Goal: Task Accomplishment & Management: Complete application form

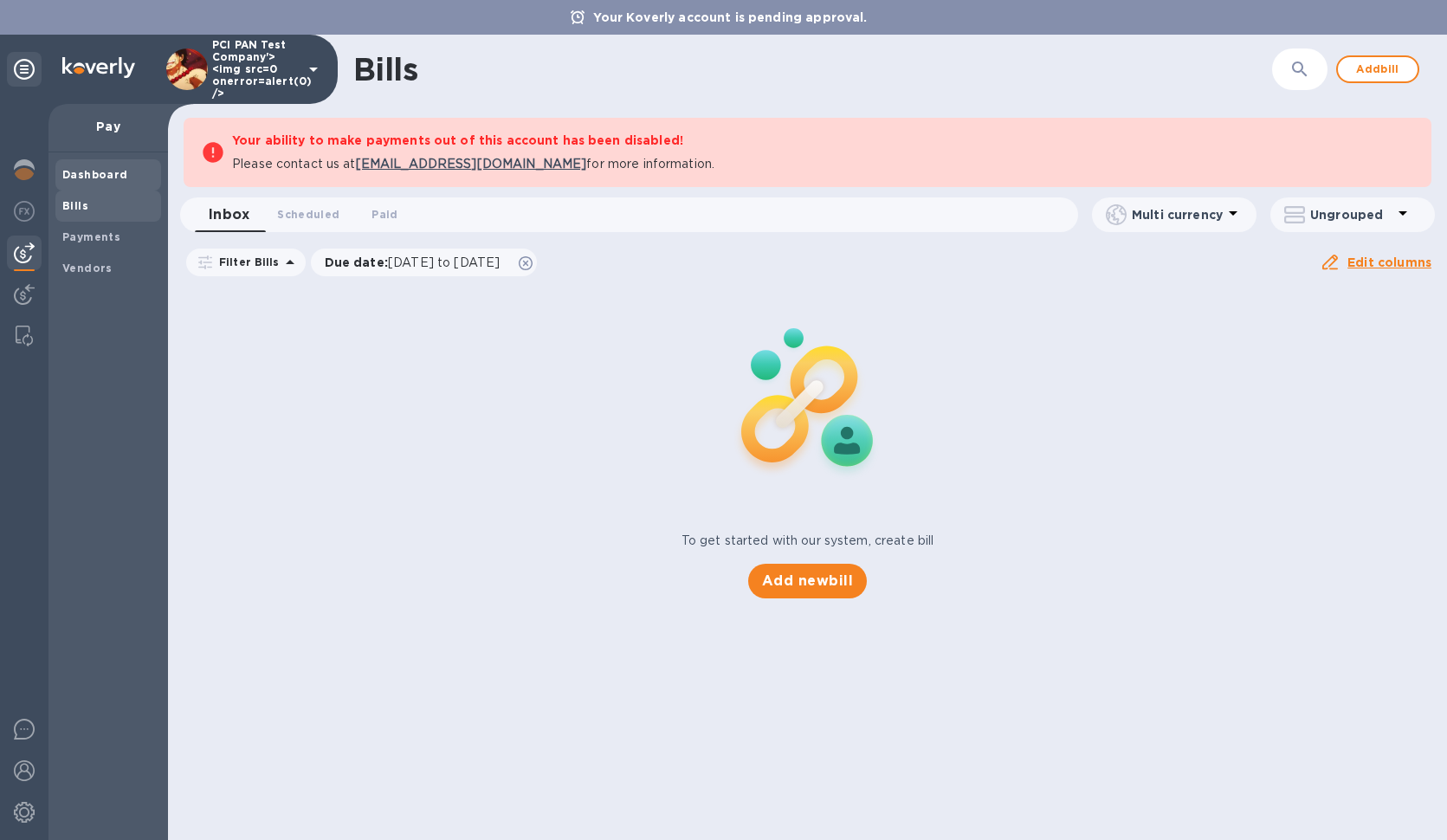
click at [89, 164] on div "Dashboard" at bounding box center [108, 174] width 106 height 31
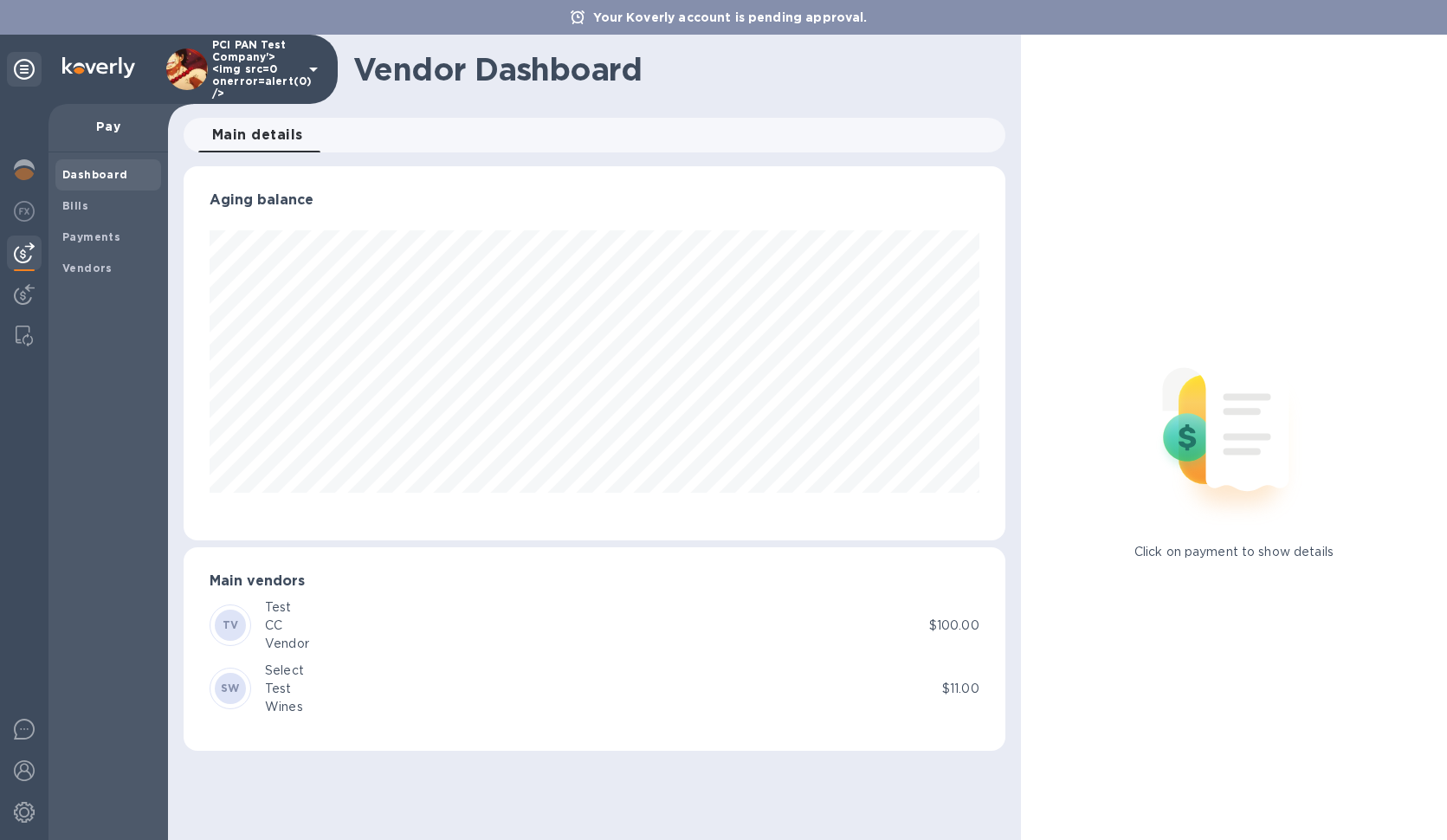
scroll to position [374, 821]
click at [27, 209] on img at bounding box center [24, 211] width 21 height 21
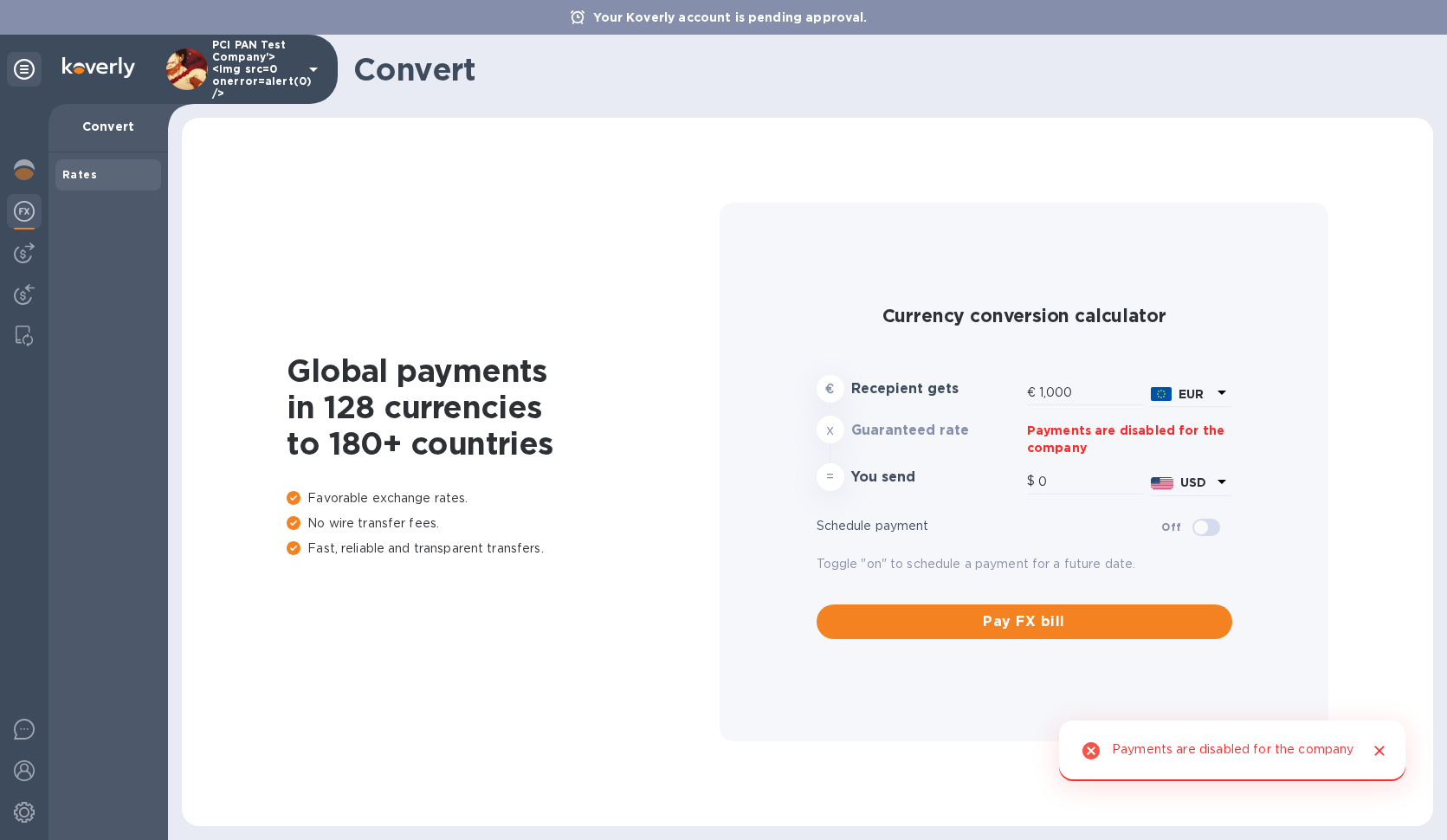
click at [25, 275] on div at bounding box center [24, 472] width 49 height 736
click at [28, 293] on img at bounding box center [24, 294] width 21 height 21
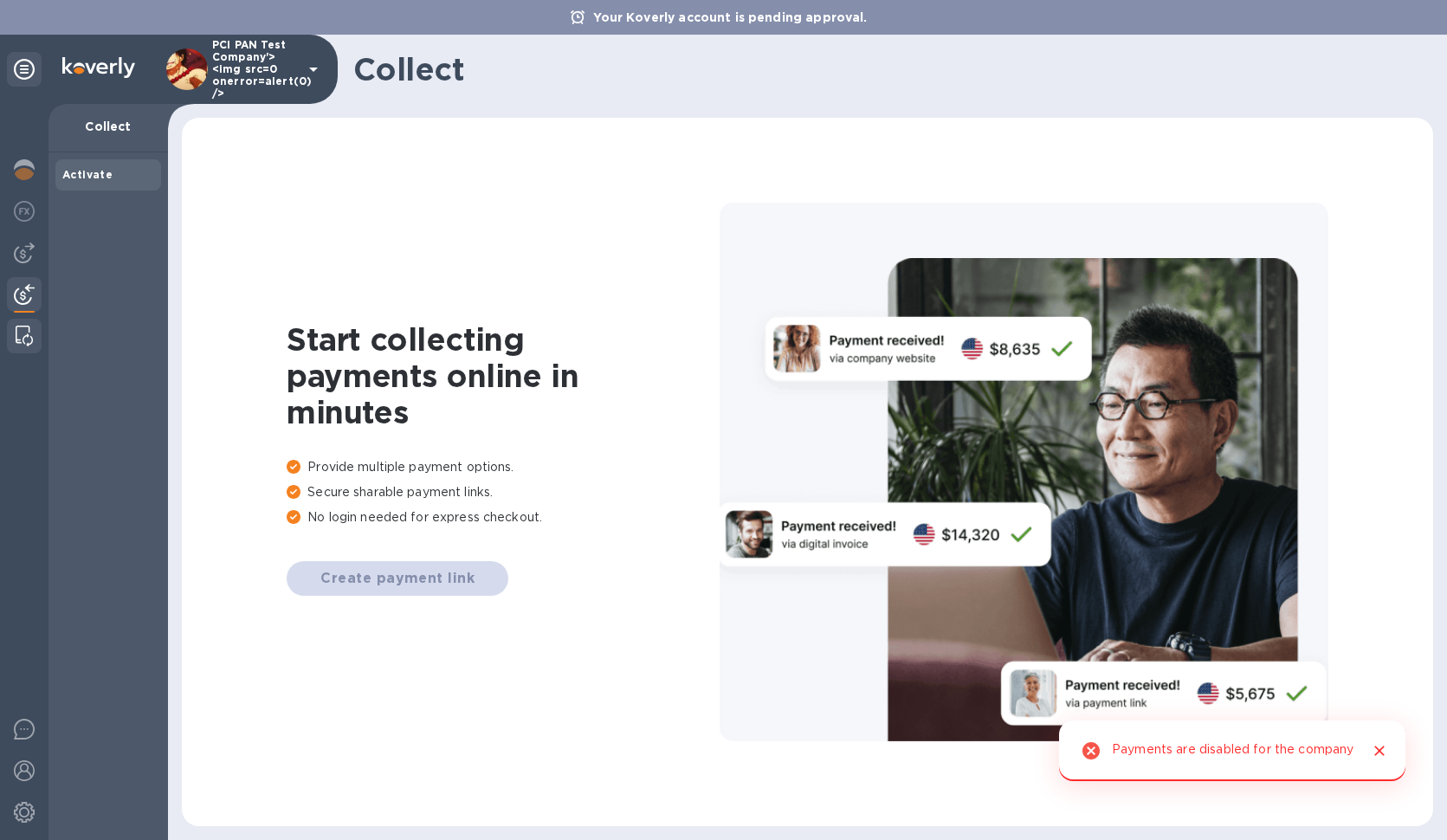
click at [29, 333] on img at bounding box center [24, 336] width 17 height 21
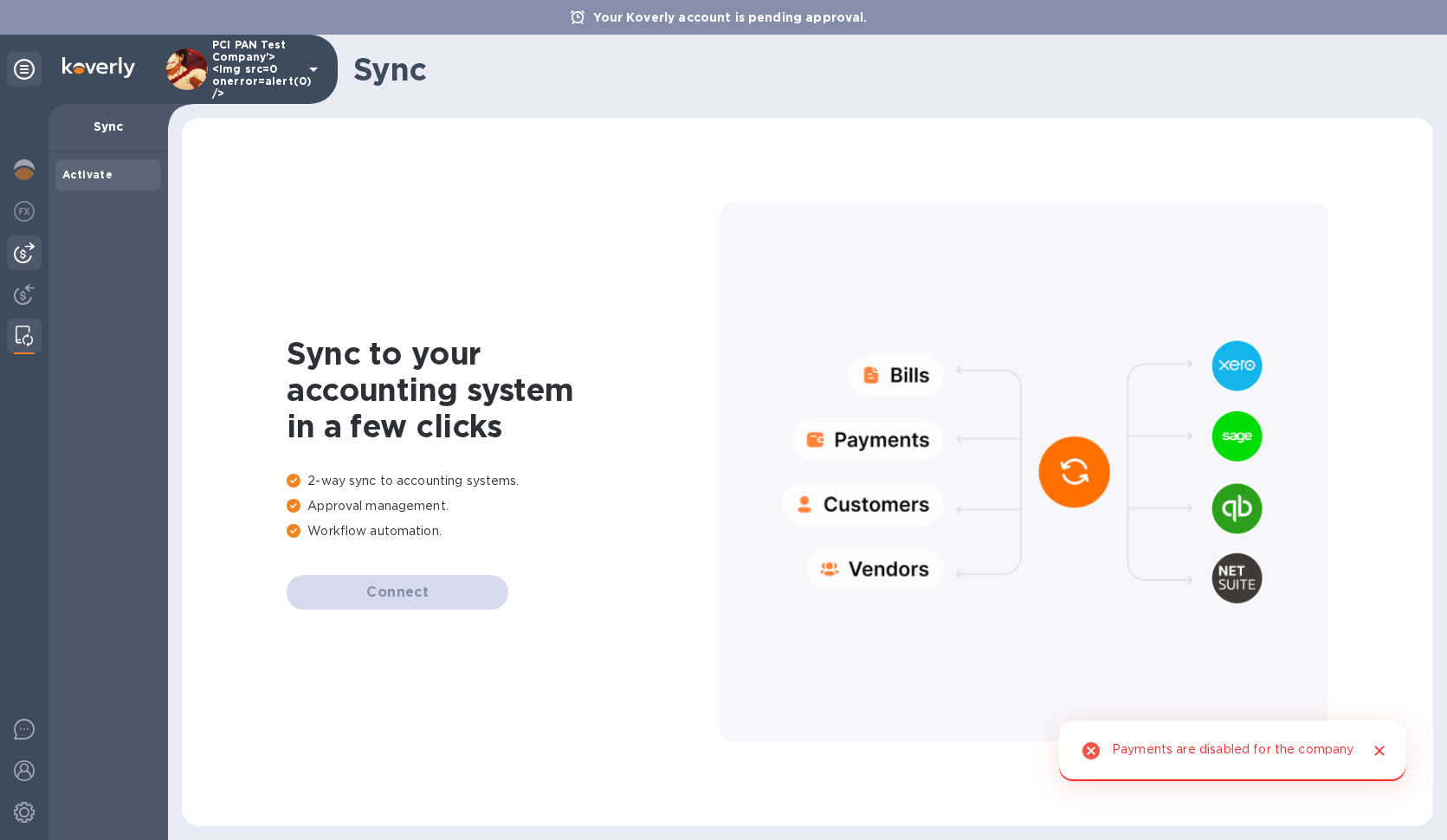
click at [17, 248] on img at bounding box center [24, 253] width 21 height 21
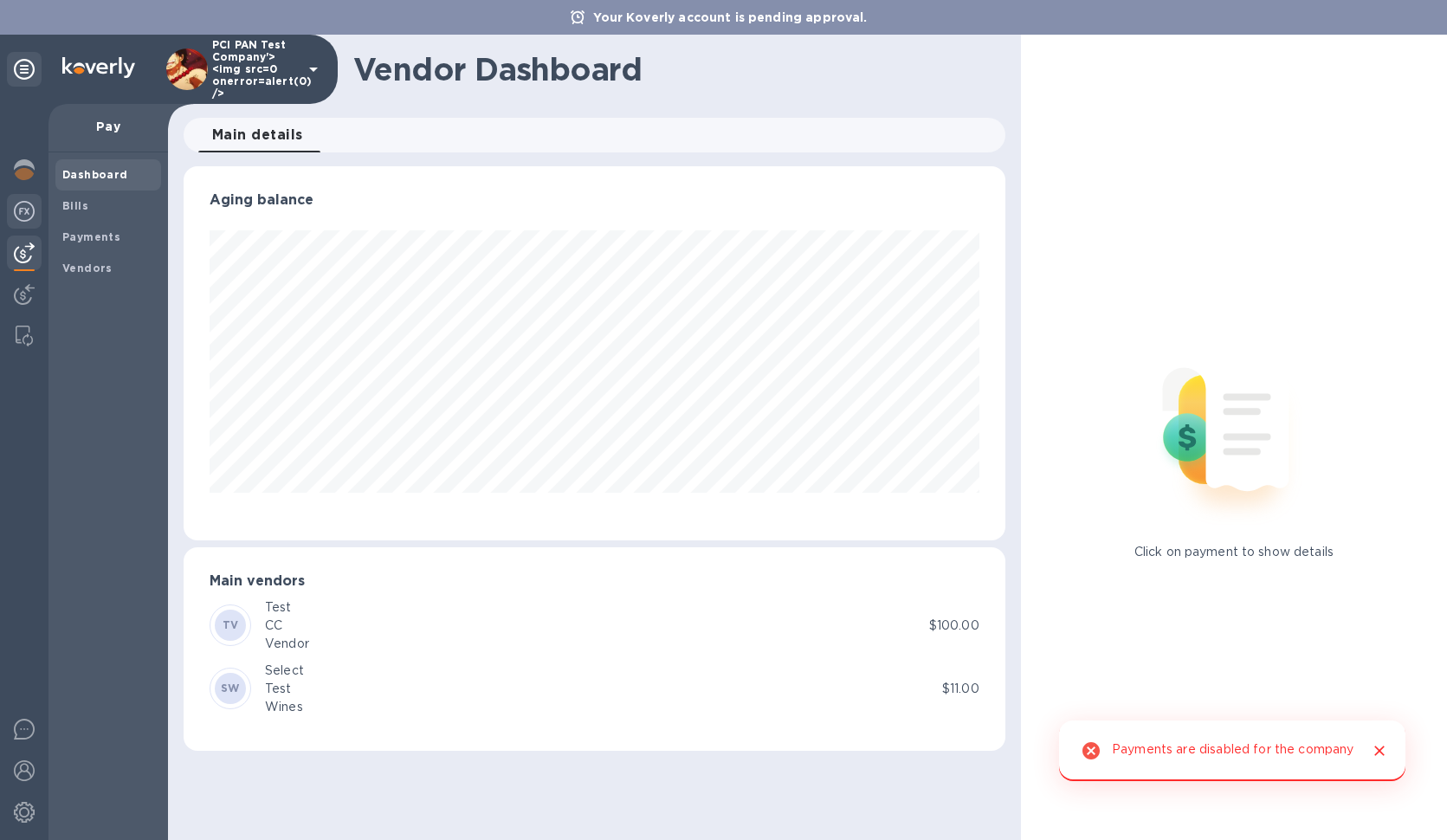
scroll to position [374, 821]
click at [13, 217] on div at bounding box center [23, 213] width 35 height 38
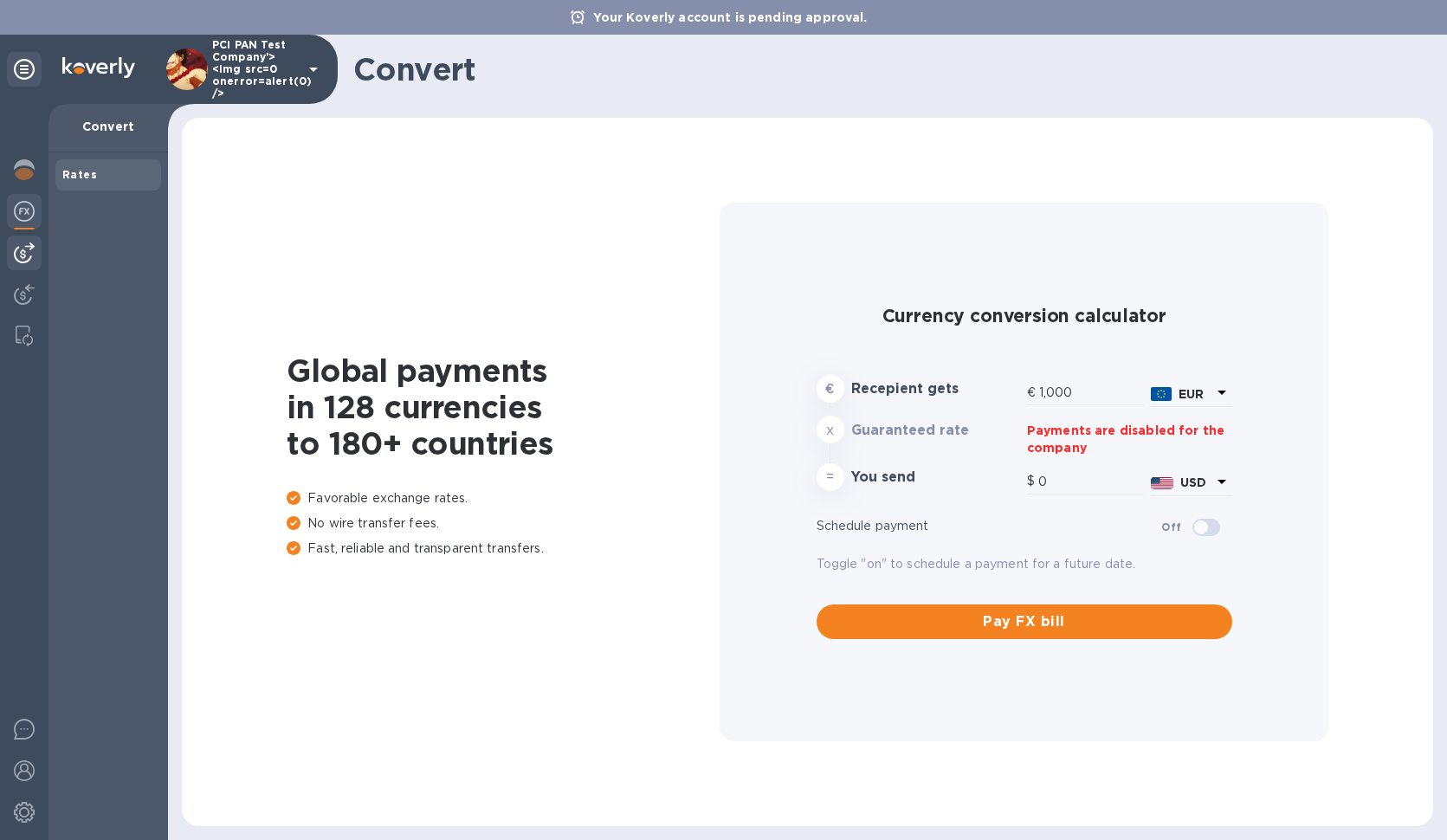
click at [28, 261] on img at bounding box center [24, 253] width 21 height 21
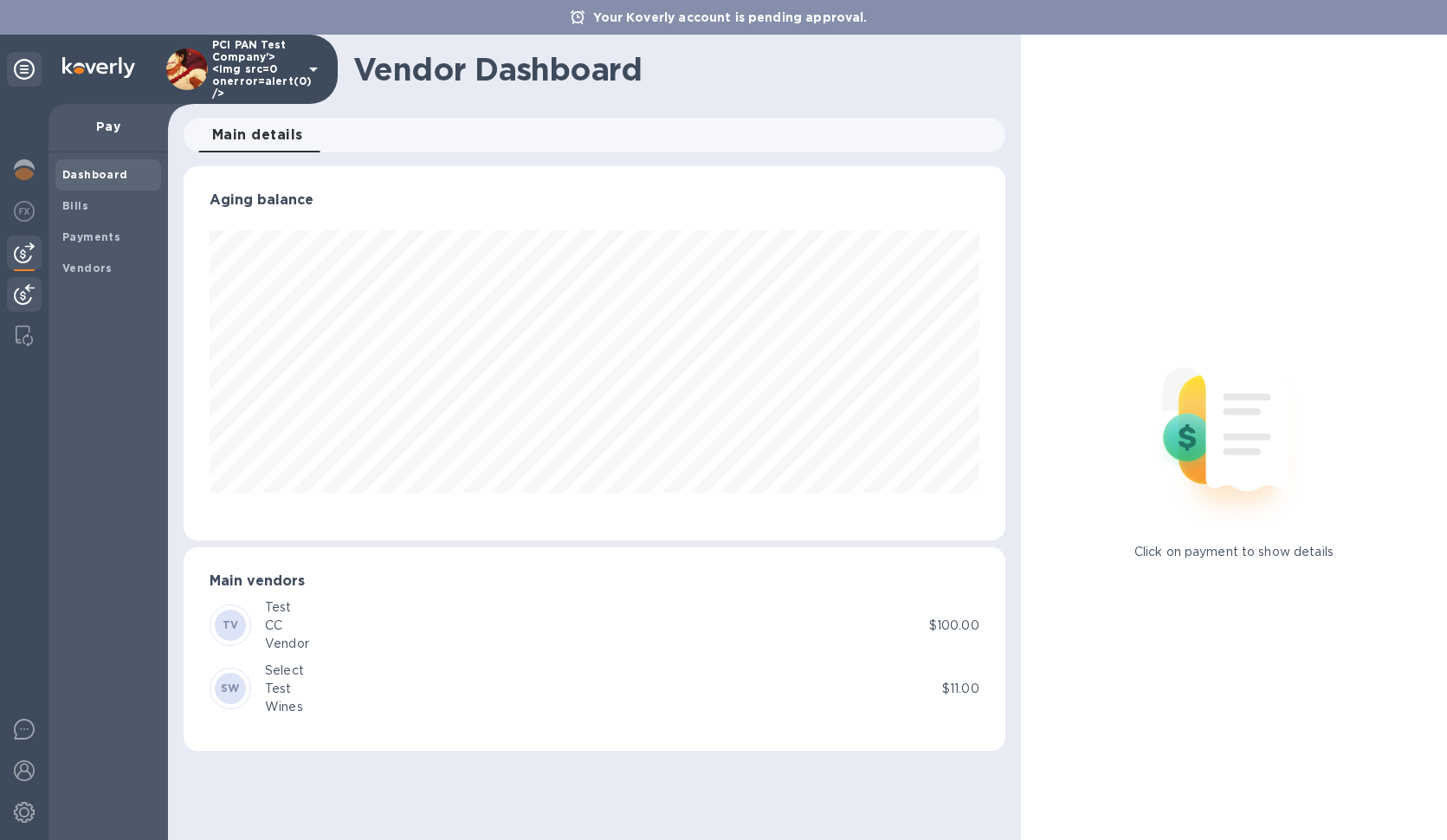
scroll to position [374, 821]
click at [107, 214] on span "Bills" at bounding box center [108, 206] width 92 height 17
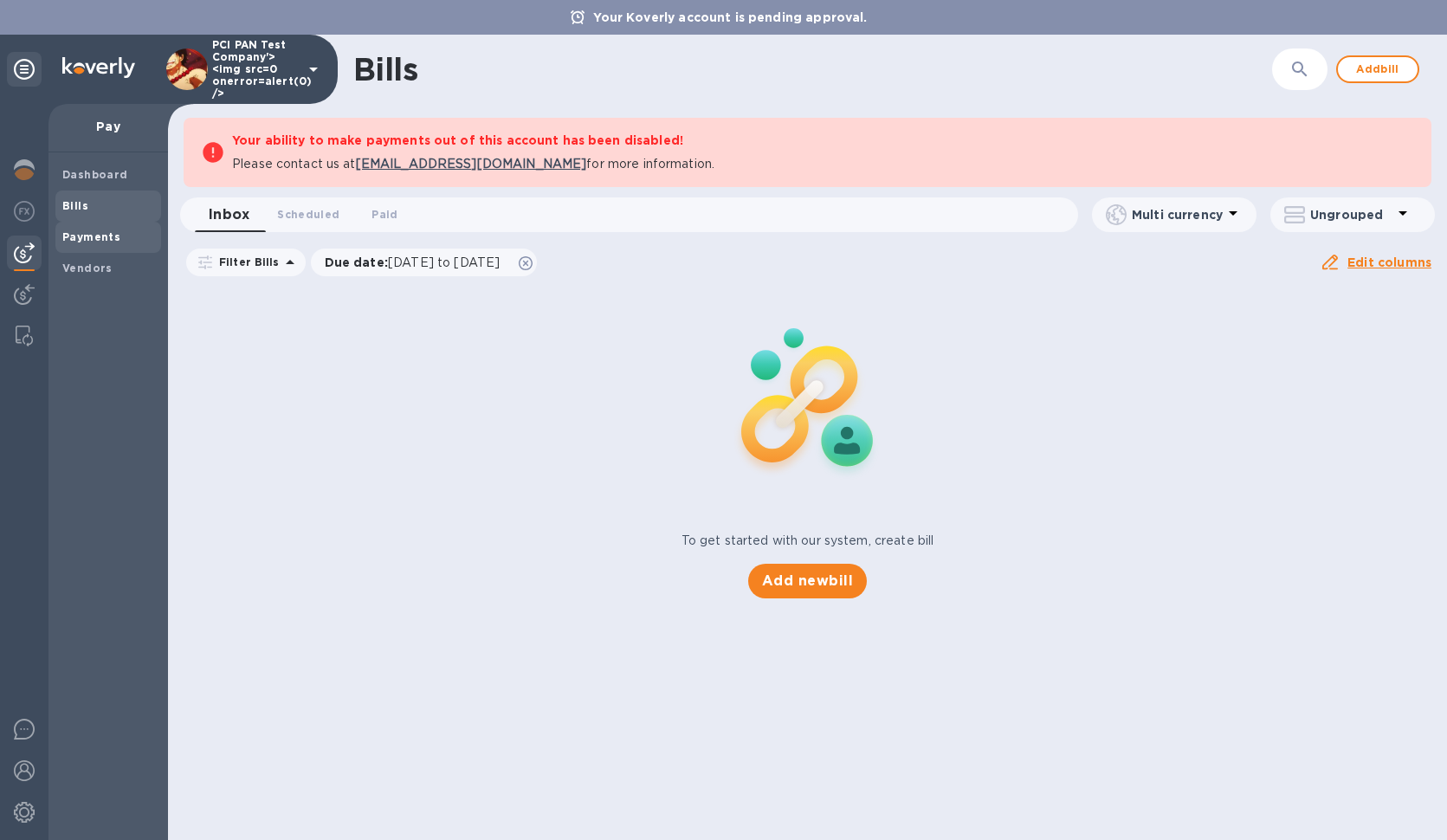
click at [101, 239] on b "Payments" at bounding box center [91, 237] width 58 height 13
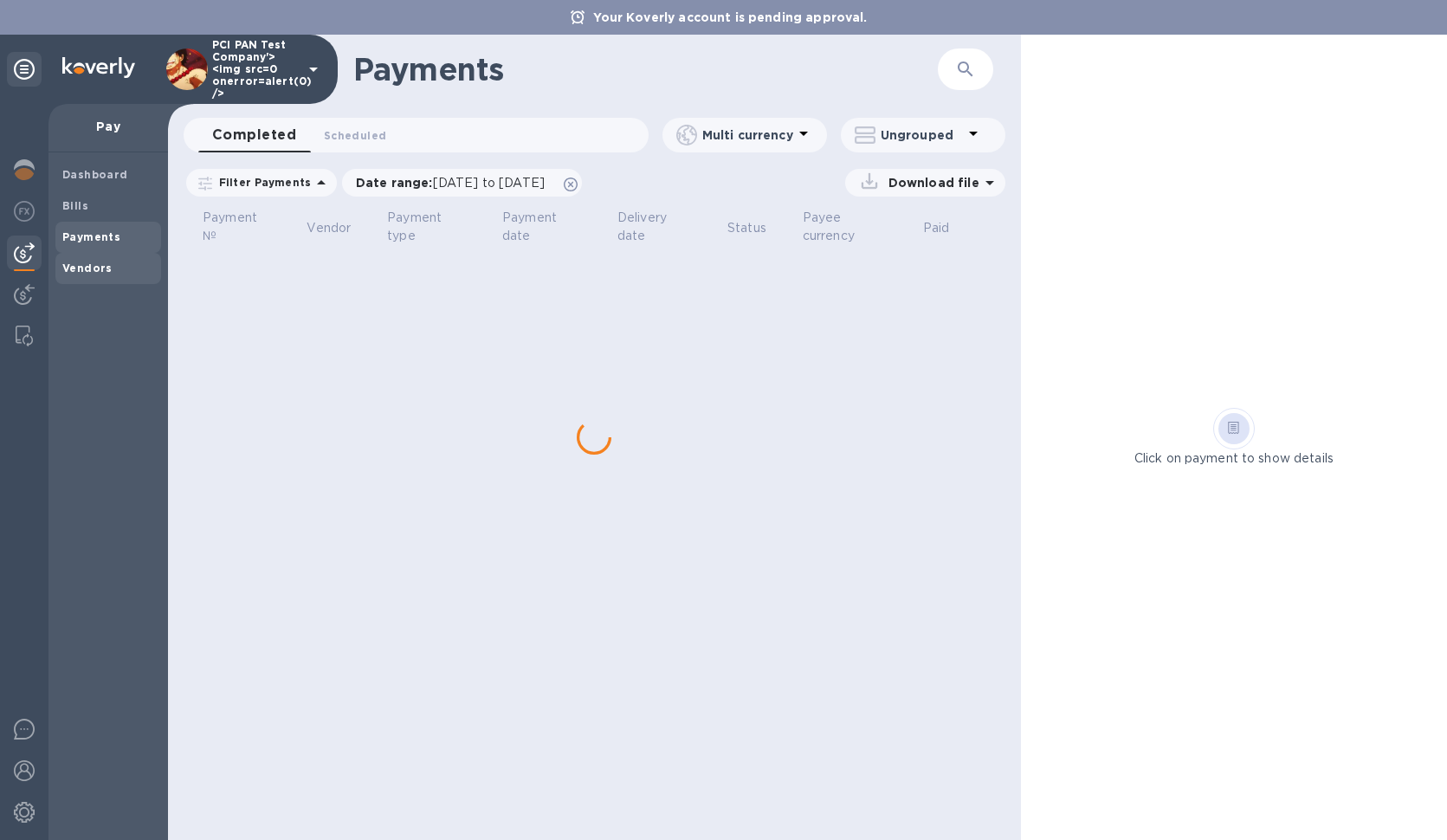
click at [98, 260] on span "Vendors" at bounding box center [87, 268] width 51 height 17
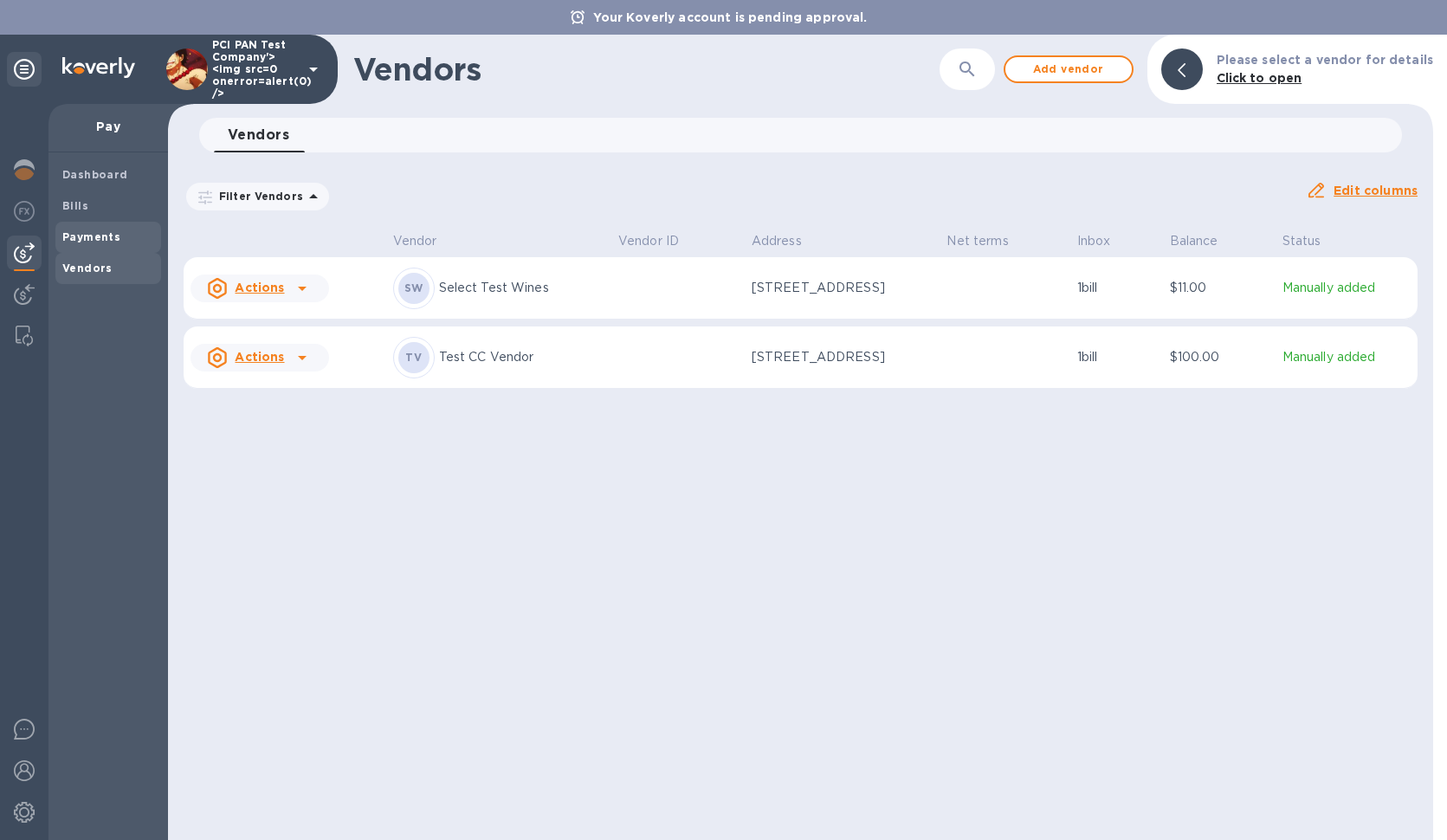
click at [99, 235] on b "Payments" at bounding box center [91, 237] width 58 height 13
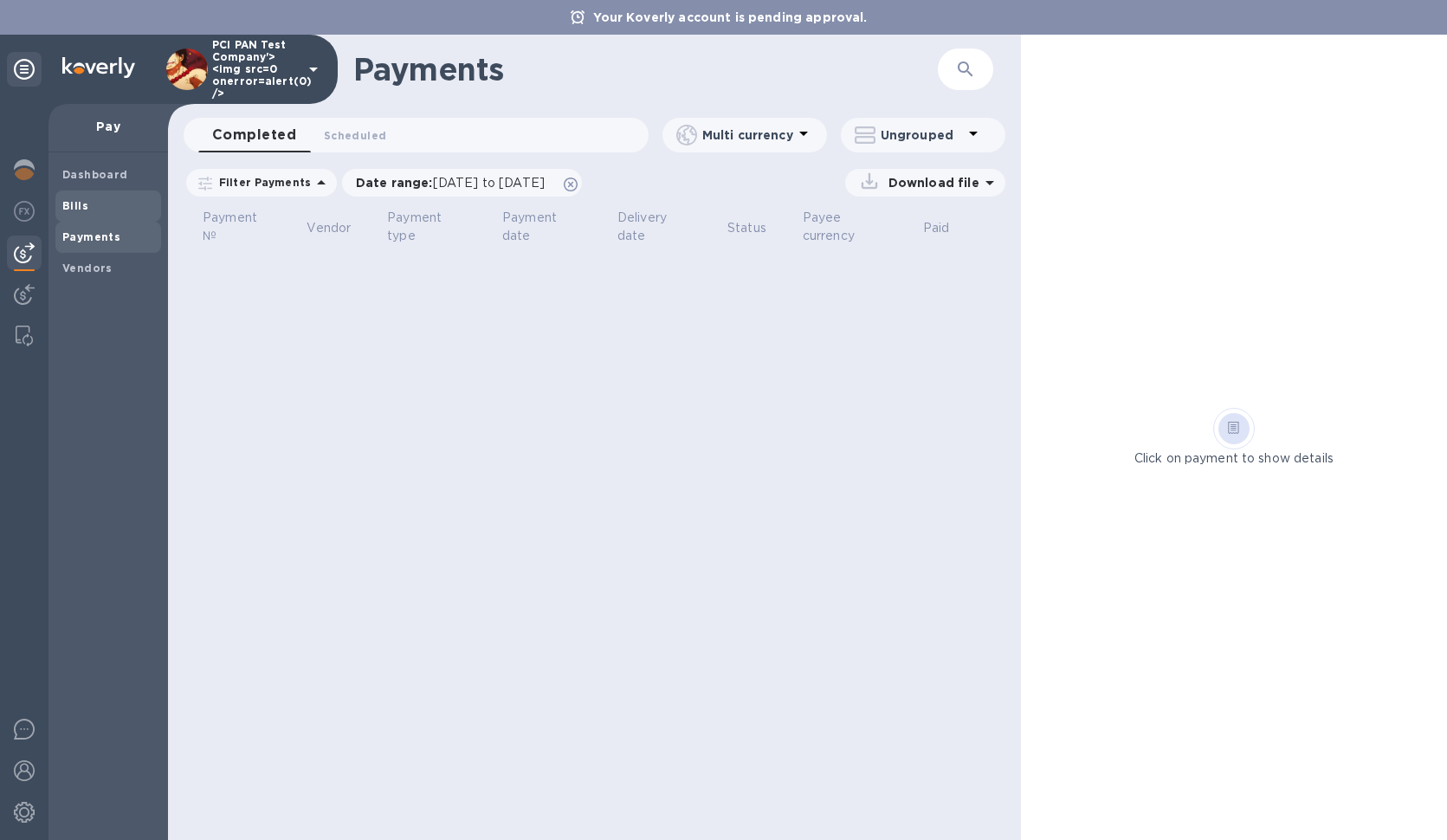
click at [66, 207] on b "Bills" at bounding box center [75, 205] width 26 height 13
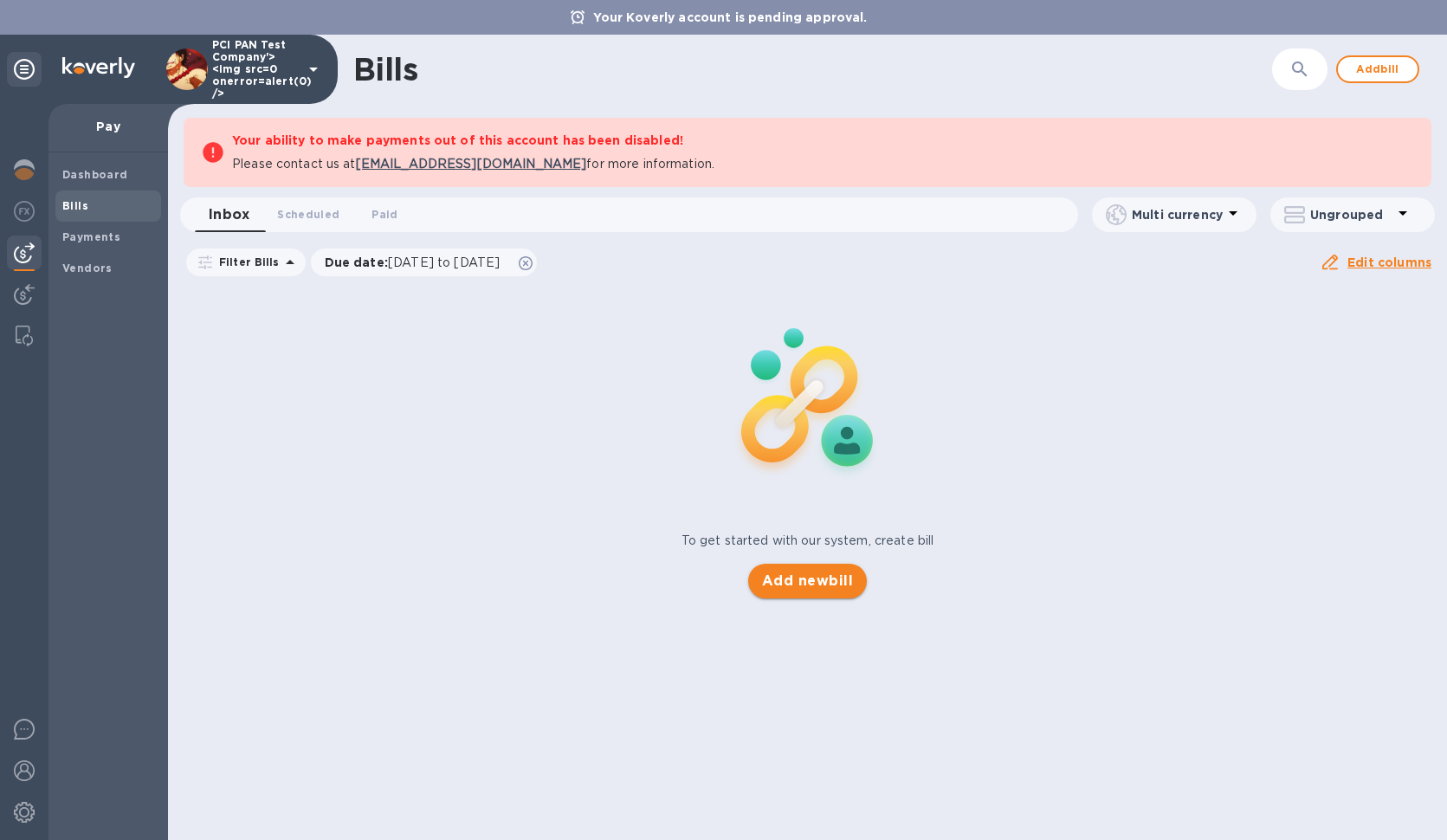
click at [816, 591] on span "Add new bill" at bounding box center [807, 580] width 91 height 21
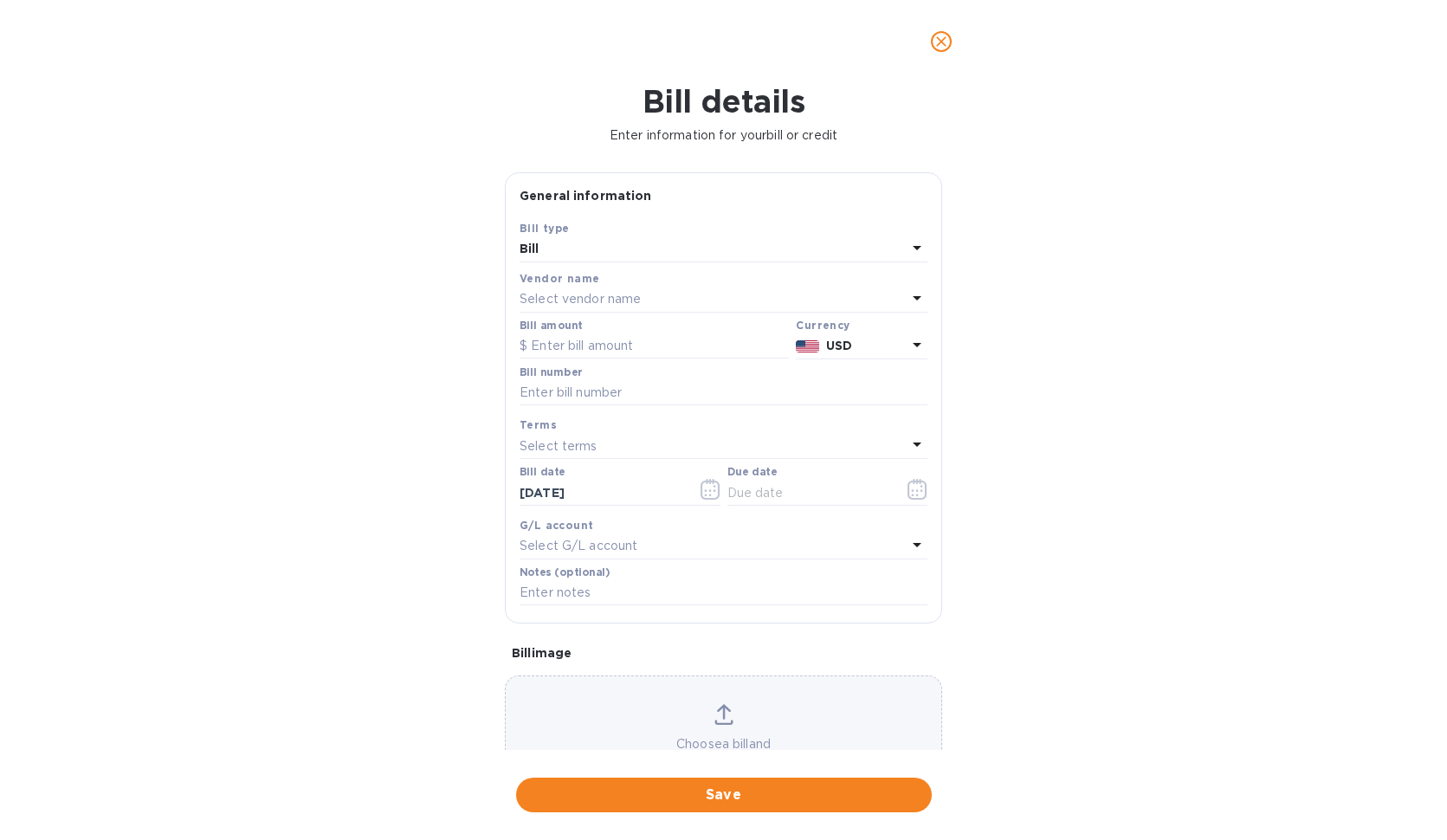
click at [594, 245] on div "Bill" at bounding box center [713, 249] width 387 height 24
click at [594, 245] on div "Bill type Bill Credit" at bounding box center [723, 301] width 408 height 129
click at [590, 302] on div "Bill" at bounding box center [716, 290] width 380 height 32
click at [594, 292] on p "Select vendor name" at bounding box center [580, 298] width 121 height 18
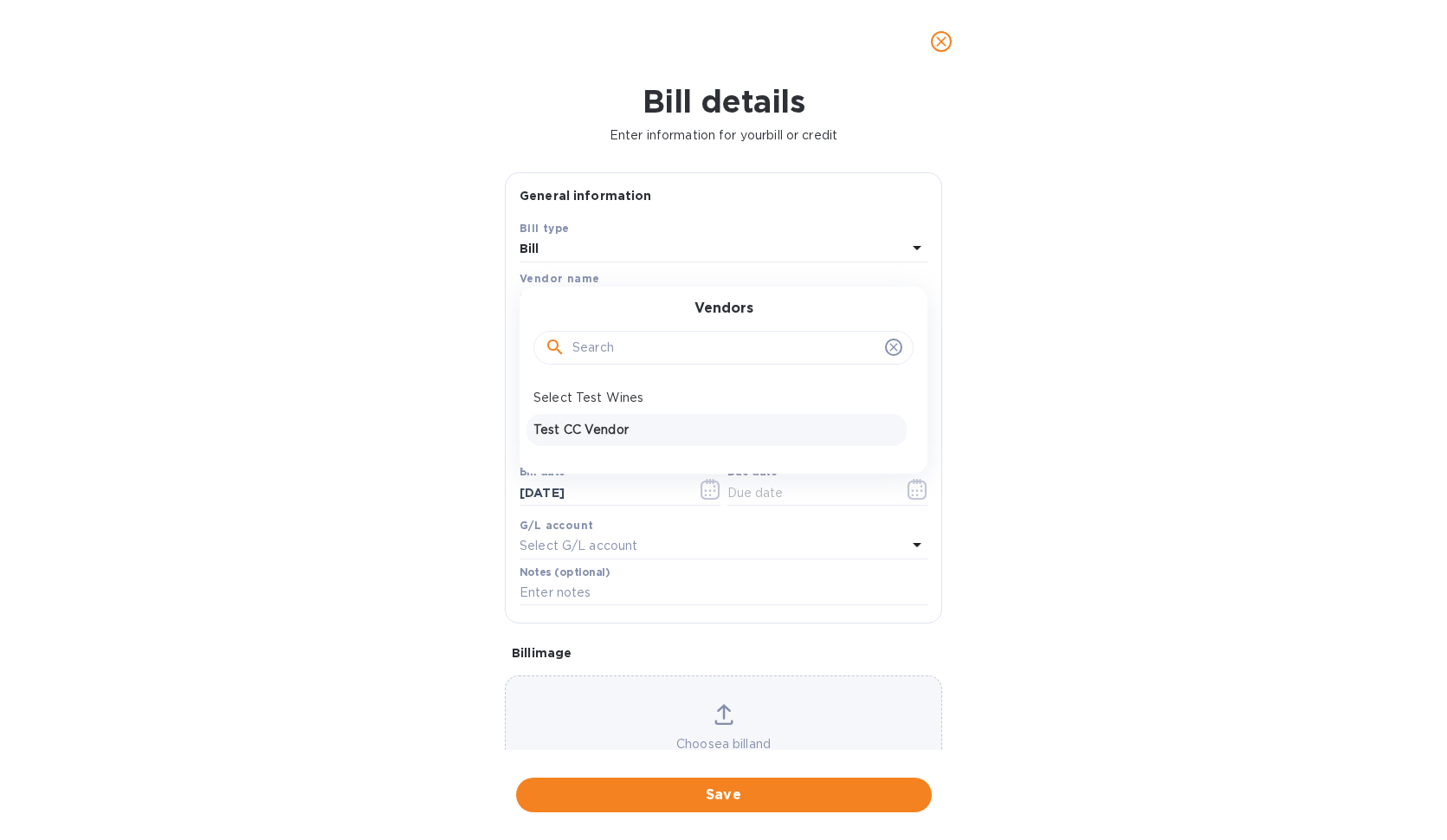
click at [628, 435] on p "Test CC Vendor" at bounding box center [716, 429] width 367 height 18
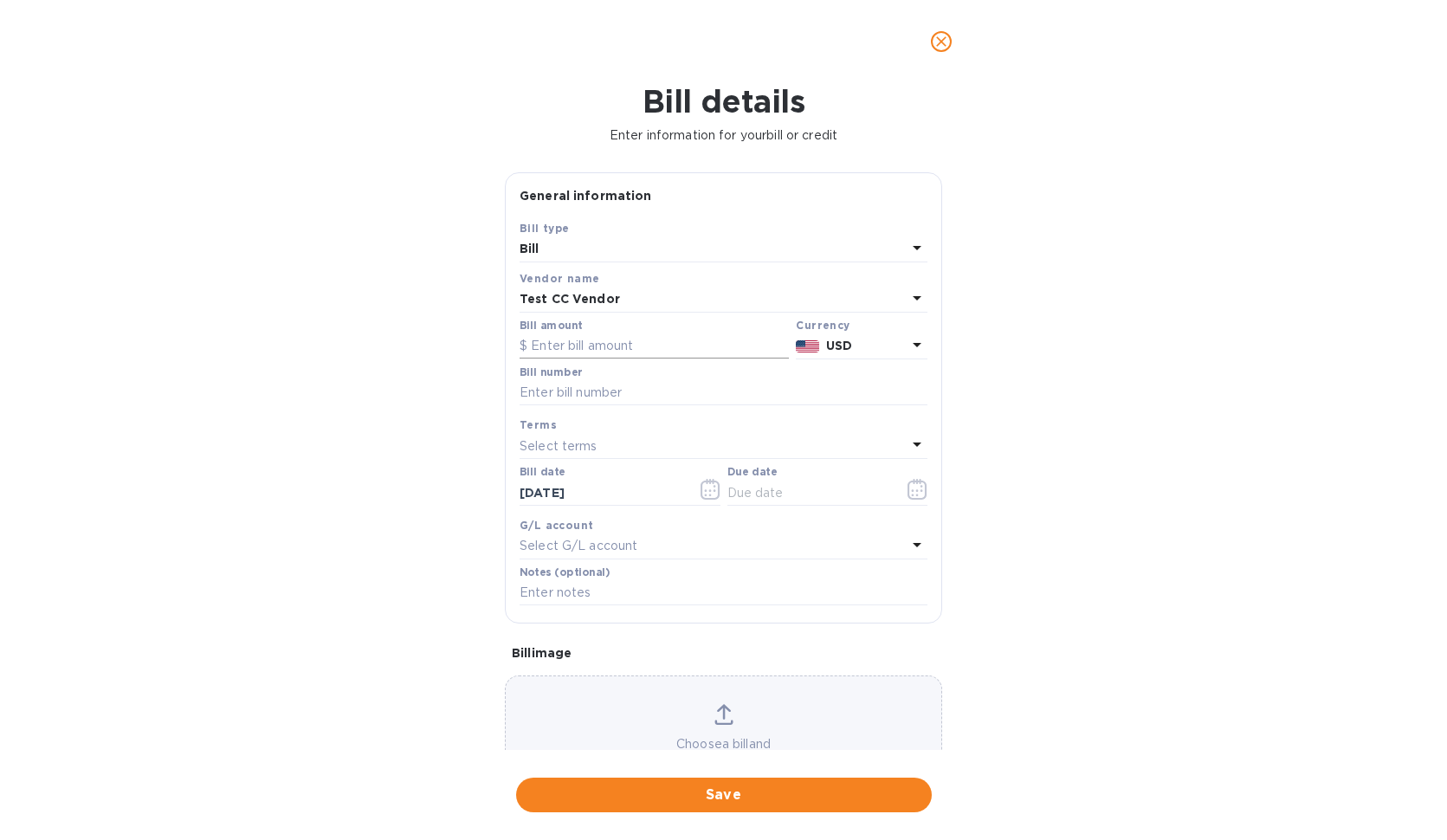
click at [616, 352] on input "text" at bounding box center [654, 346] width 269 height 26
type input "0.01"
click at [635, 392] on input "text" at bounding box center [723, 393] width 408 height 26
type input "1234"
click at [553, 449] on p "Select terms" at bounding box center [558, 445] width 78 height 18
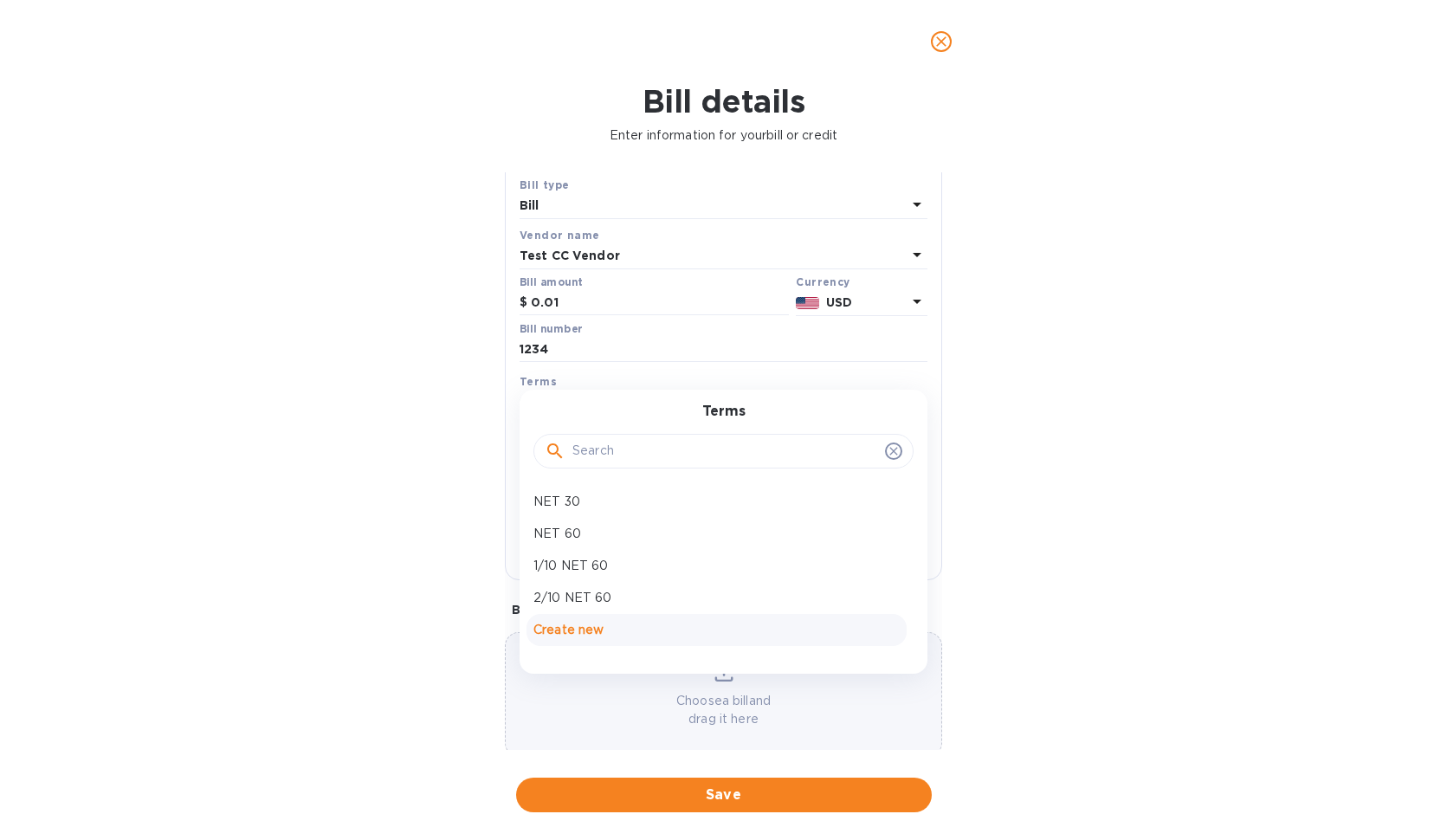
scroll to position [52, 0]
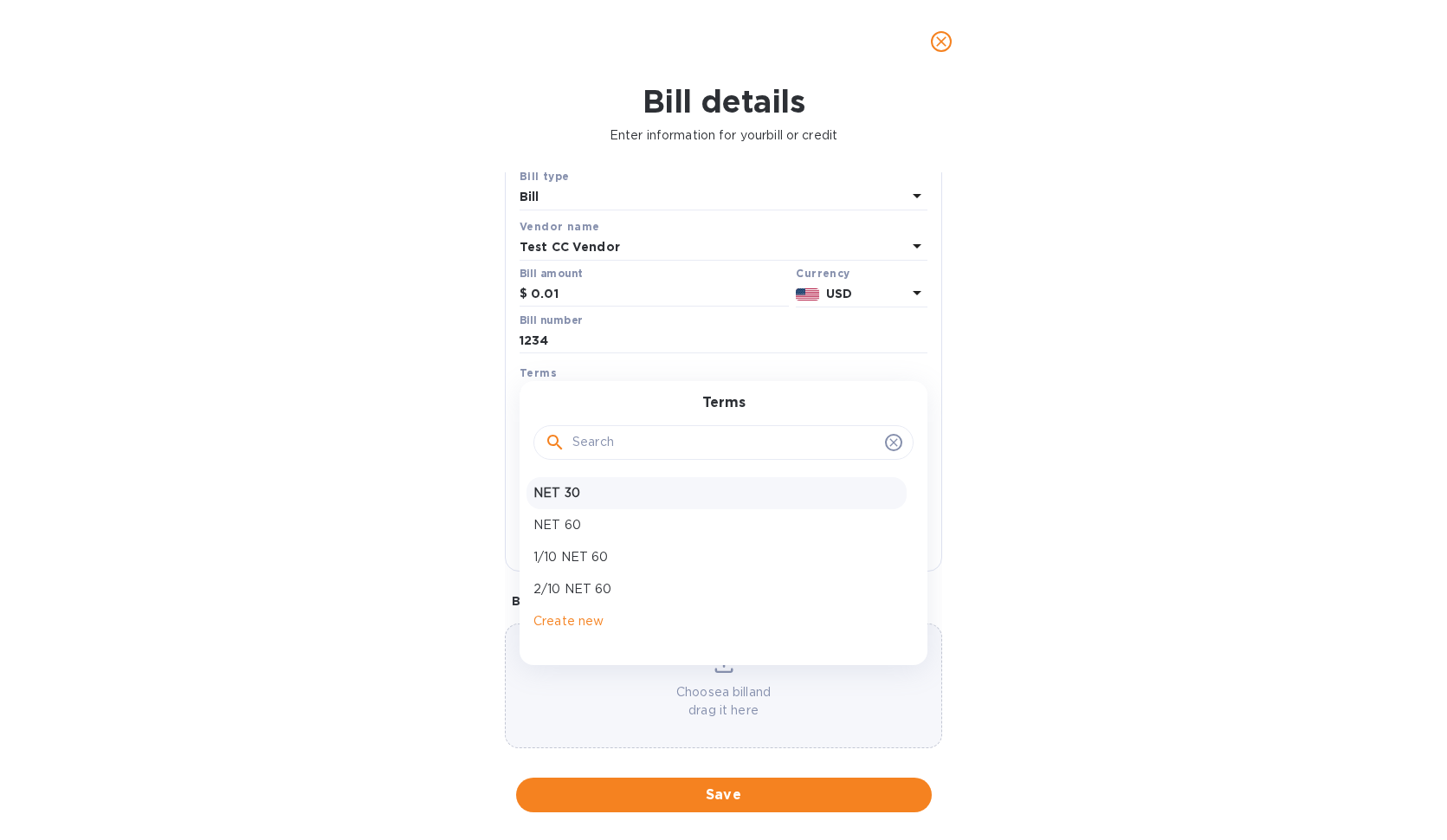
click at [573, 498] on p "NET 30" at bounding box center [716, 492] width 367 height 18
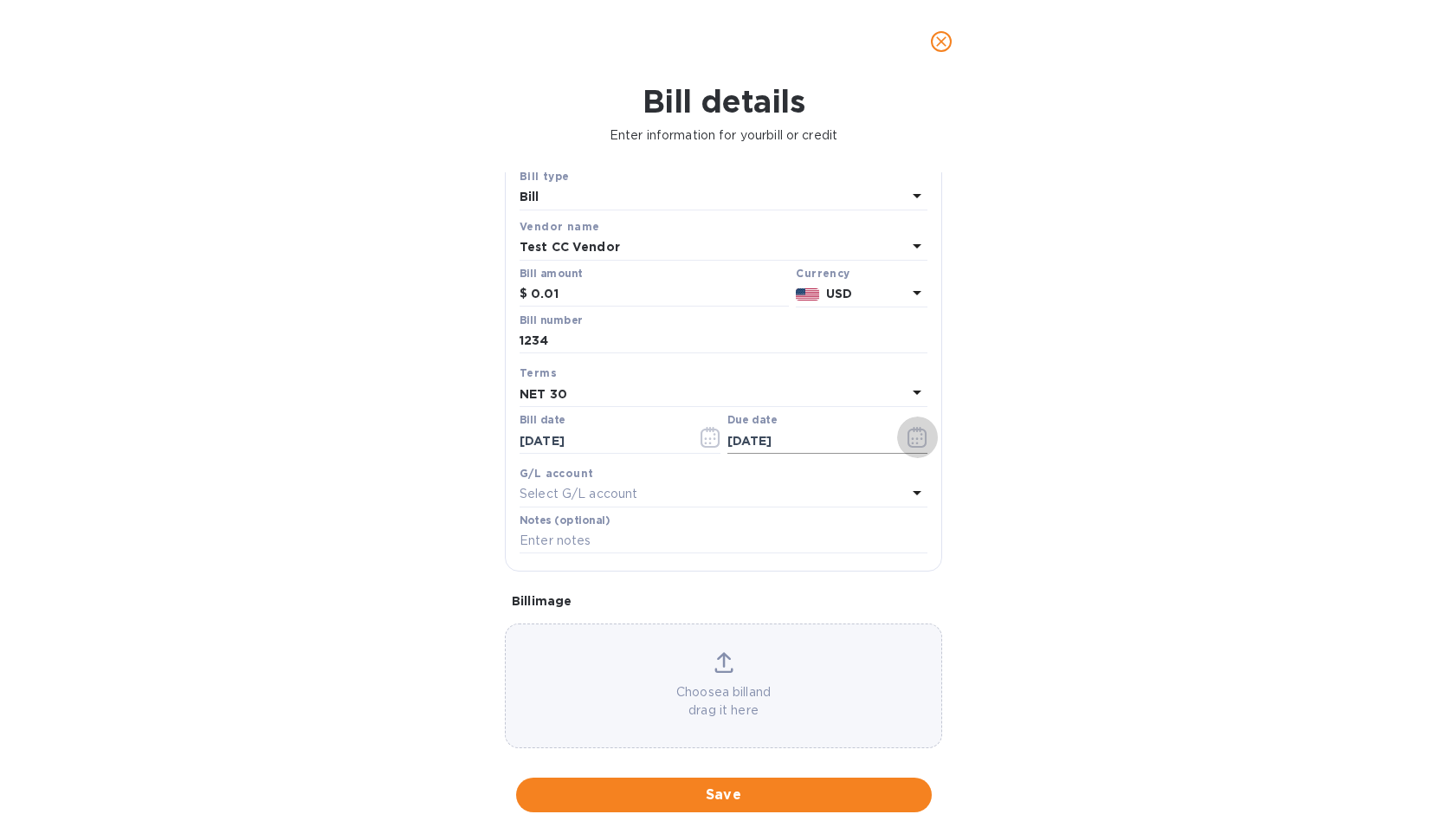
click at [910, 438] on icon "button" at bounding box center [917, 437] width 20 height 21
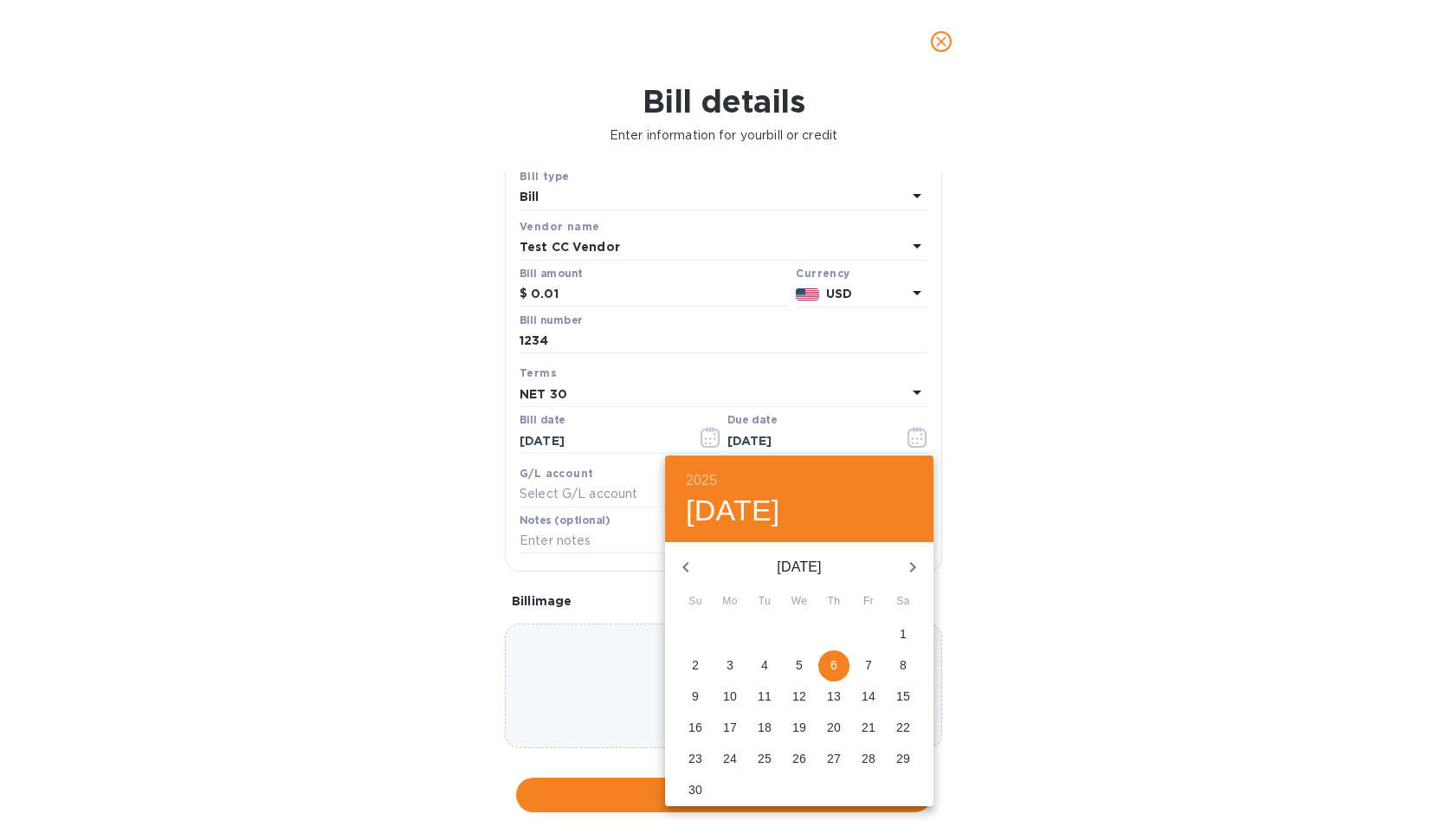
click at [843, 568] on p "[DATE]" at bounding box center [799, 567] width 186 height 21
click at [910, 562] on icon "button" at bounding box center [912, 567] width 21 height 21
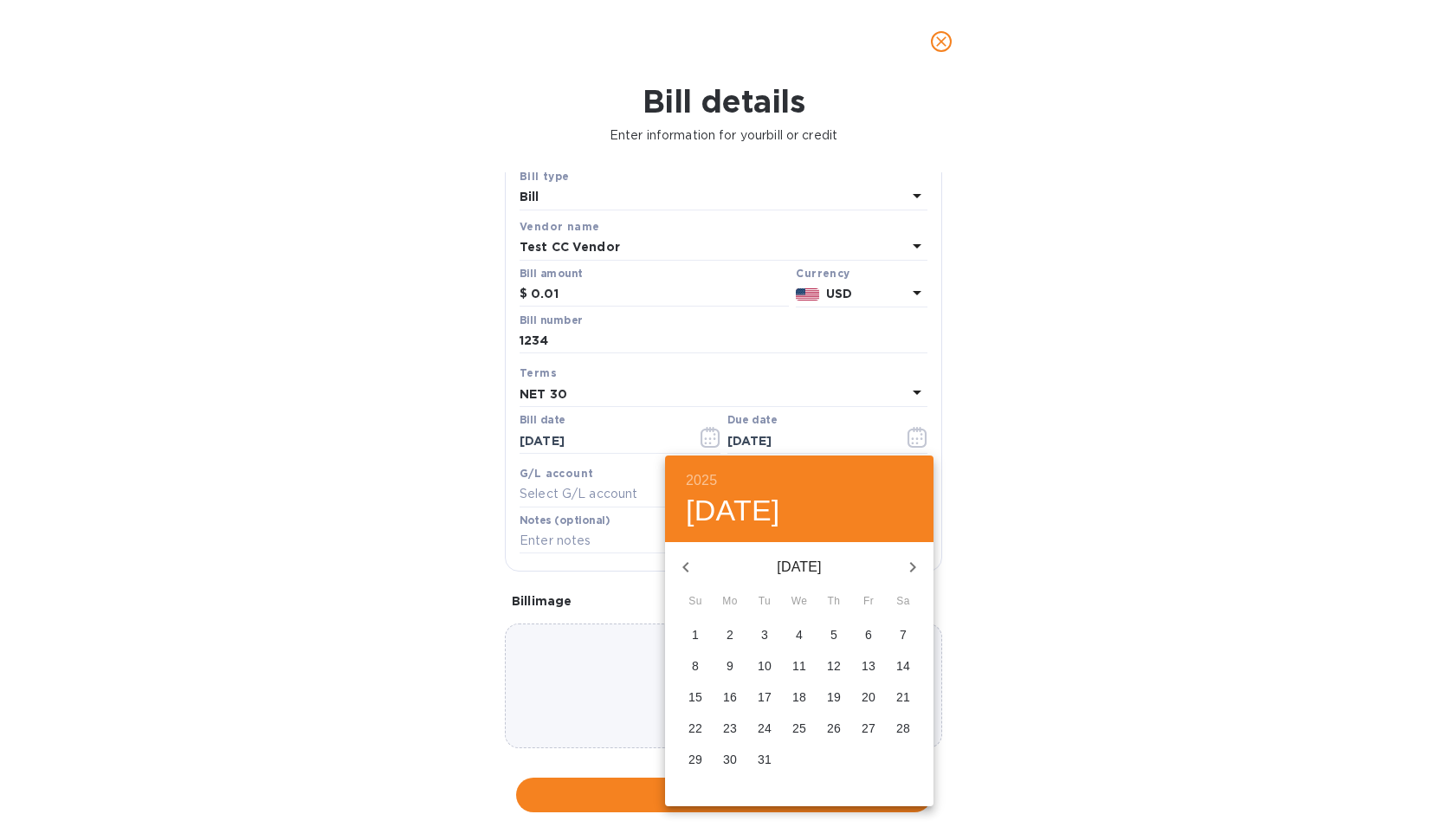
click at [910, 562] on icon "button" at bounding box center [912, 567] width 21 height 21
click at [876, 635] on span "1" at bounding box center [868, 634] width 31 height 17
type input "[DATE]"
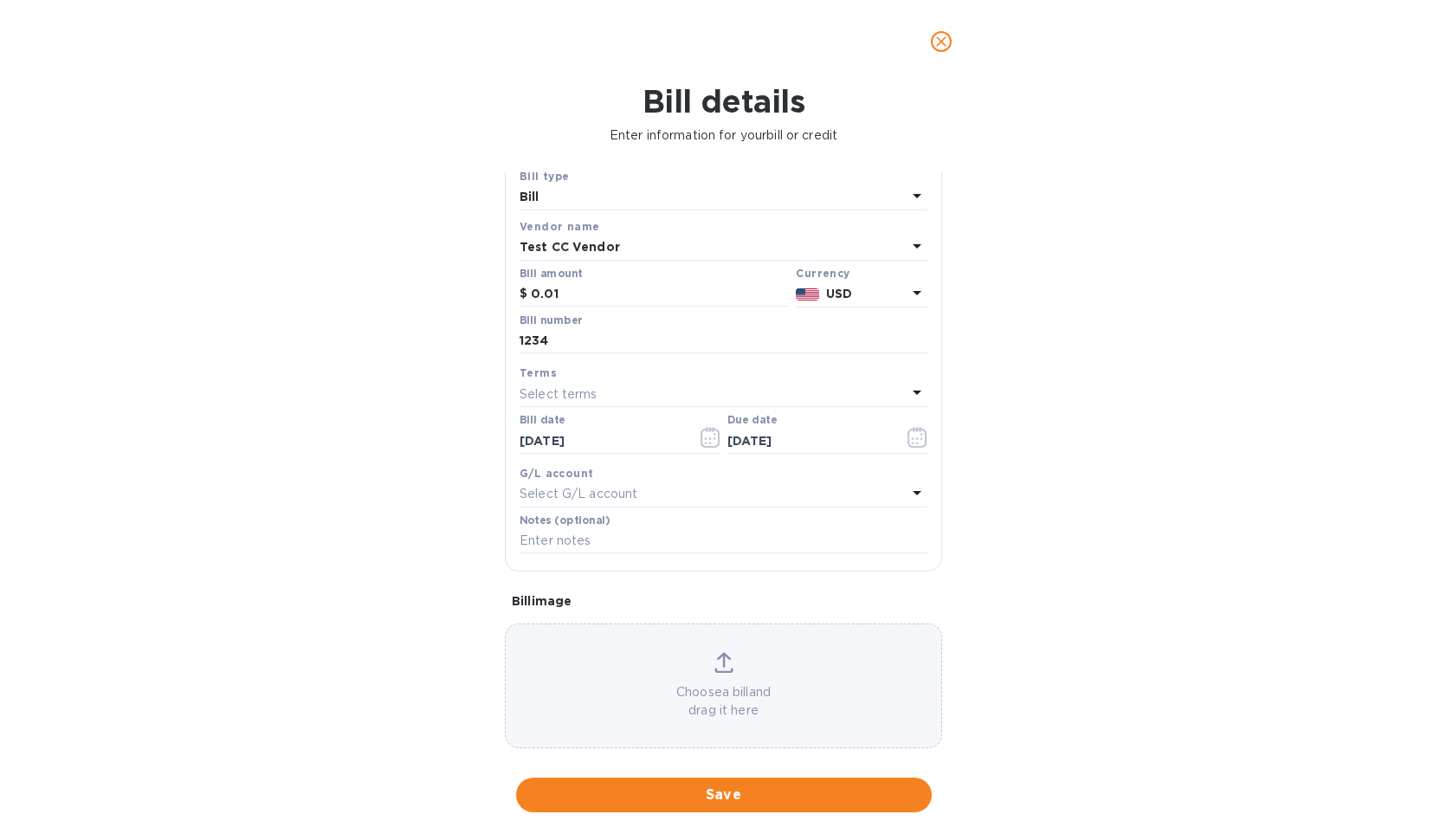
click at [619, 495] on p "Select G/L account" at bounding box center [579, 493] width 118 height 18
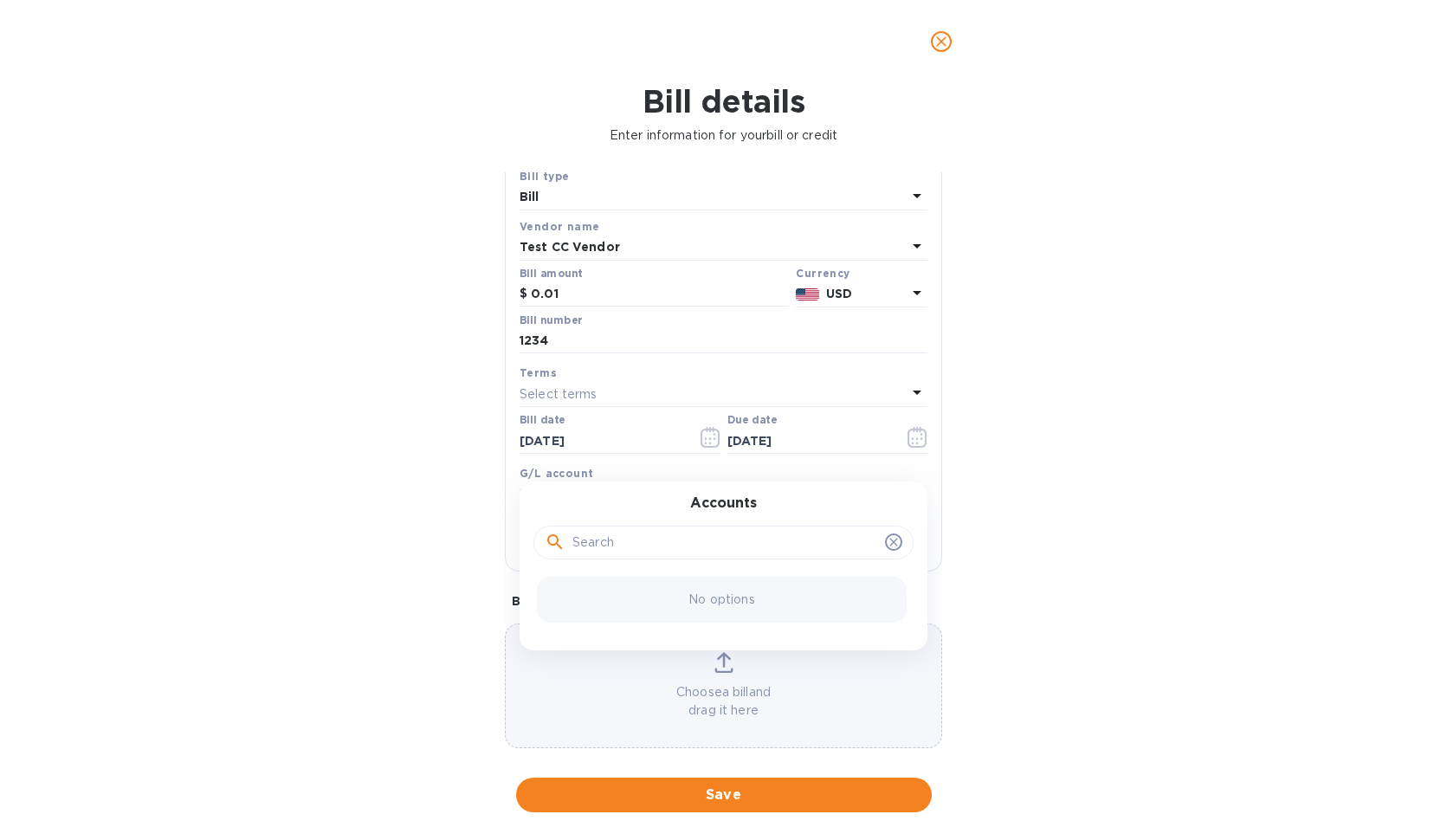
click at [631, 553] on input "text" at bounding box center [725, 543] width 306 height 26
click at [887, 548] on icon at bounding box center [894, 542] width 14 height 14
click at [1097, 520] on div "Bill details Enter information for your bill or credit General information Save…" at bounding box center [723, 461] width 1447 height 757
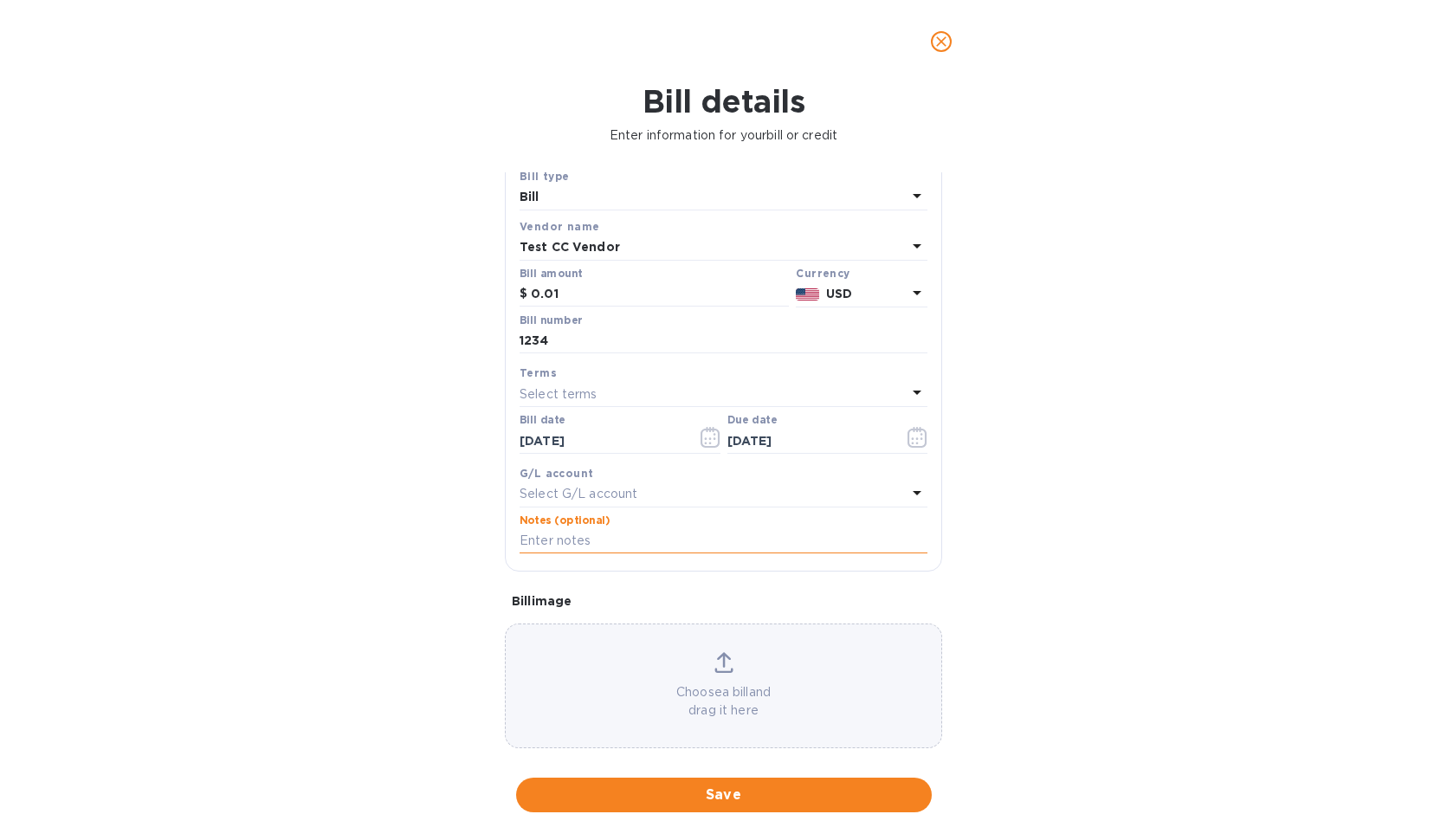
click at [616, 535] on input "text" at bounding box center [723, 541] width 408 height 26
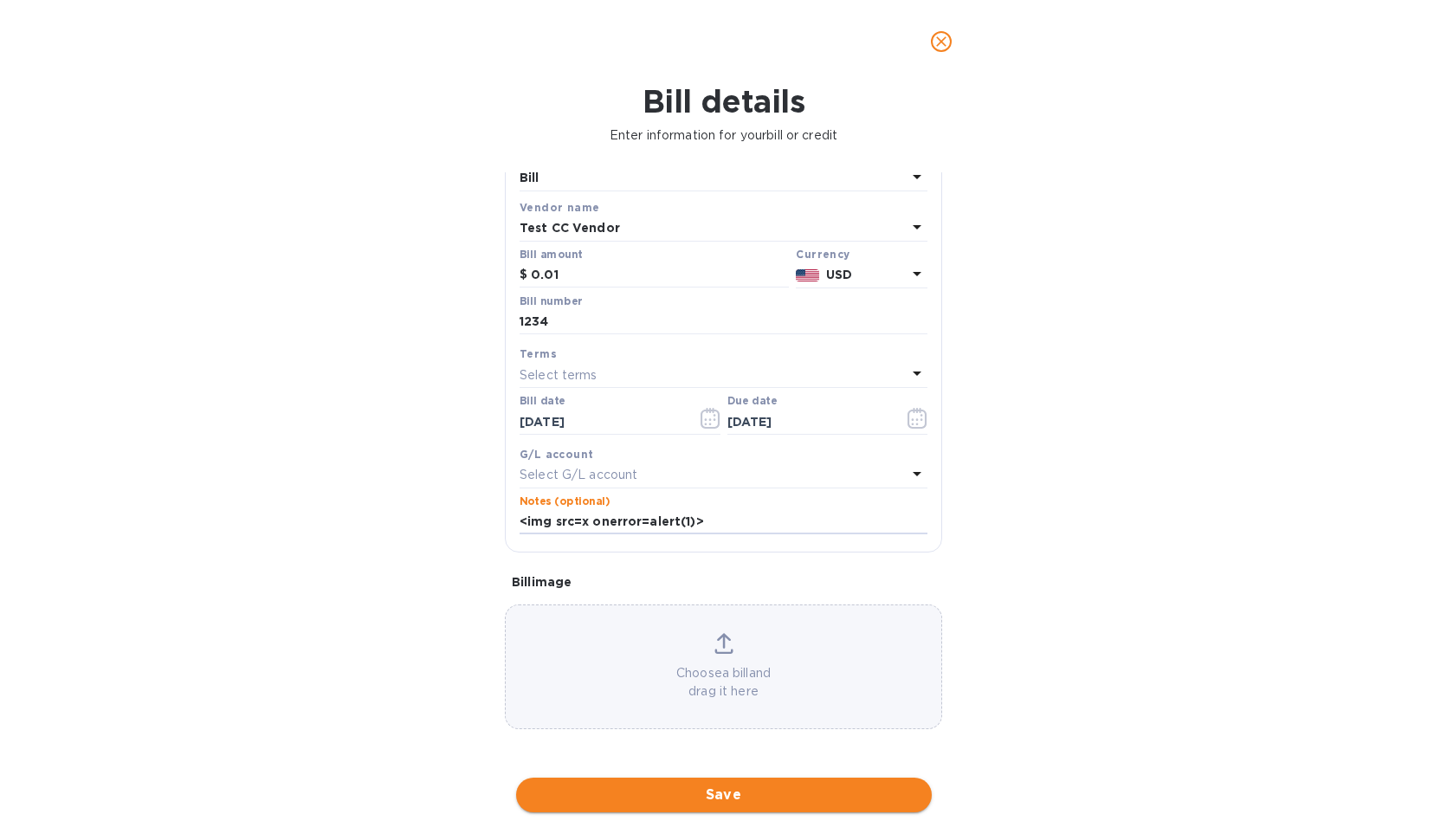
type input "<img src=x onerror=alert(1)>"
click at [696, 797] on span "Save" at bounding box center [724, 795] width 388 height 21
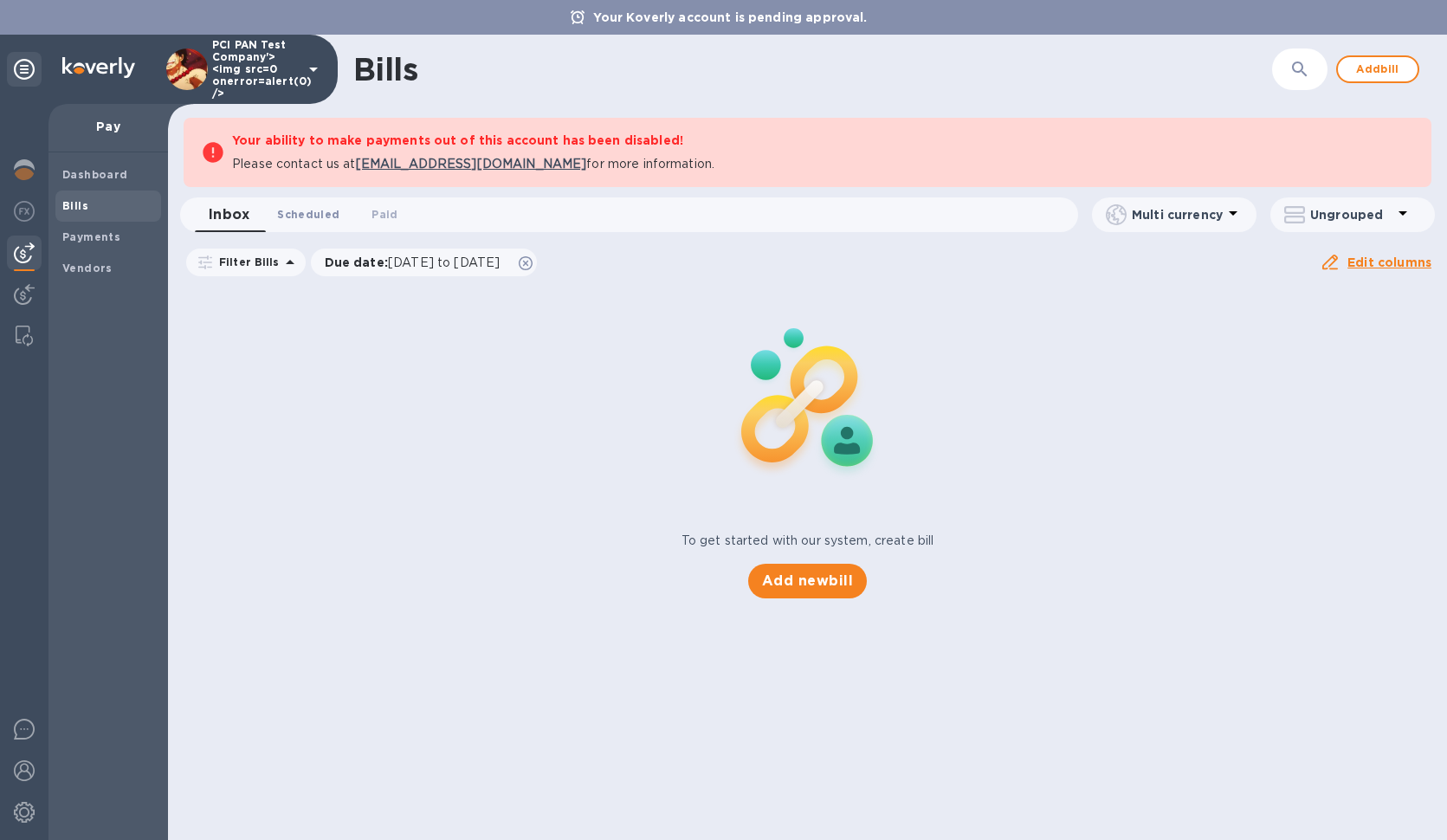
click at [296, 219] on span "Scheduled 0" at bounding box center [308, 214] width 62 height 18
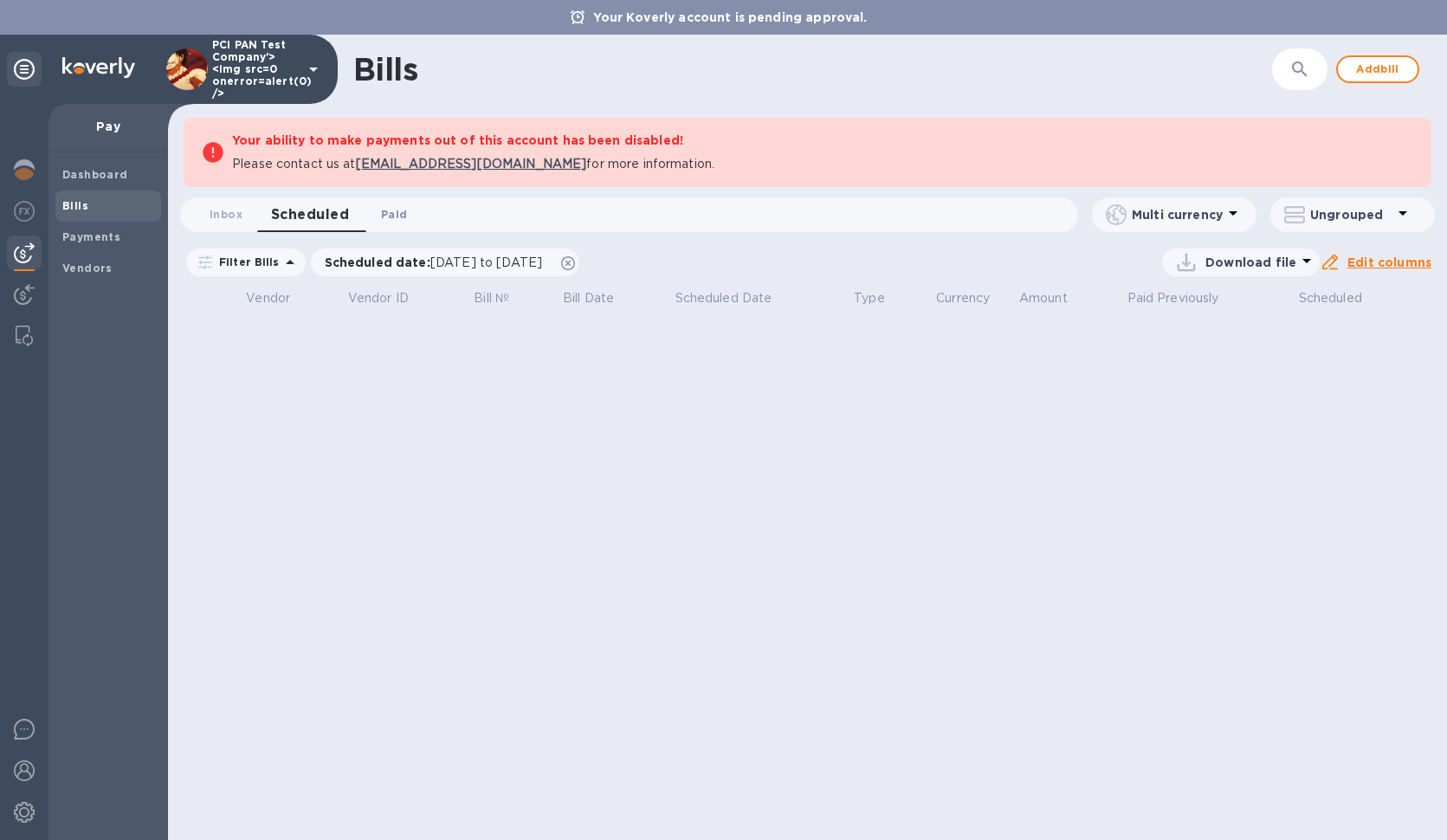
click at [378, 218] on button "Paid 0" at bounding box center [394, 215] width 62 height 35
click at [204, 215] on button "Inbox 0" at bounding box center [226, 215] width 62 height 35
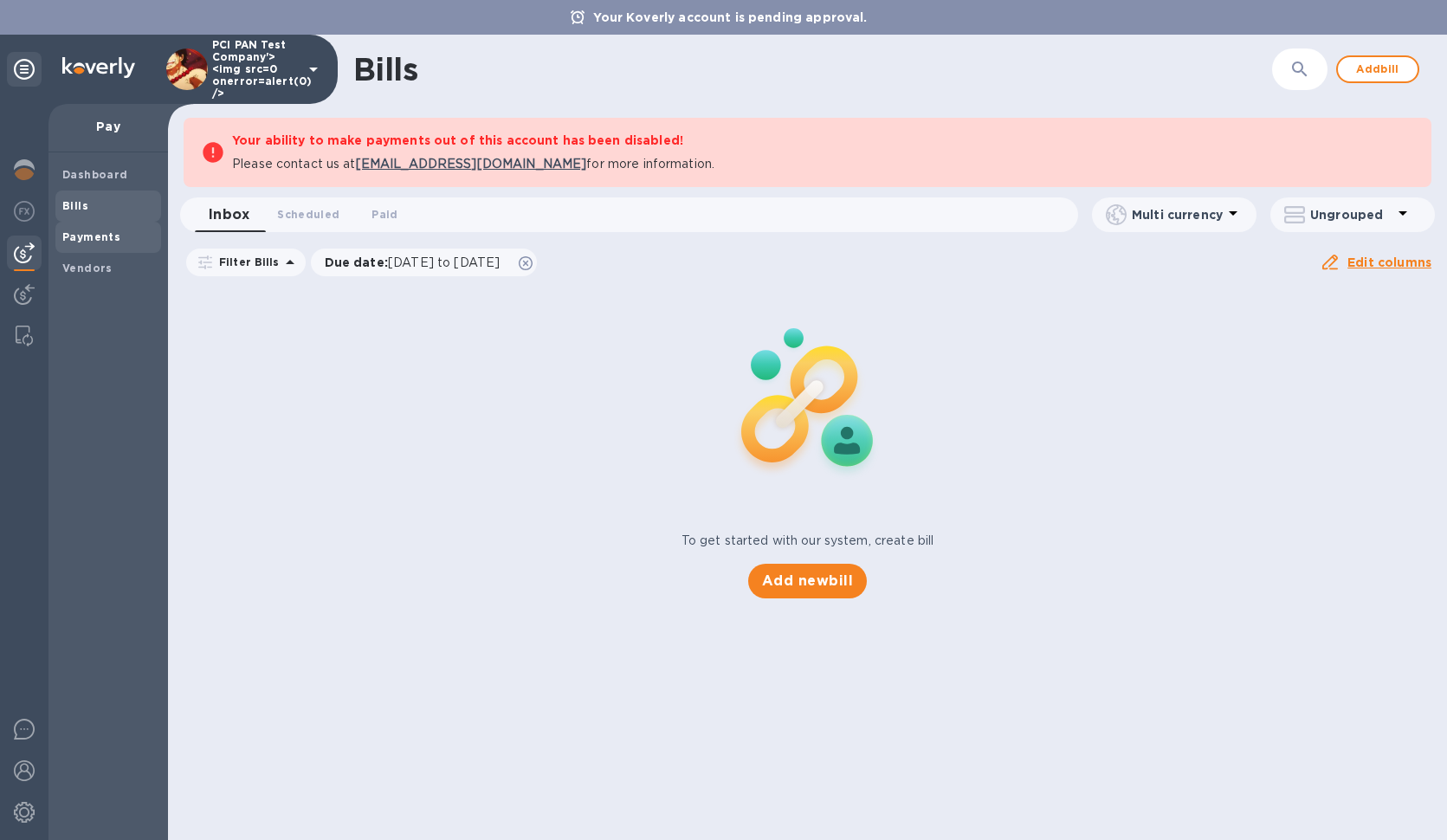
click at [103, 250] on div "Payments" at bounding box center [108, 236] width 106 height 31
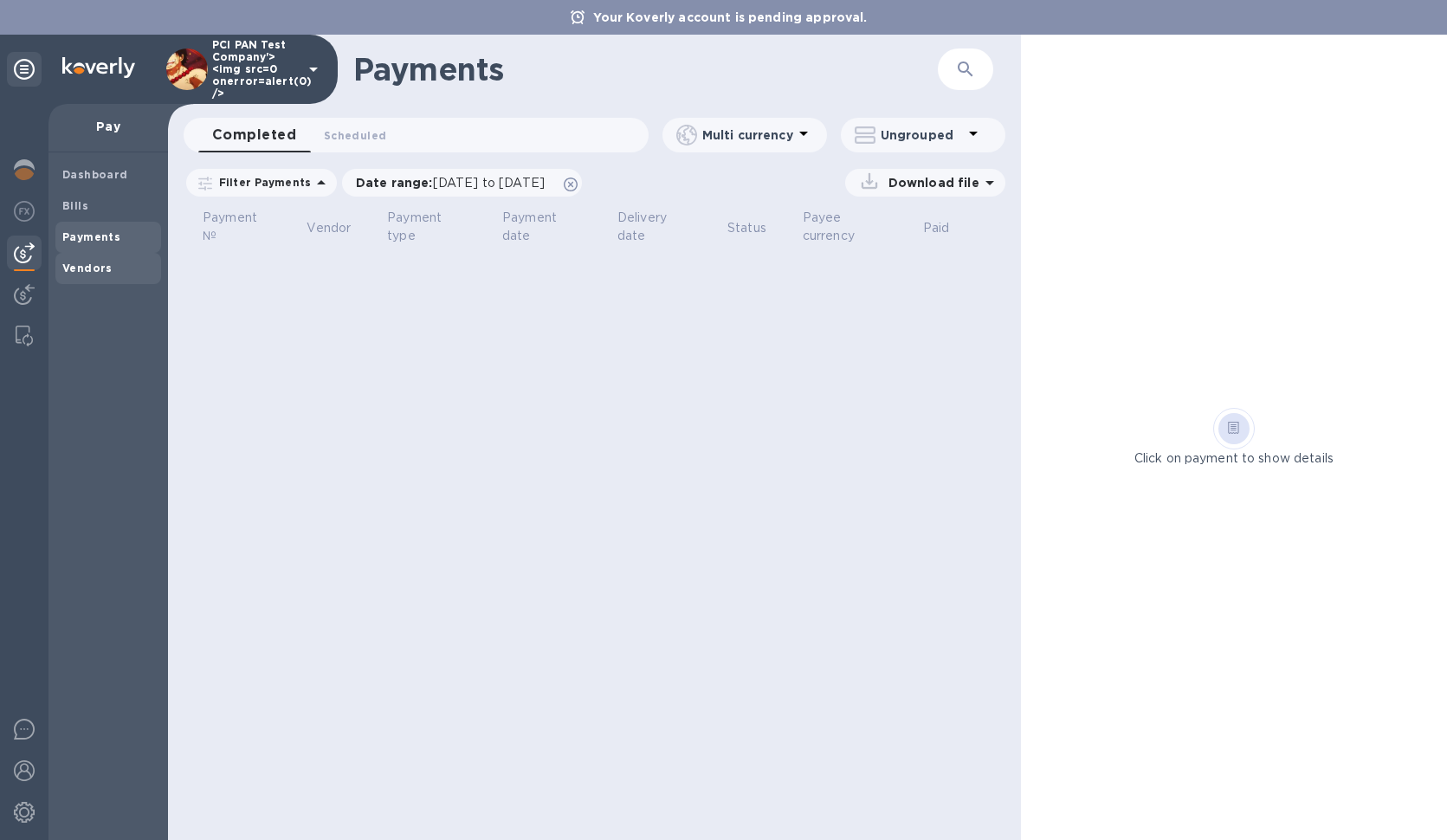
click at [107, 266] on b "Vendors" at bounding box center [87, 268] width 51 height 13
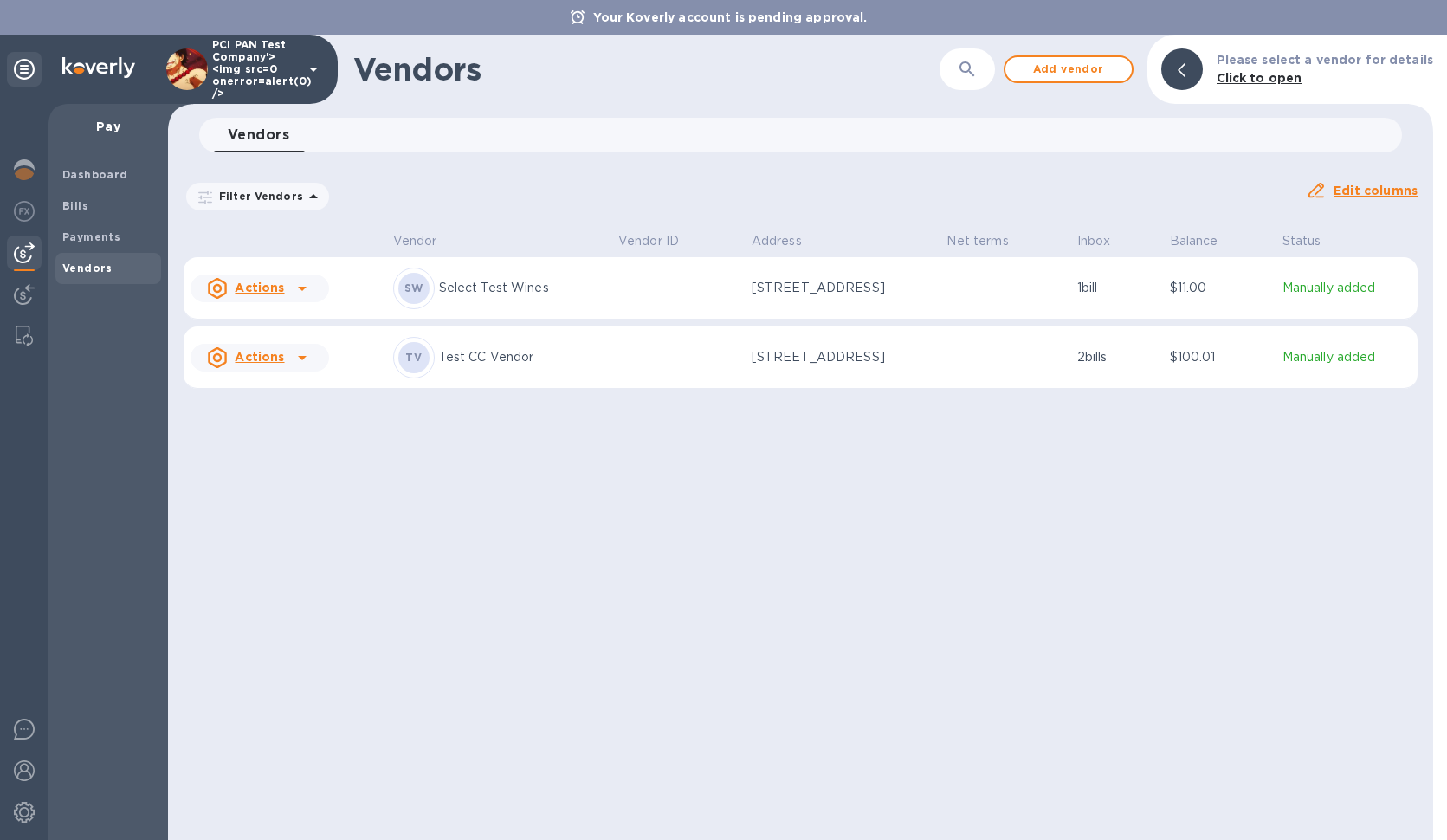
click at [1353, 353] on p "Manually added" at bounding box center [1347, 356] width 128 height 18
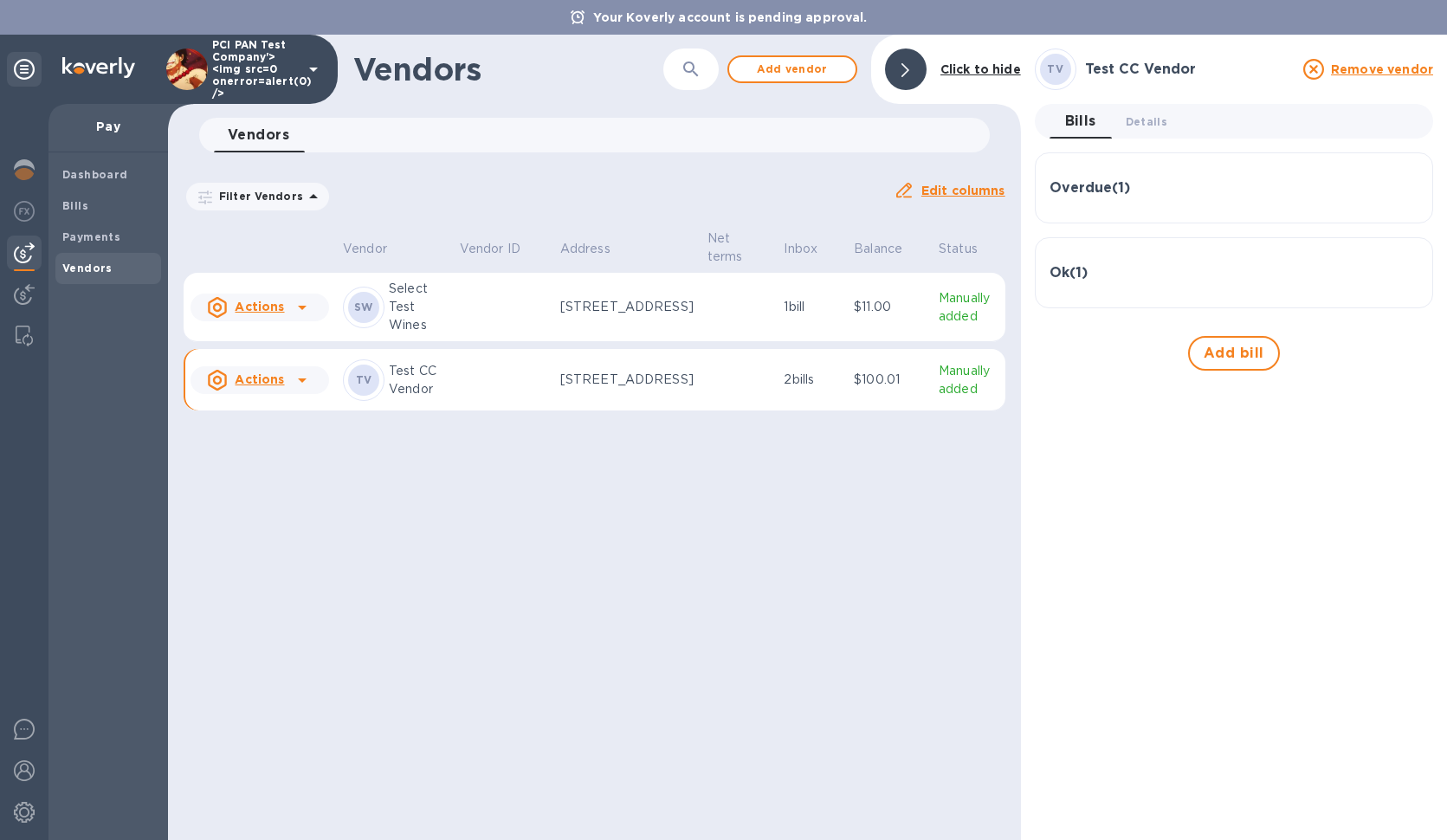
click at [774, 636] on div "Vendors ​ Add vendor Click to hide Vendors 0 Filter Vendors Auto pay: All Edit …" at bounding box center [595, 437] width 853 height 805
click at [304, 390] on icon at bounding box center [302, 380] width 21 height 21
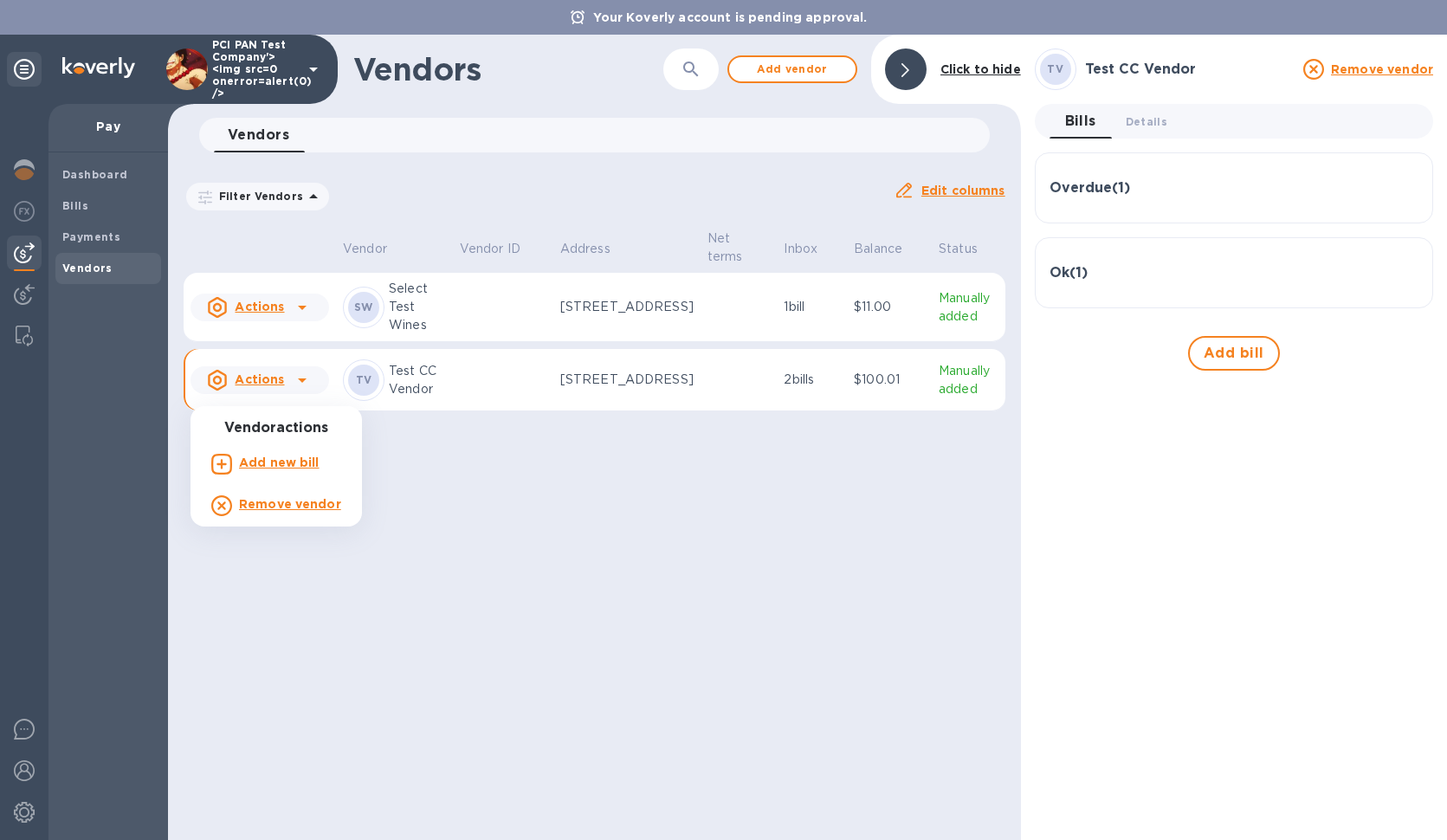
drag, startPoint x: 451, startPoint y: 594, endPoint x: 855, endPoint y: 275, distance: 514.8
click at [452, 594] on div at bounding box center [723, 420] width 1447 height 840
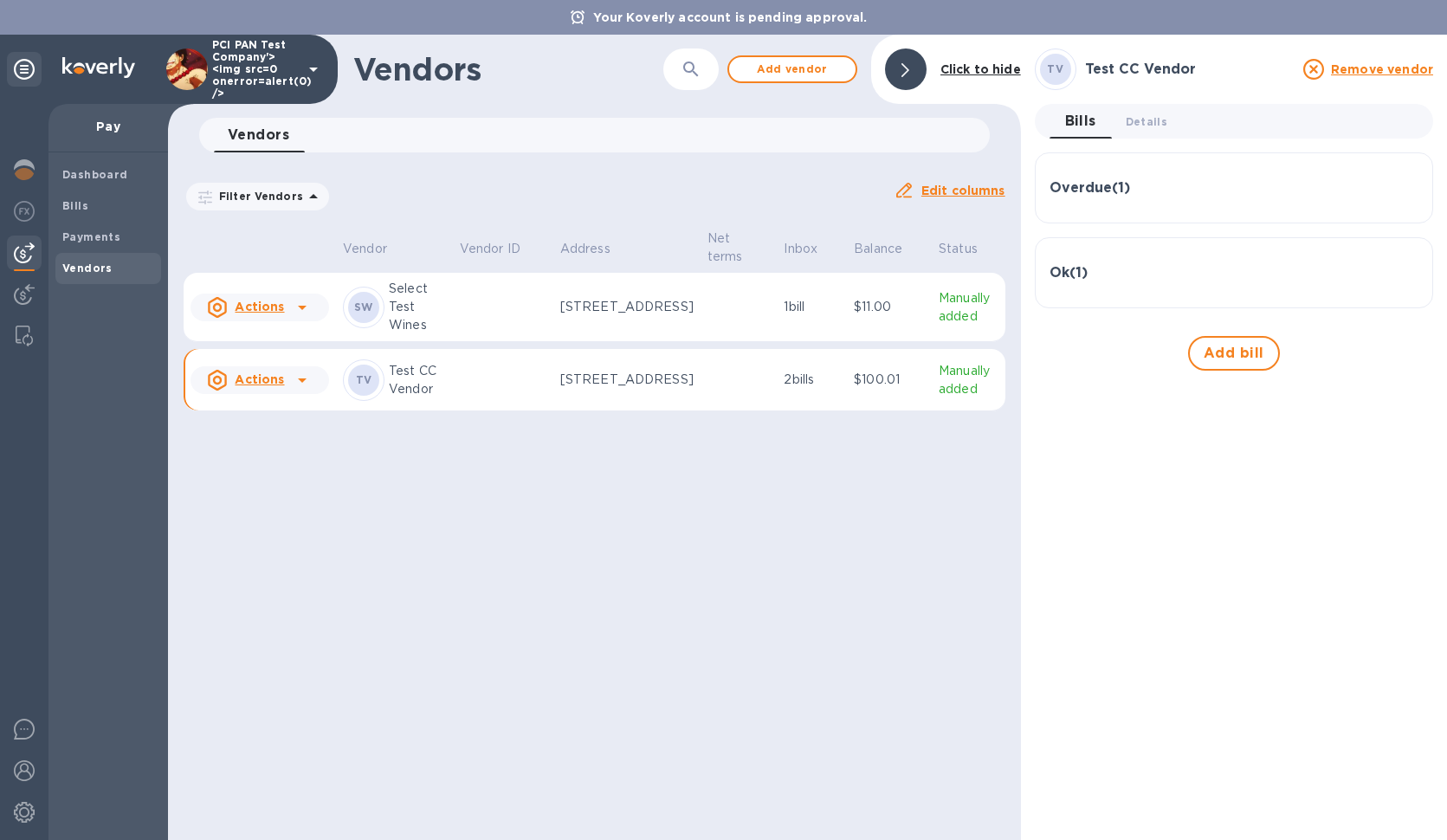
drag, startPoint x: 900, startPoint y: 64, endPoint x: 897, endPoint y: 77, distance: 13.3
click at [900, 64] on div at bounding box center [906, 69] width 41 height 41
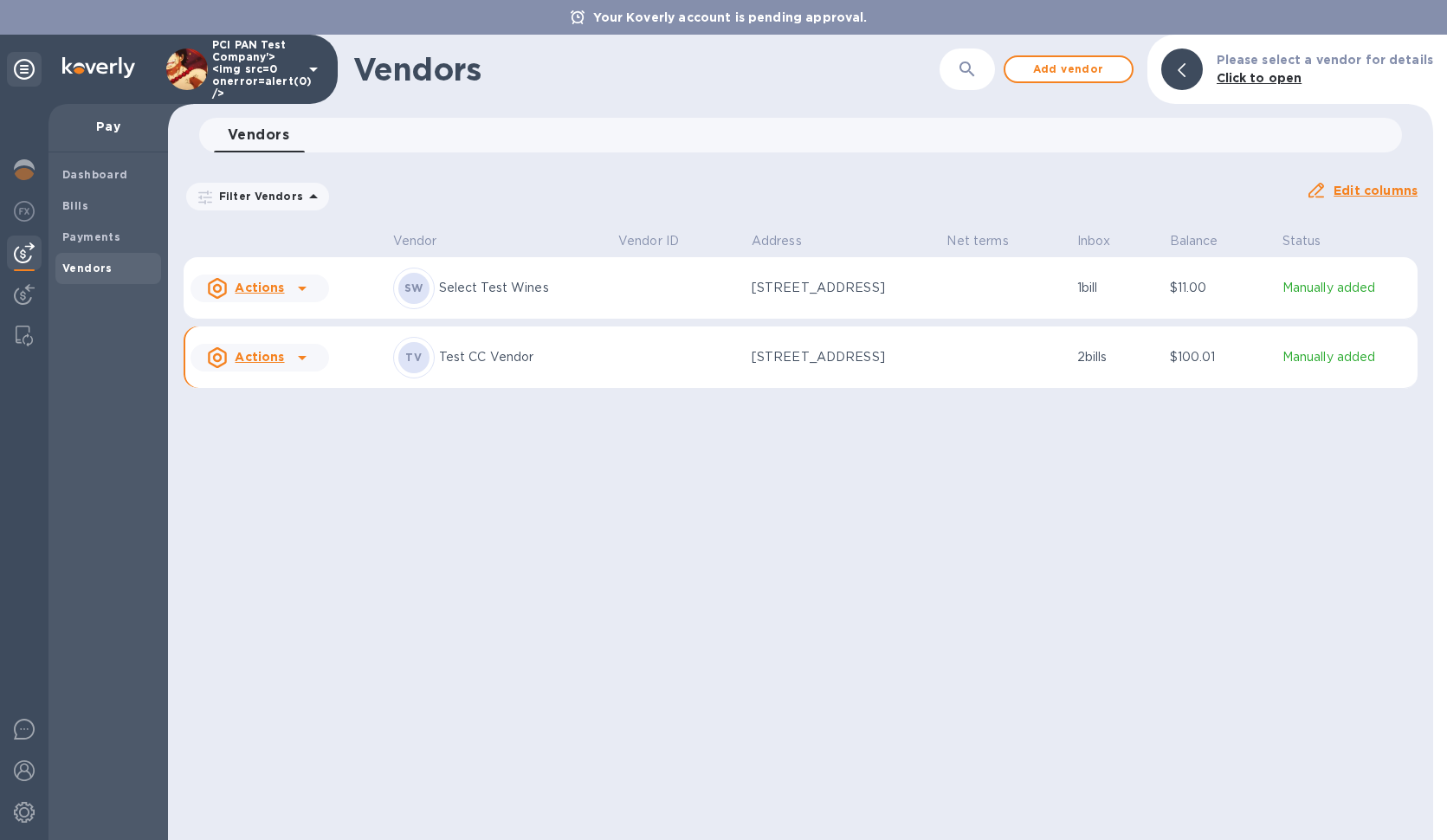
click at [452, 353] on p "Test CC Vendor" at bounding box center [521, 356] width 165 height 18
click at [309, 355] on icon at bounding box center [302, 357] width 21 height 21
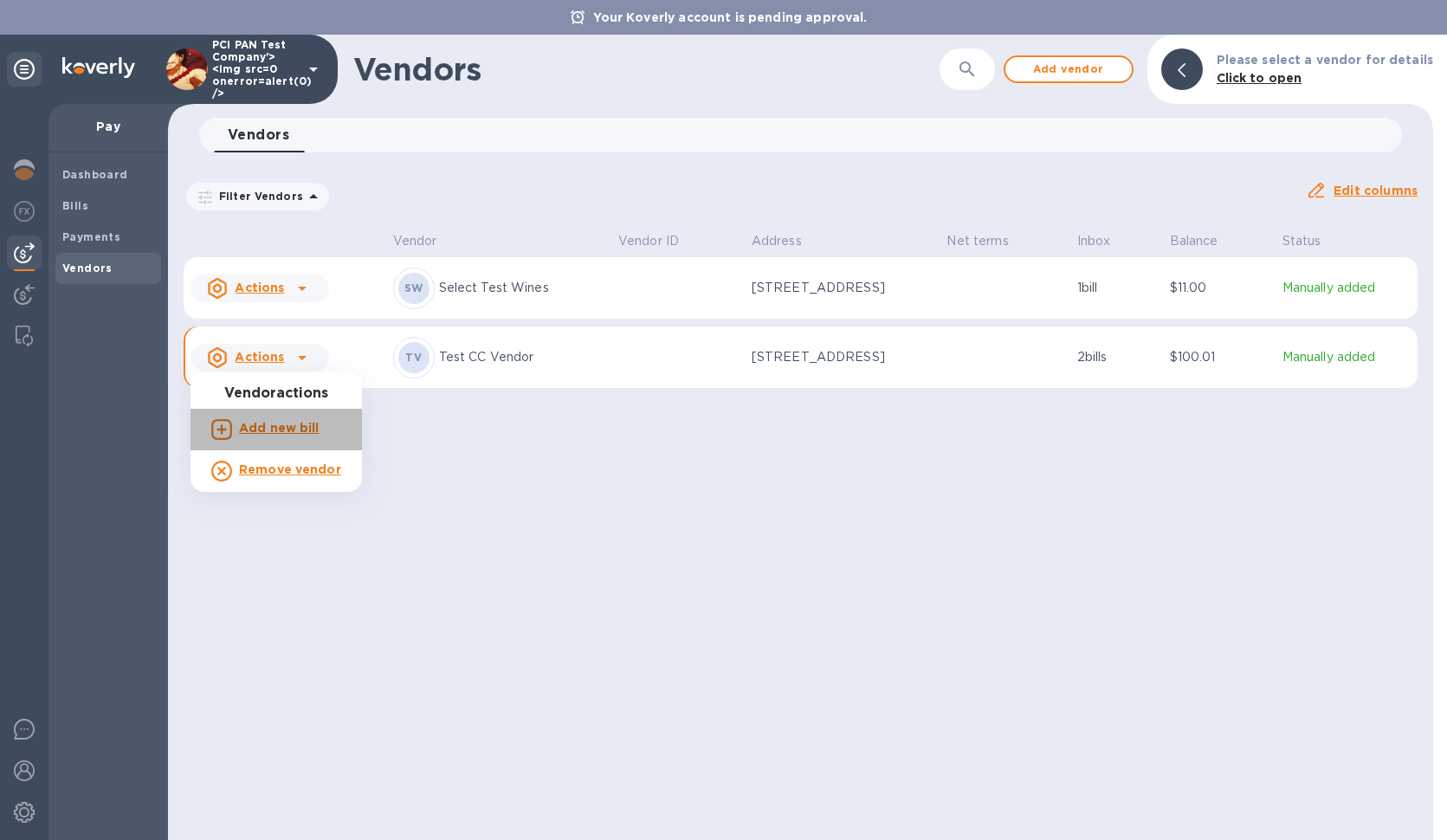
click at [299, 426] on b "Add new bill" at bounding box center [279, 428] width 81 height 14
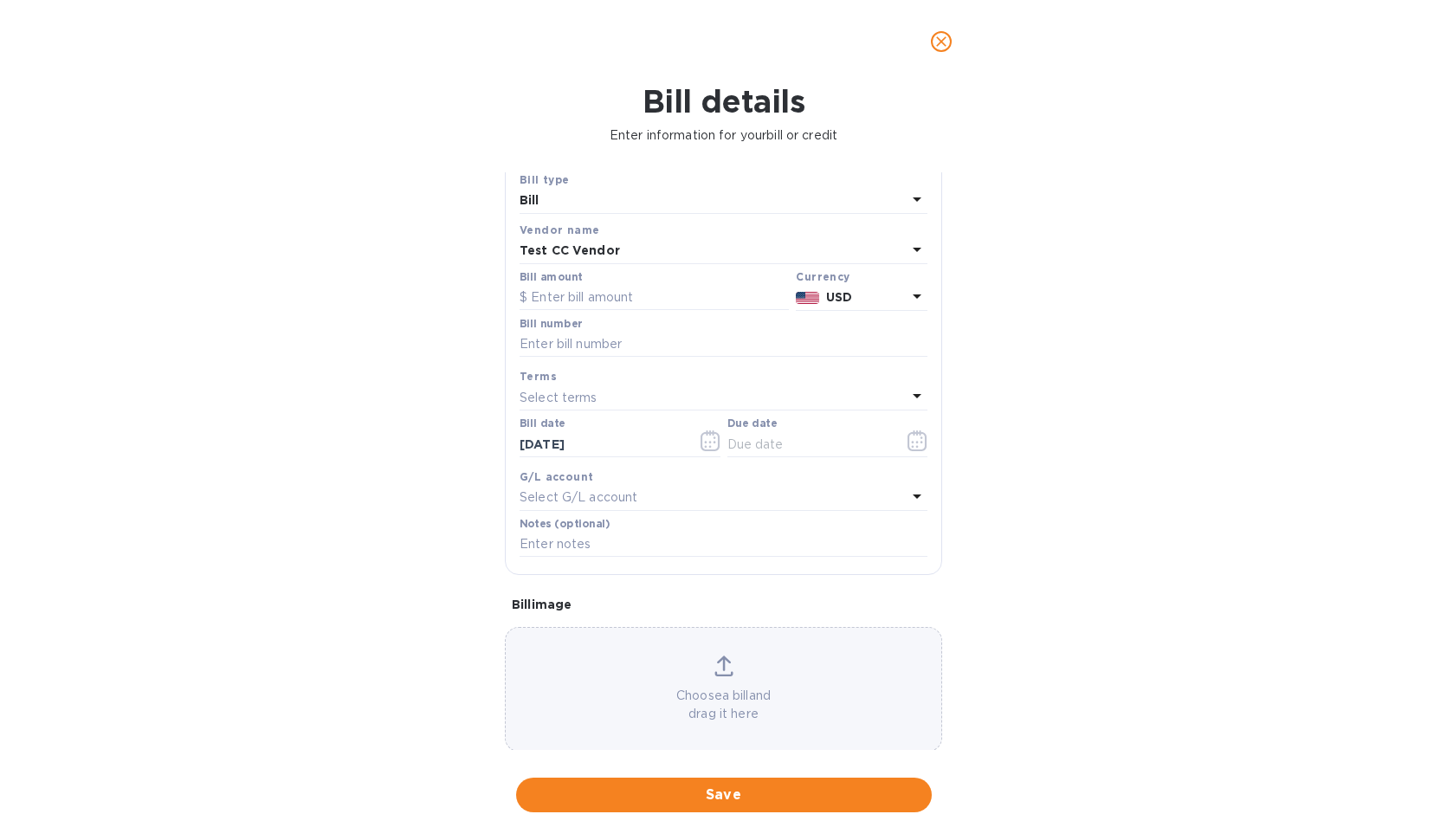
scroll to position [73, 0]
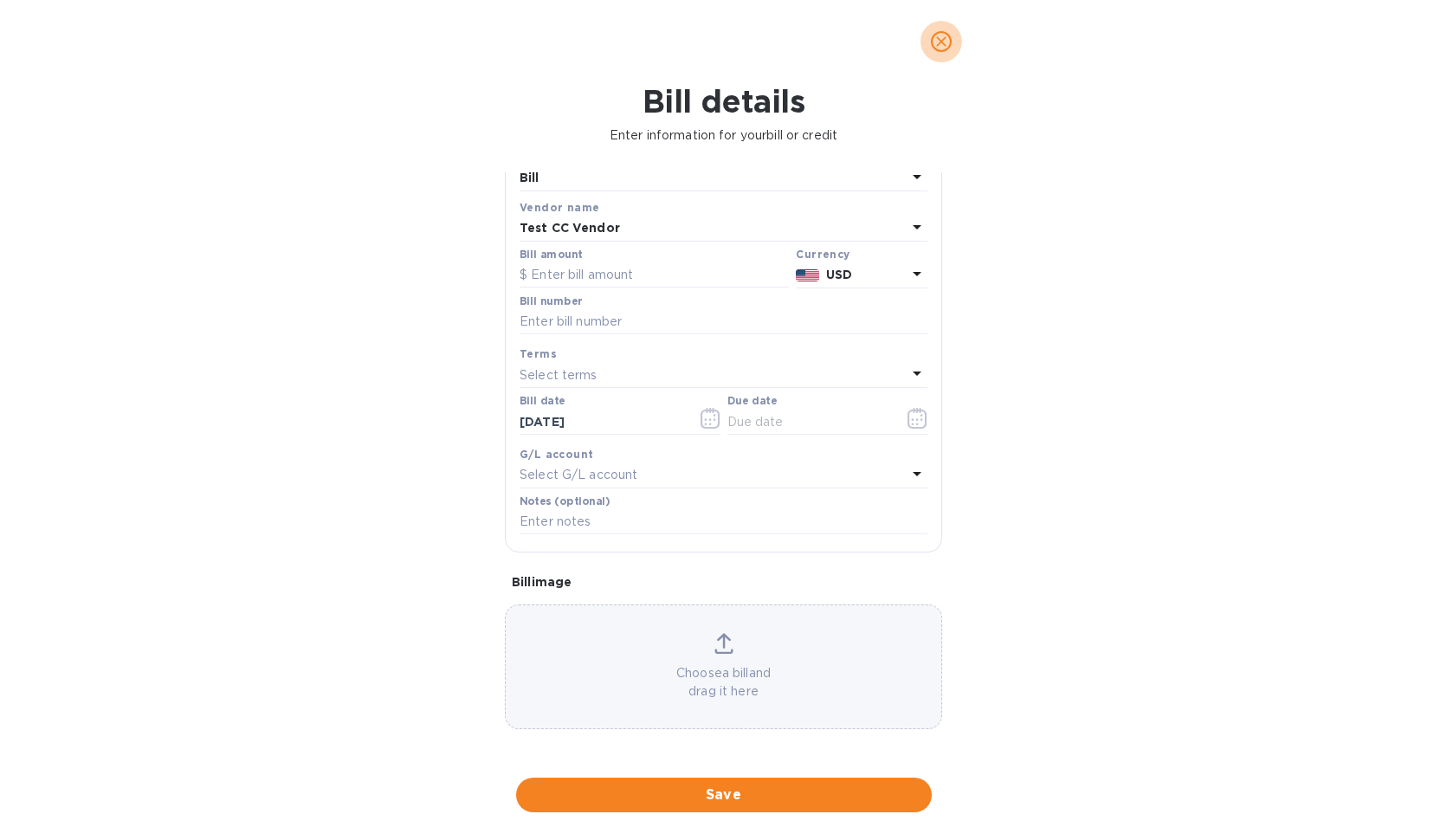
click at [927, 48] on button "close" at bounding box center [942, 41] width 41 height 41
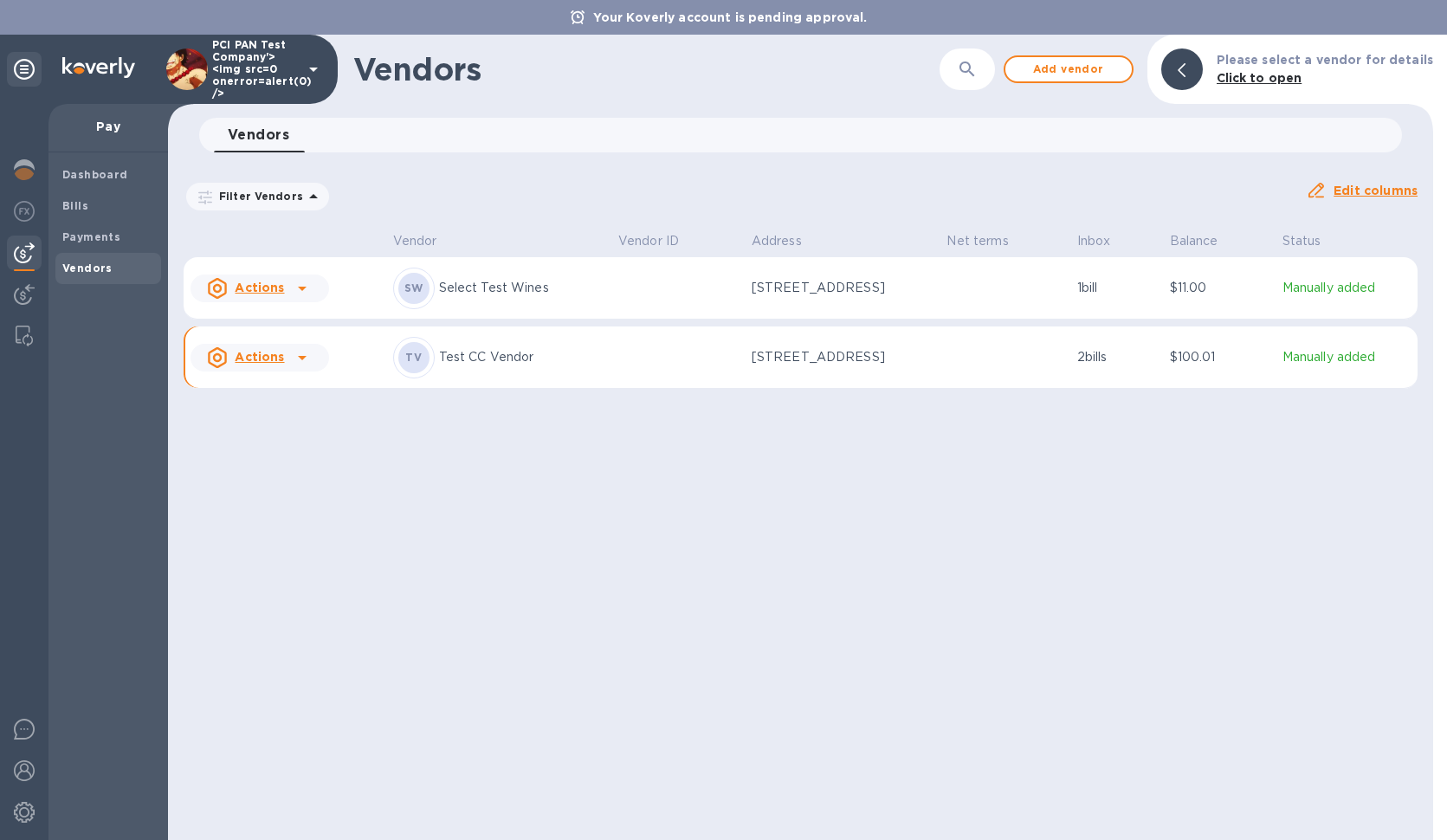
drag, startPoint x: 520, startPoint y: 505, endPoint x: 550, endPoint y: 481, distance: 38.4
click at [520, 505] on div "Vendors ​ Add vendor Please select a vendor for details Click to open Vendors 0…" at bounding box center [800, 437] width 1265 height 805
click at [1071, 60] on span "Add vendor" at bounding box center [1068, 69] width 98 height 21
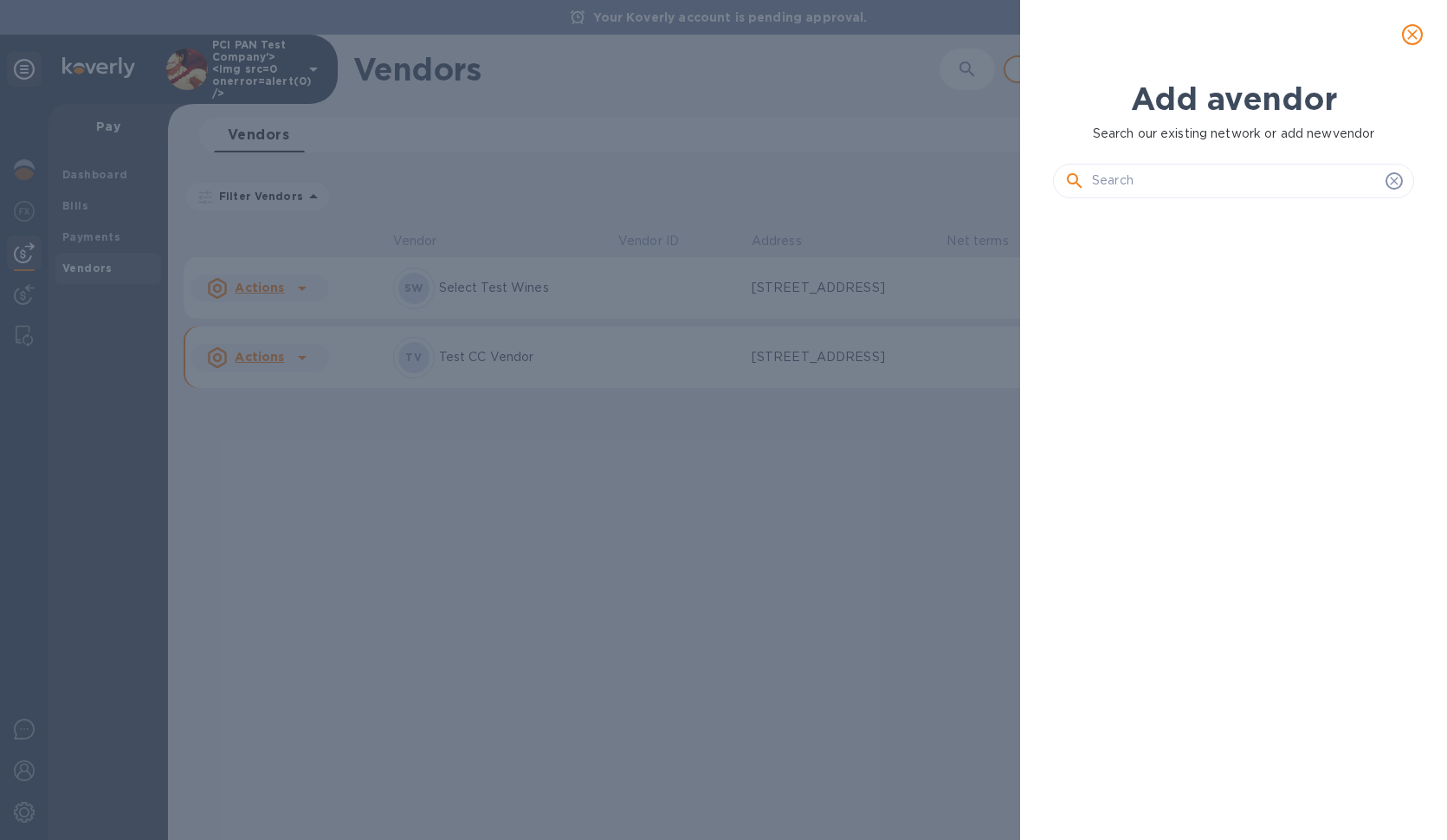
scroll to position [568, 362]
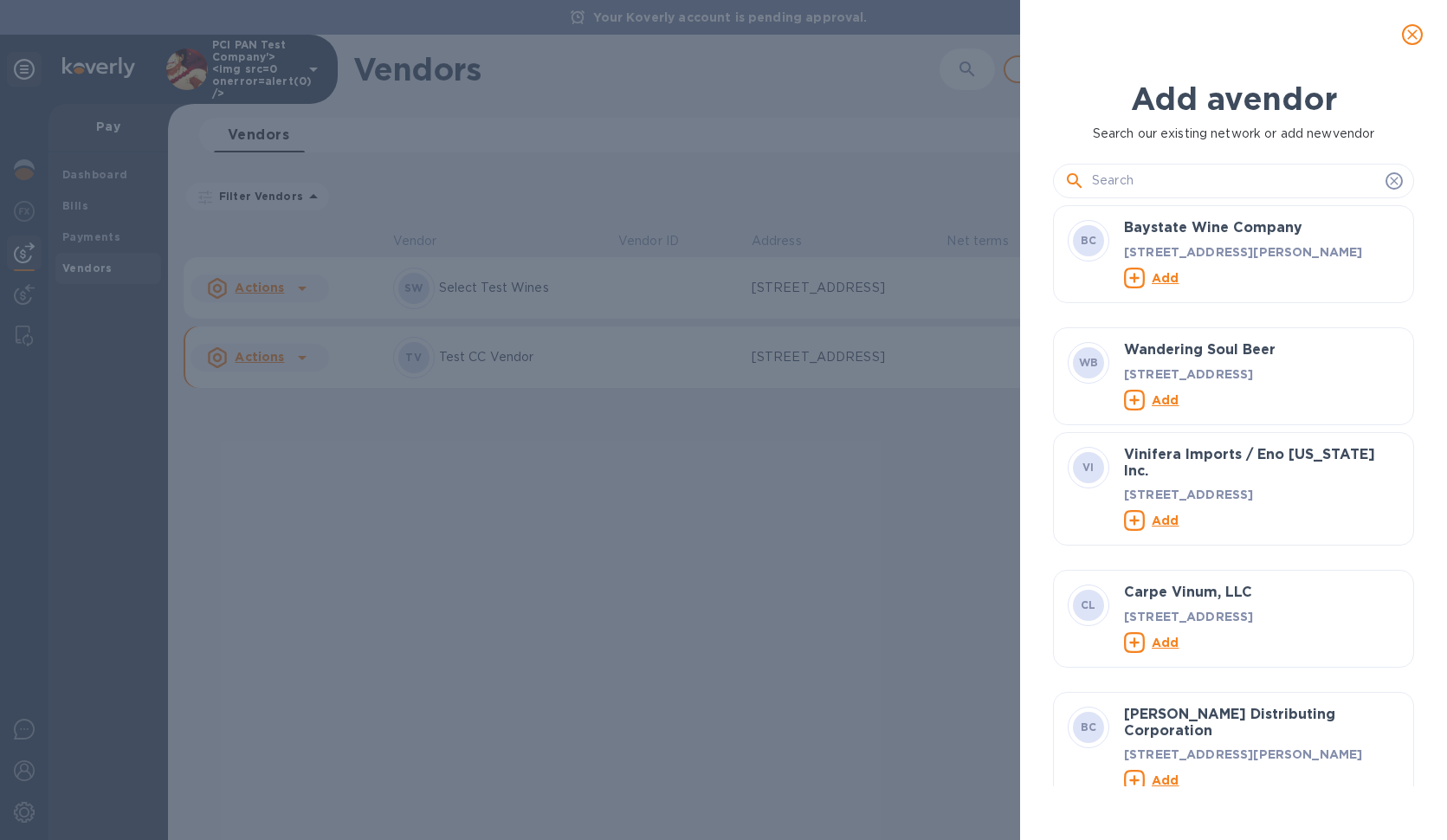
click at [1237, 172] on input "text" at bounding box center [1235, 181] width 287 height 26
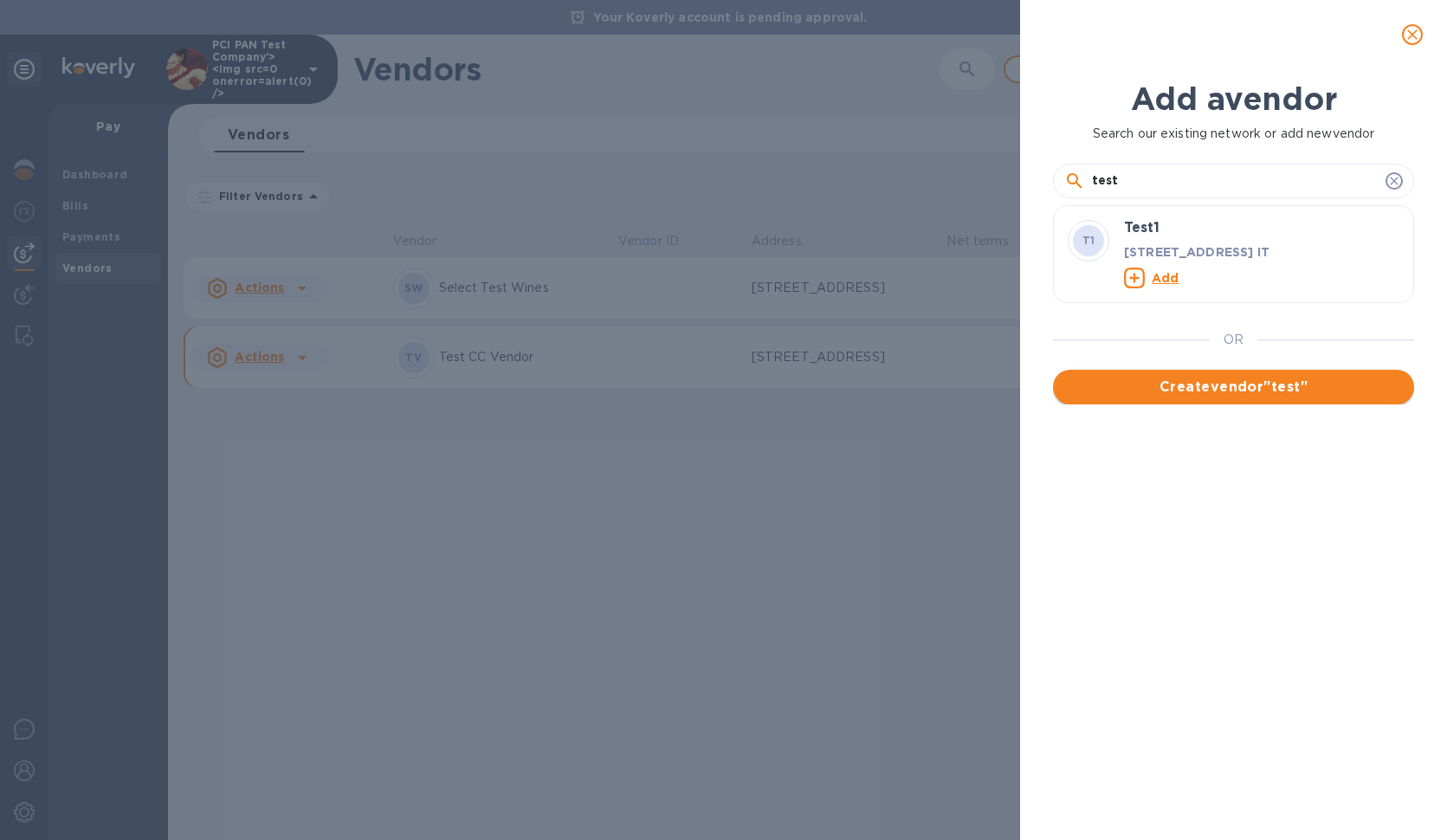
type input "test"
click at [1255, 384] on span "Create vendor " test "" at bounding box center [1233, 387] width 333 height 21
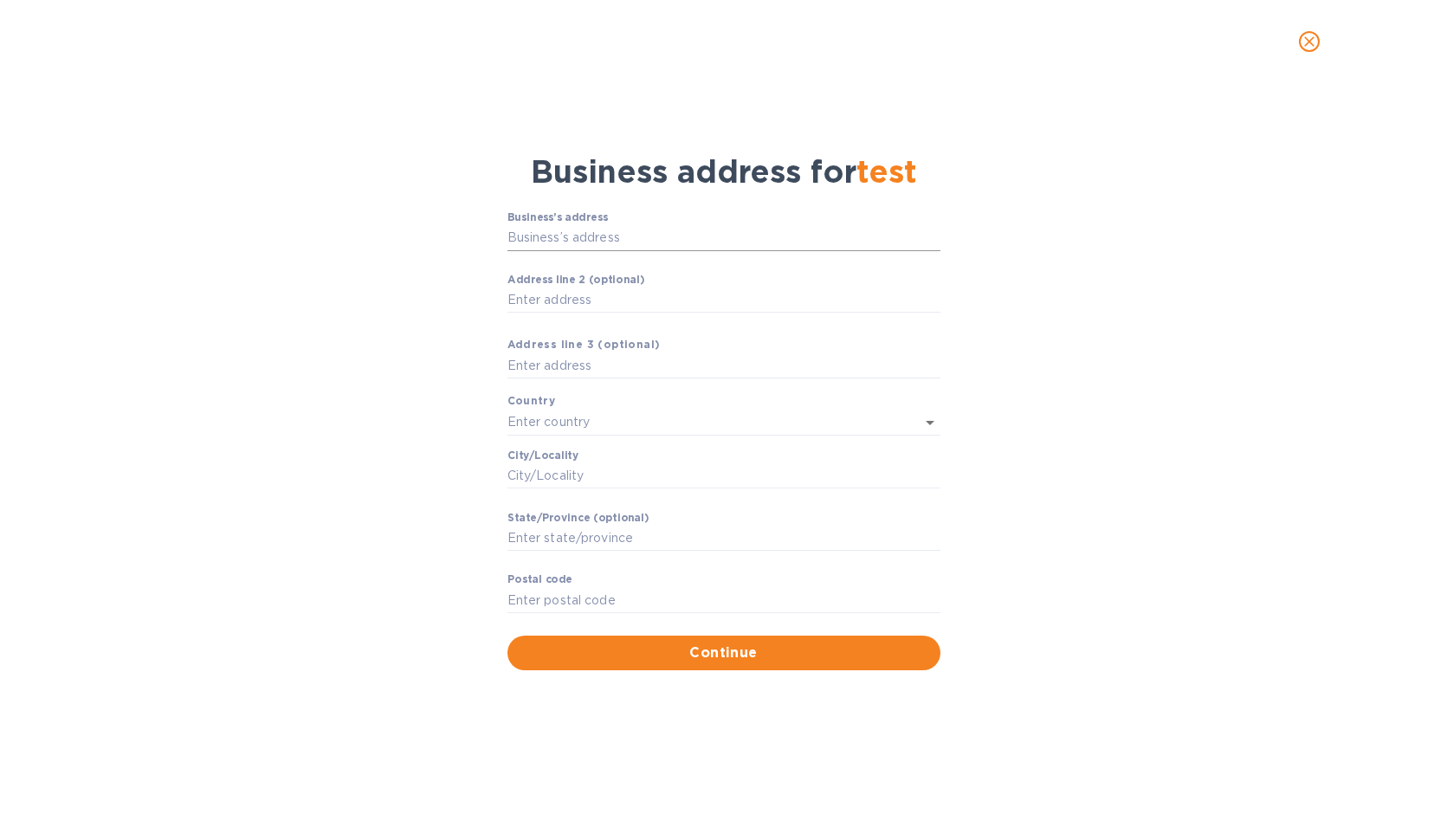
click at [610, 241] on input "Business’s аddress" at bounding box center [724, 238] width 433 height 26
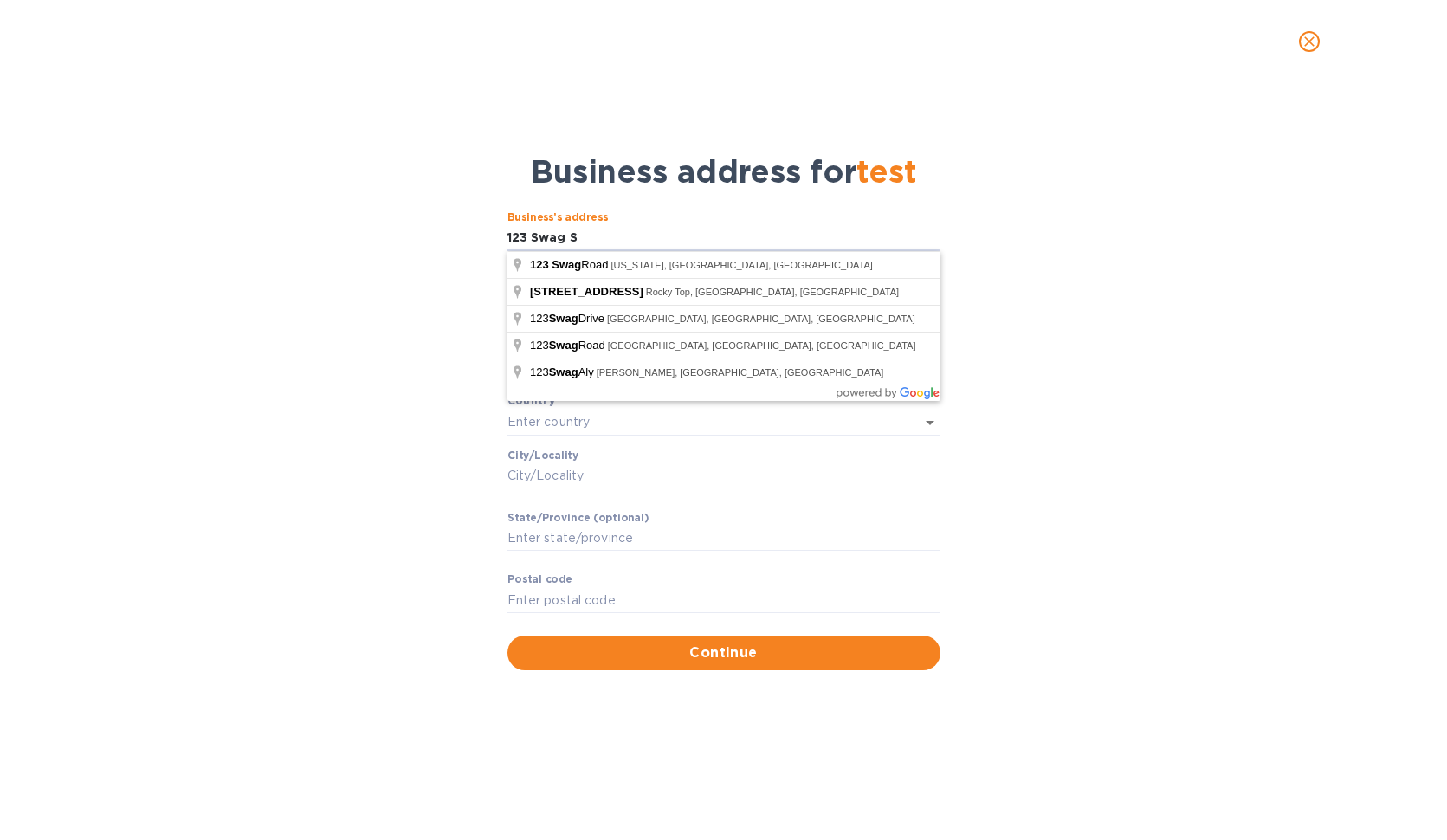
type input "[STREET_ADDRESS]"
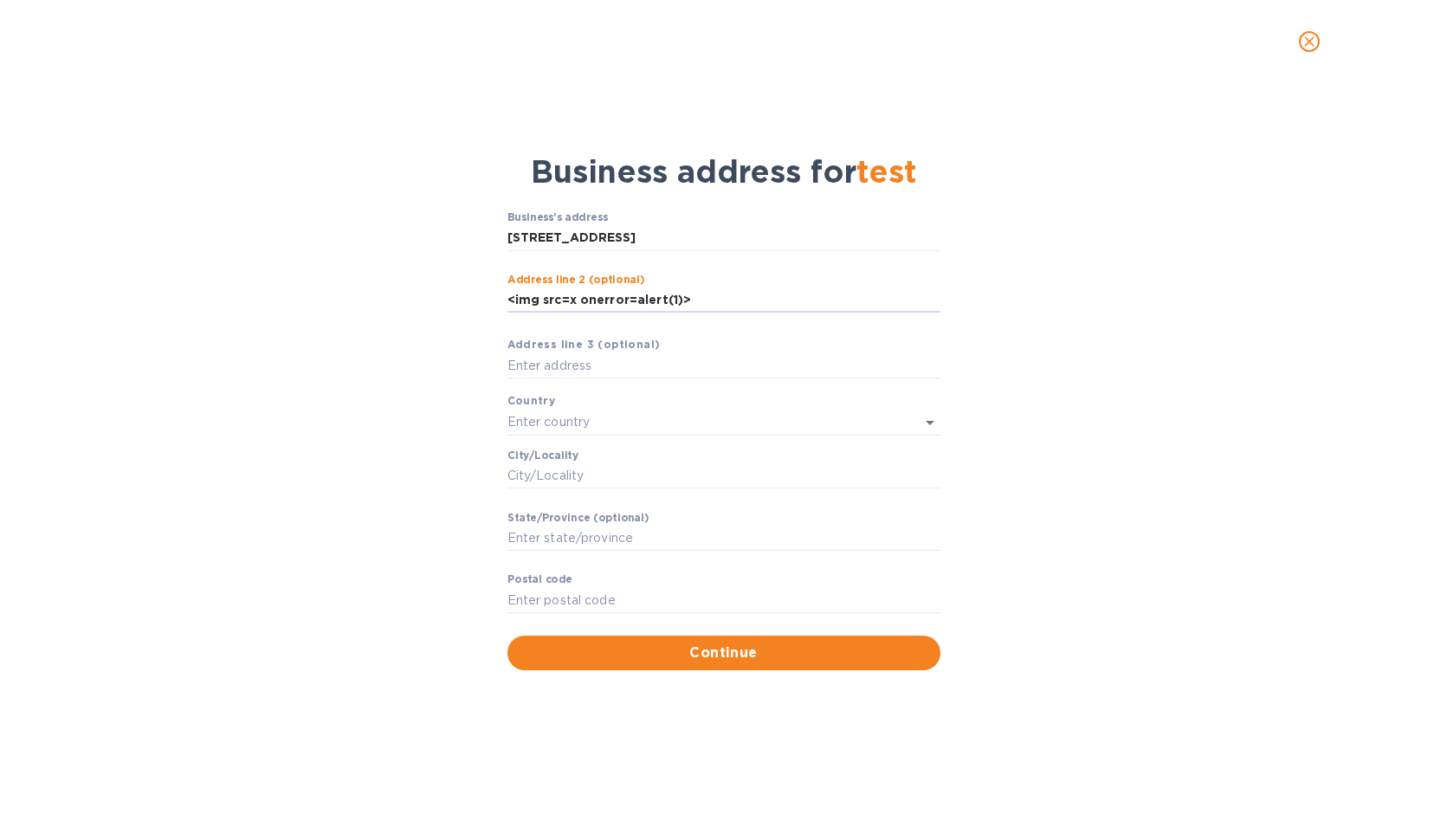
type input "<img src=x onerror=alert(1)>"
type input "<img src=x onerror=alert(2)>"
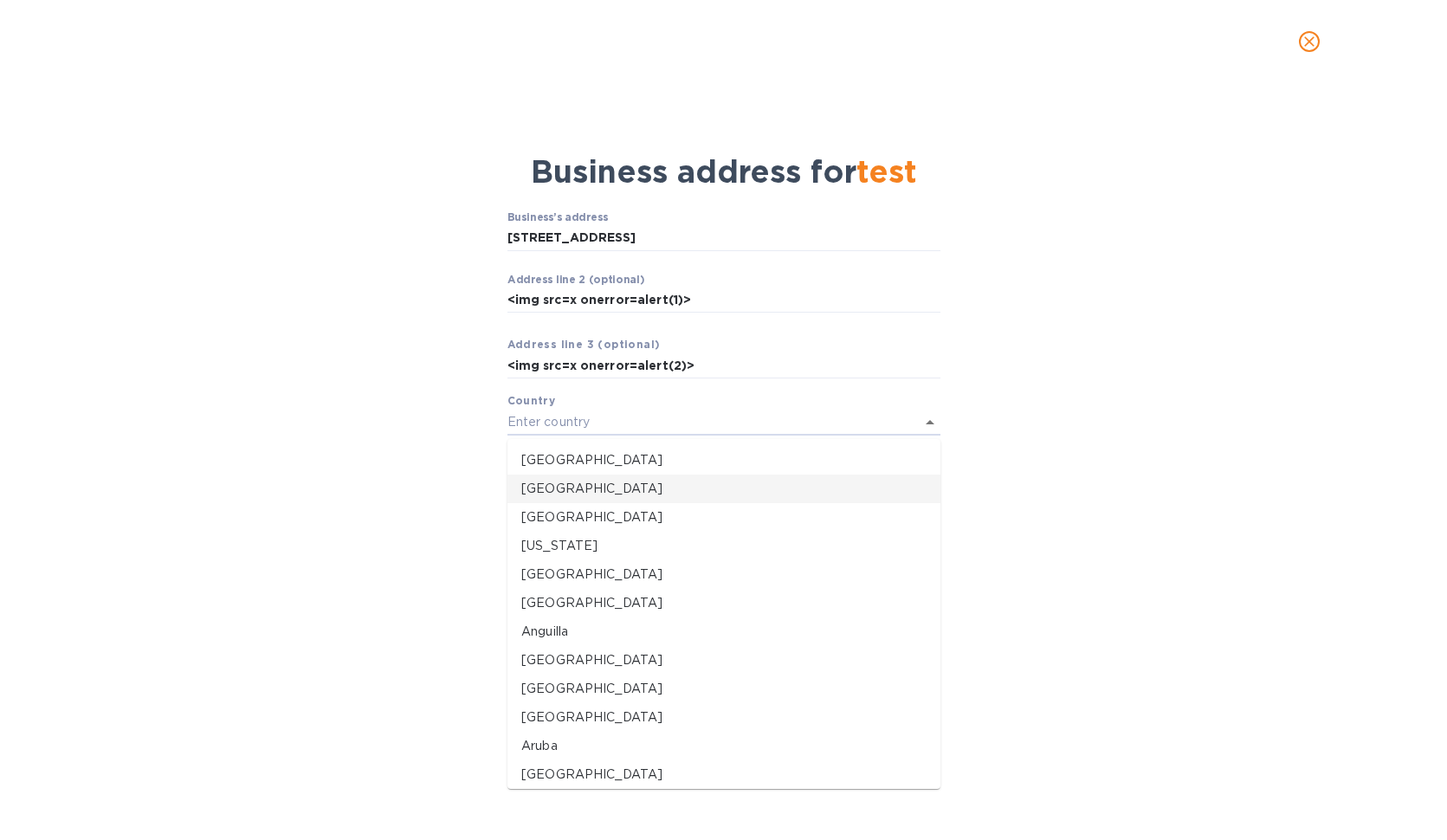
type input "[GEOGRAPHIC_DATA]"
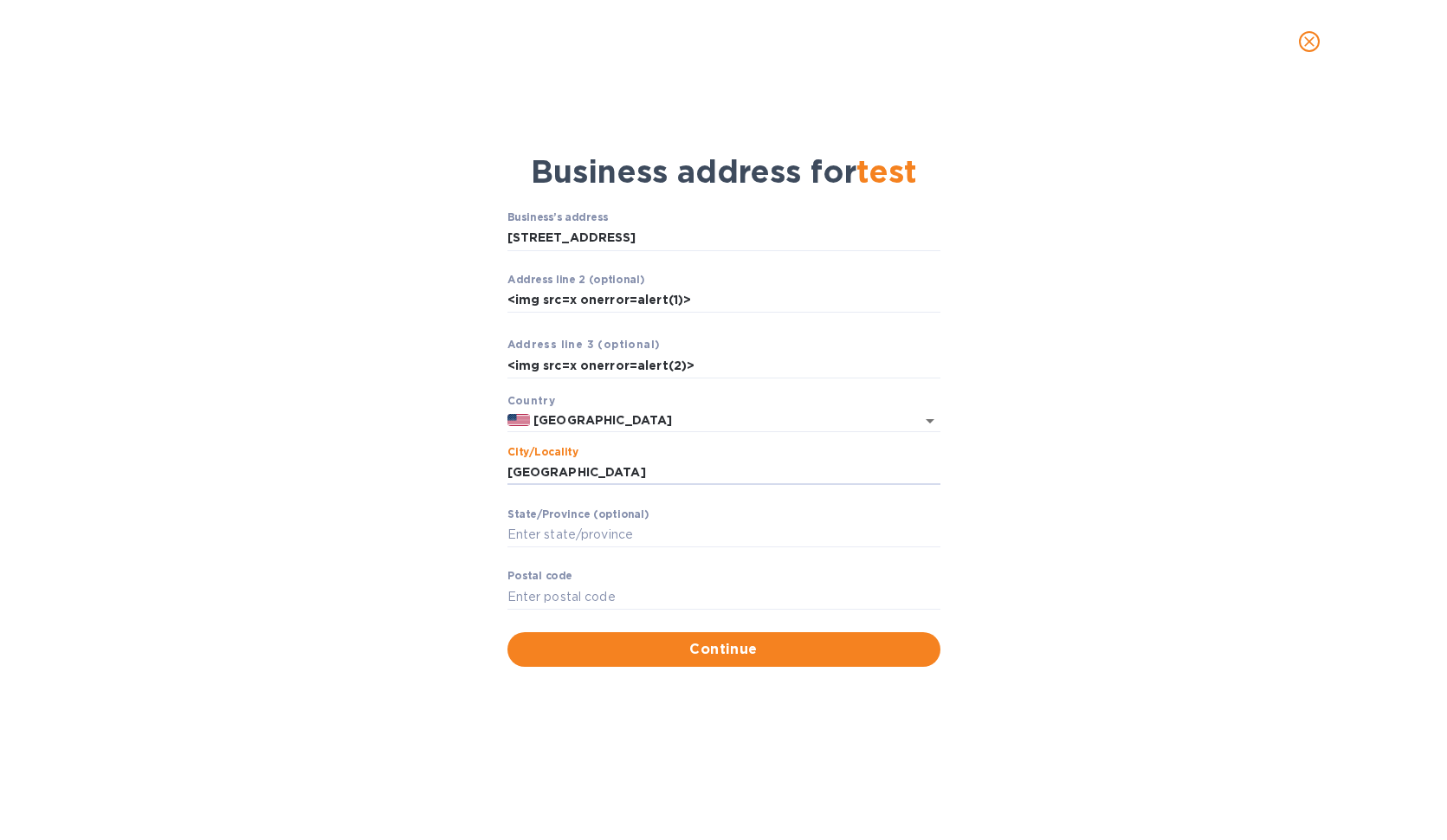
type input "[GEOGRAPHIC_DATA]"
type input "IL"
type input "60612"
click at [695, 654] on span "Continue" at bounding box center [724, 649] width 405 height 21
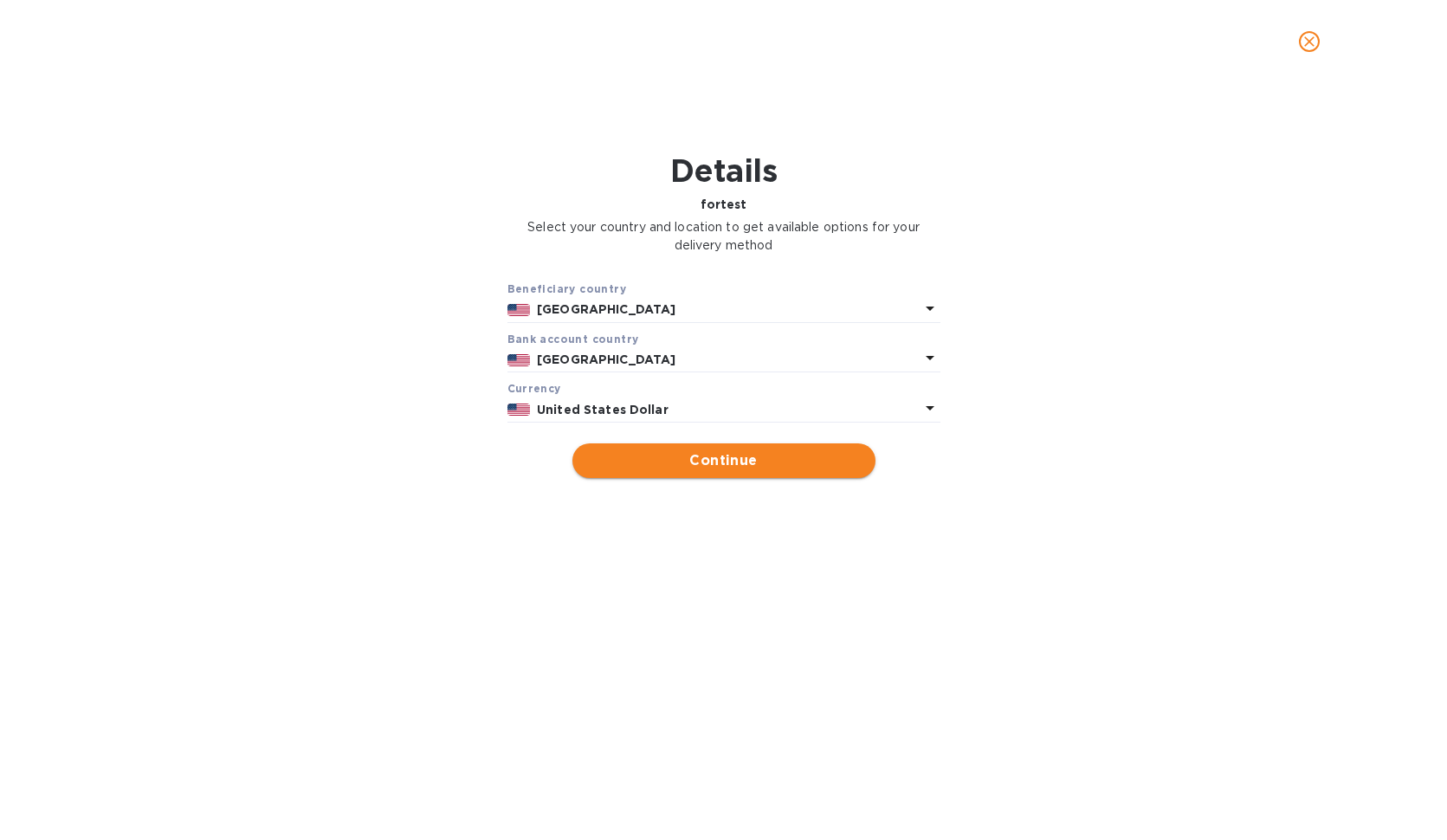
click at [807, 471] on span "Continue" at bounding box center [724, 460] width 276 height 21
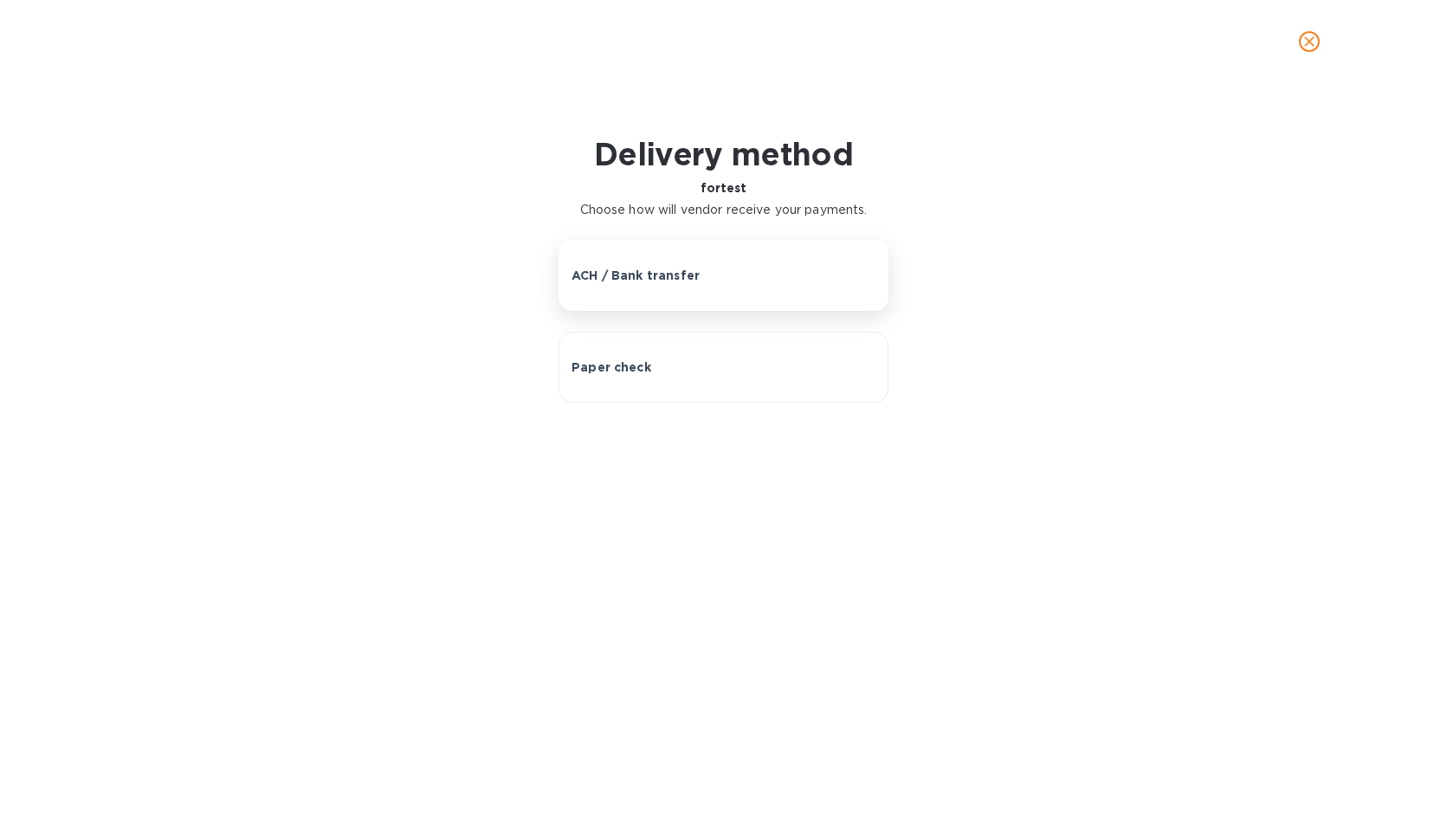
click at [740, 283] on div "ACH / Bank transfer" at bounding box center [723, 275] width 304 height 17
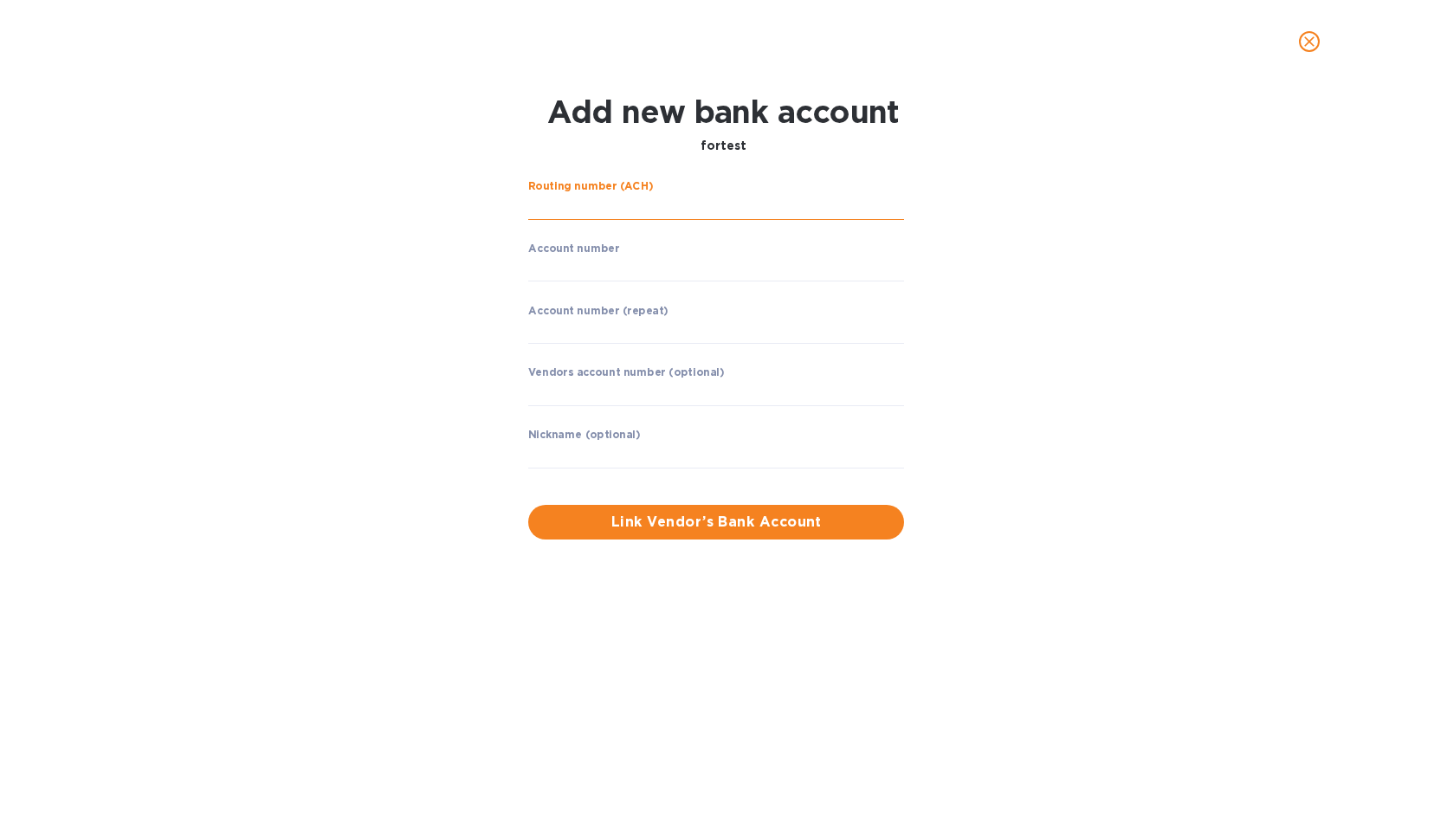
click at [669, 198] on input "string" at bounding box center [716, 207] width 376 height 26
click at [1308, 48] on icon "close" at bounding box center [1309, 41] width 17 height 17
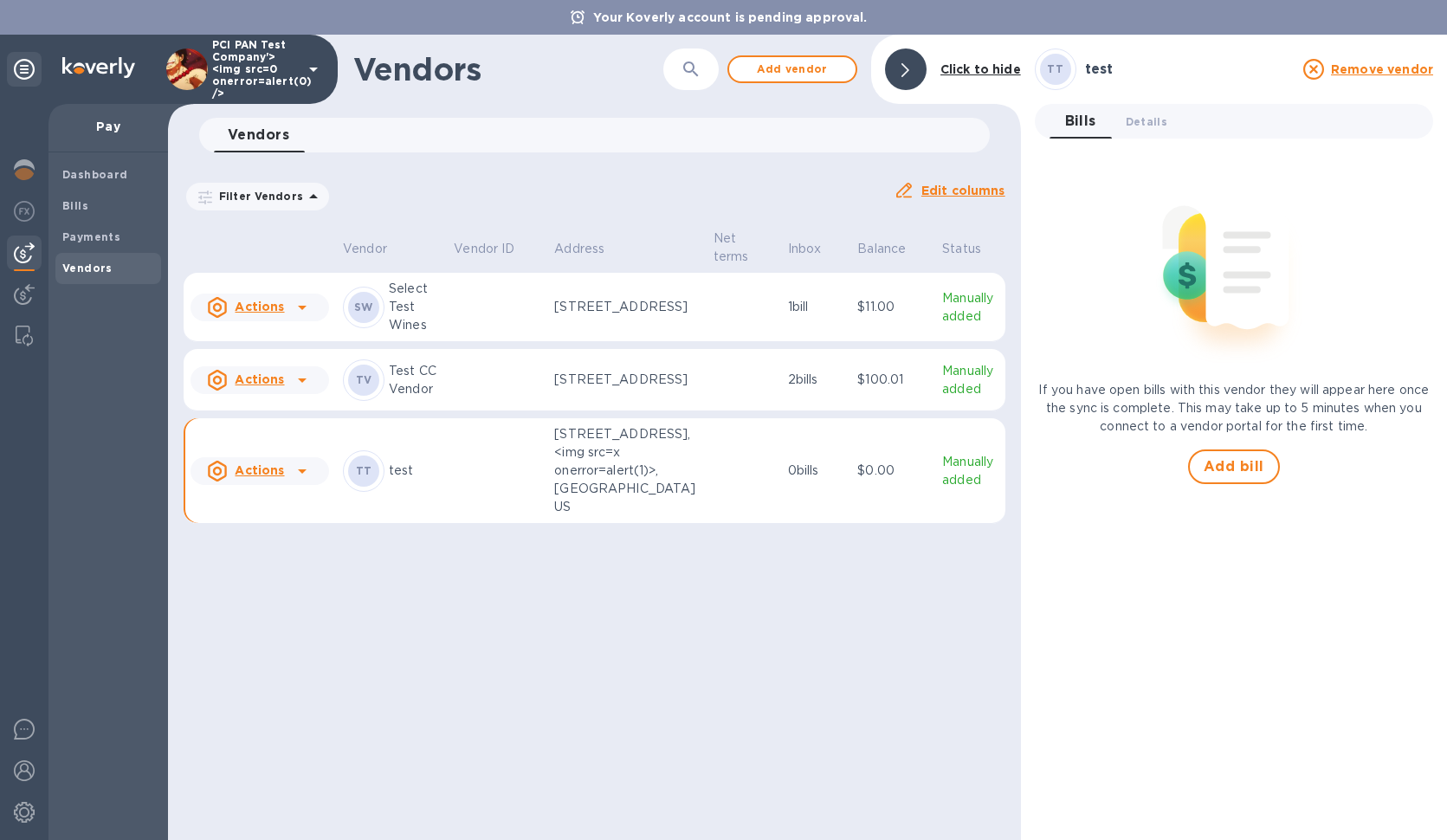
click at [396, 480] on p "test" at bounding box center [415, 470] width 51 height 18
click at [319, 488] on div "Actions" at bounding box center [259, 471] width 145 height 35
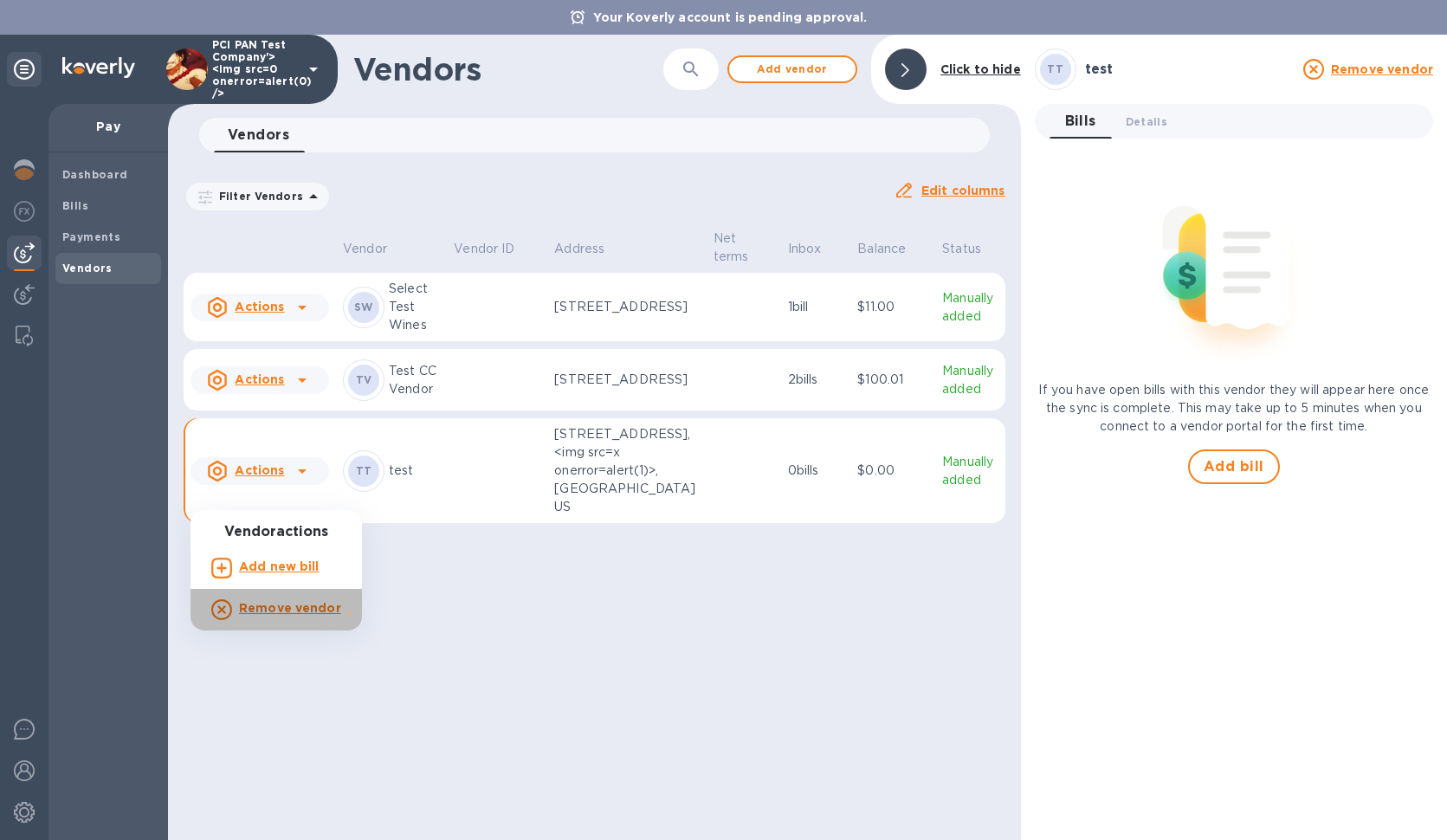
click at [304, 604] on b "Remove vendor" at bounding box center [290, 608] width 102 height 14
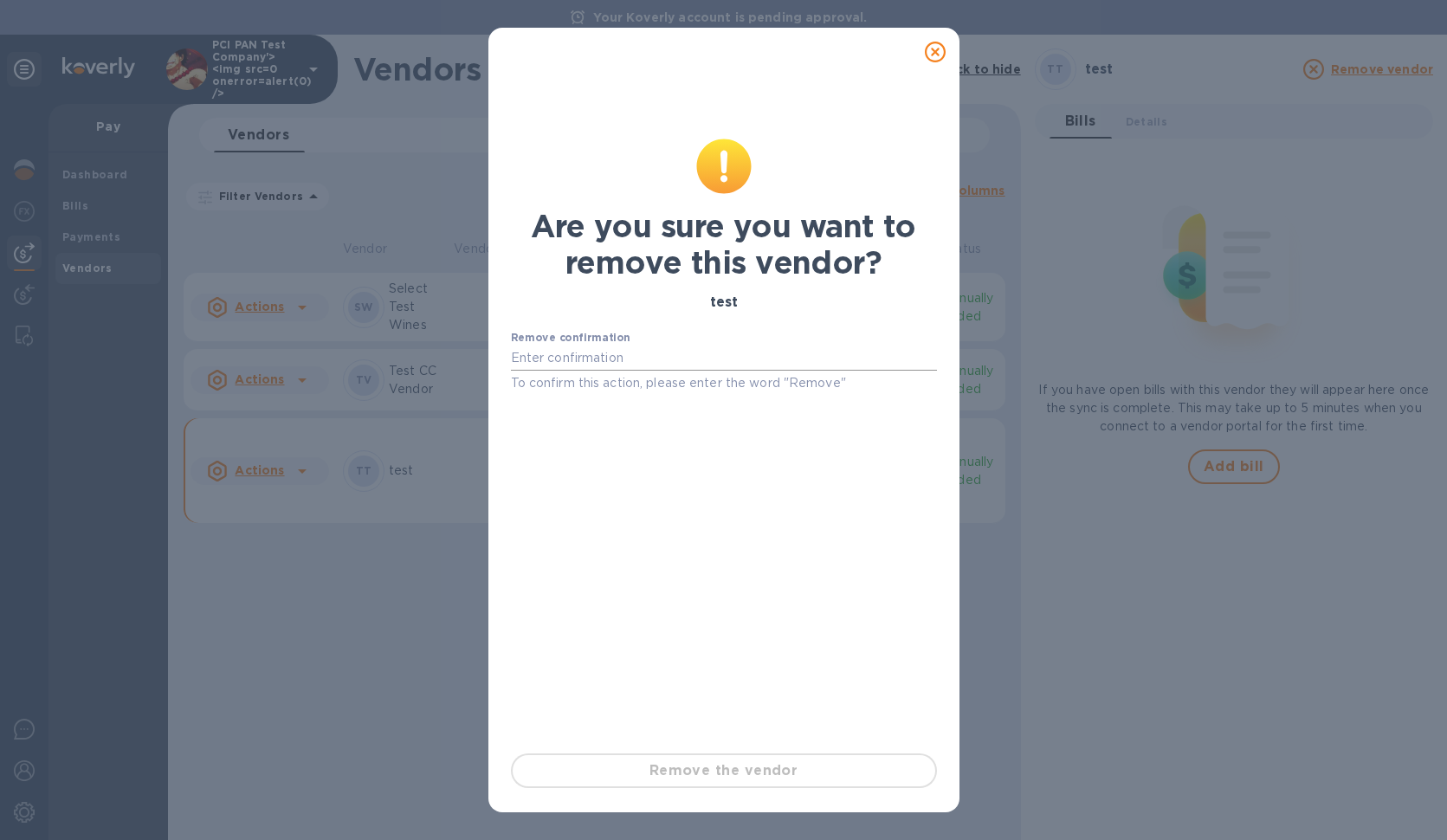
click at [671, 354] on input "text" at bounding box center [724, 358] width 426 height 26
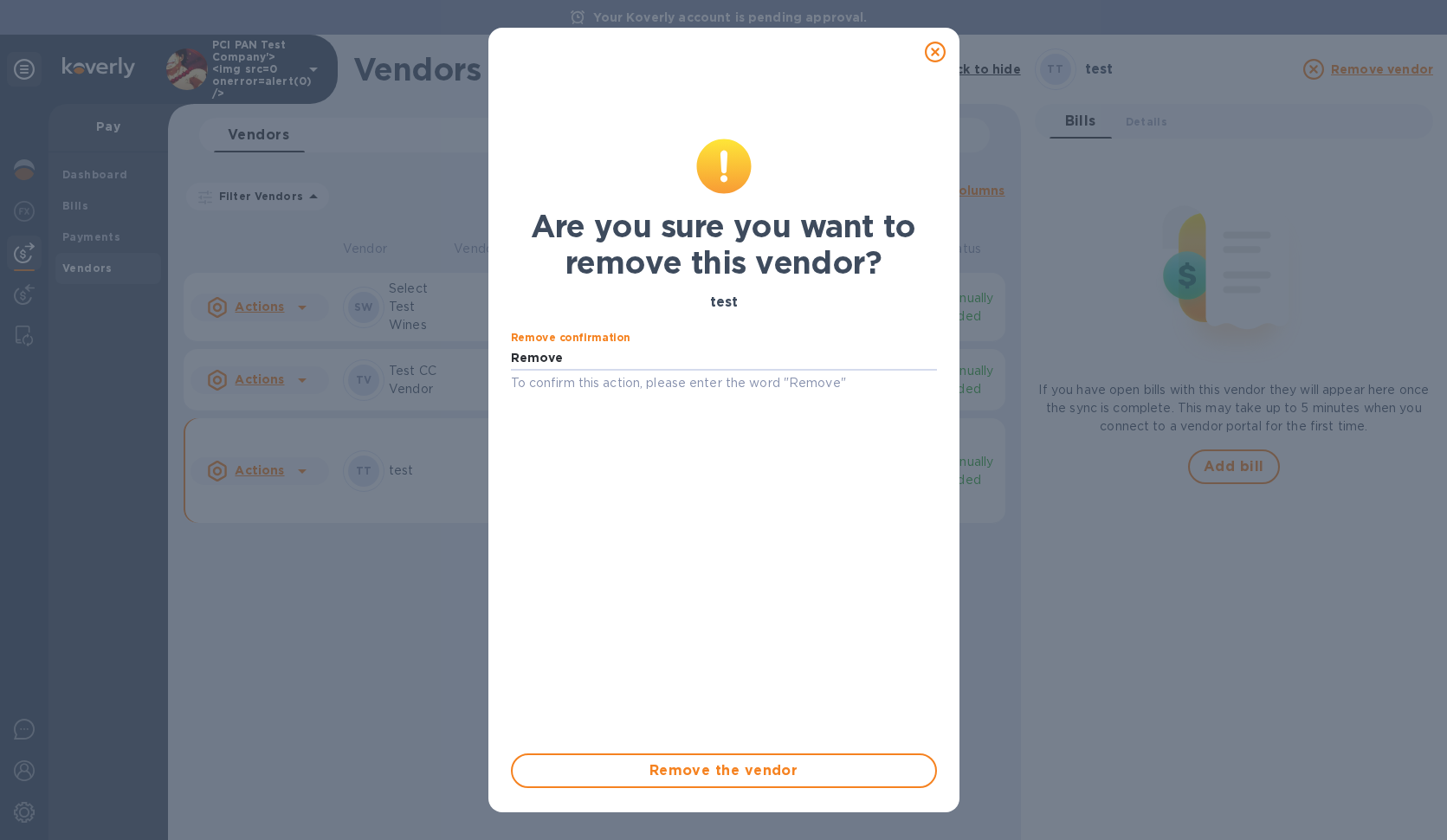
type input "Remove"
click at [678, 768] on span "Remove the vendor" at bounding box center [723, 771] width 395 height 21
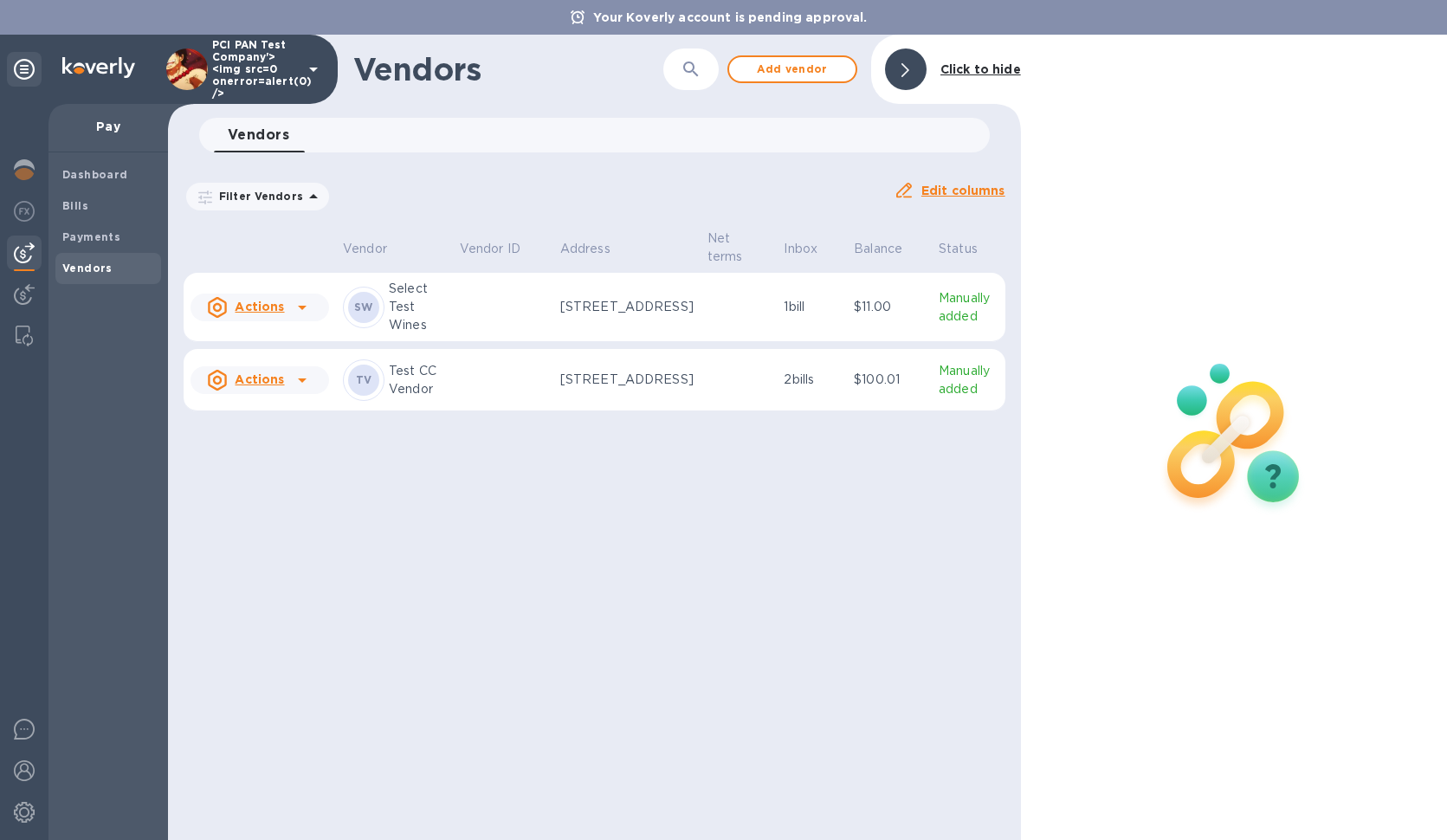
click at [393, 555] on div "Vendors ​ Add vendor Click to hide Vendors 0 Filter Vendors Auto pay: All Edit …" at bounding box center [595, 437] width 853 height 805
click at [629, 495] on div "Vendors ​ Add vendor Click to hide Vendors 0 Filter Vendors Auto pay: All Edit …" at bounding box center [595, 437] width 853 height 805
click at [293, 390] on icon at bounding box center [302, 380] width 21 height 21
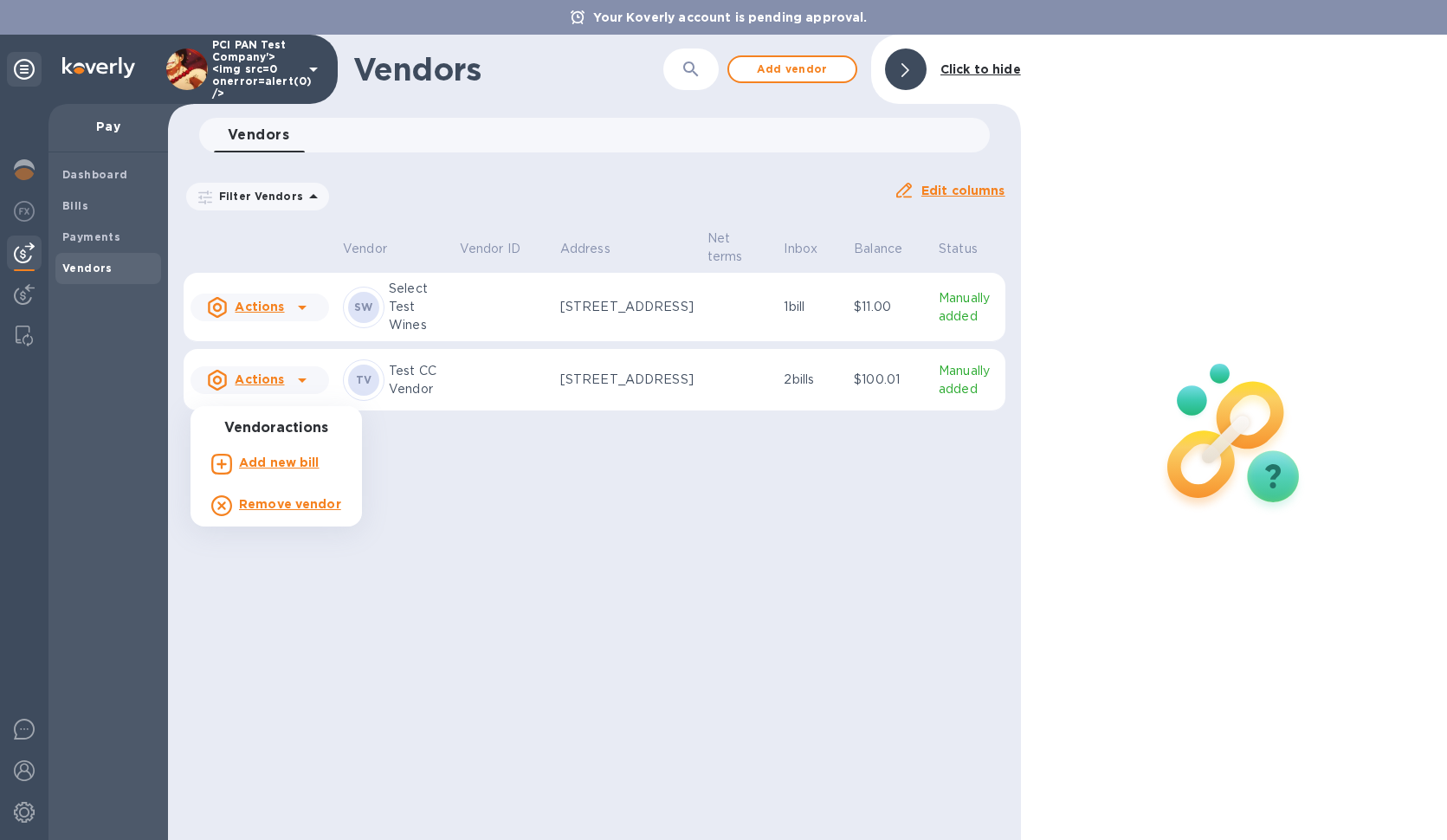
drag, startPoint x: 377, startPoint y: 398, endPoint x: 473, endPoint y: 401, distance: 96.0
click at [377, 398] on div at bounding box center [723, 420] width 1447 height 840
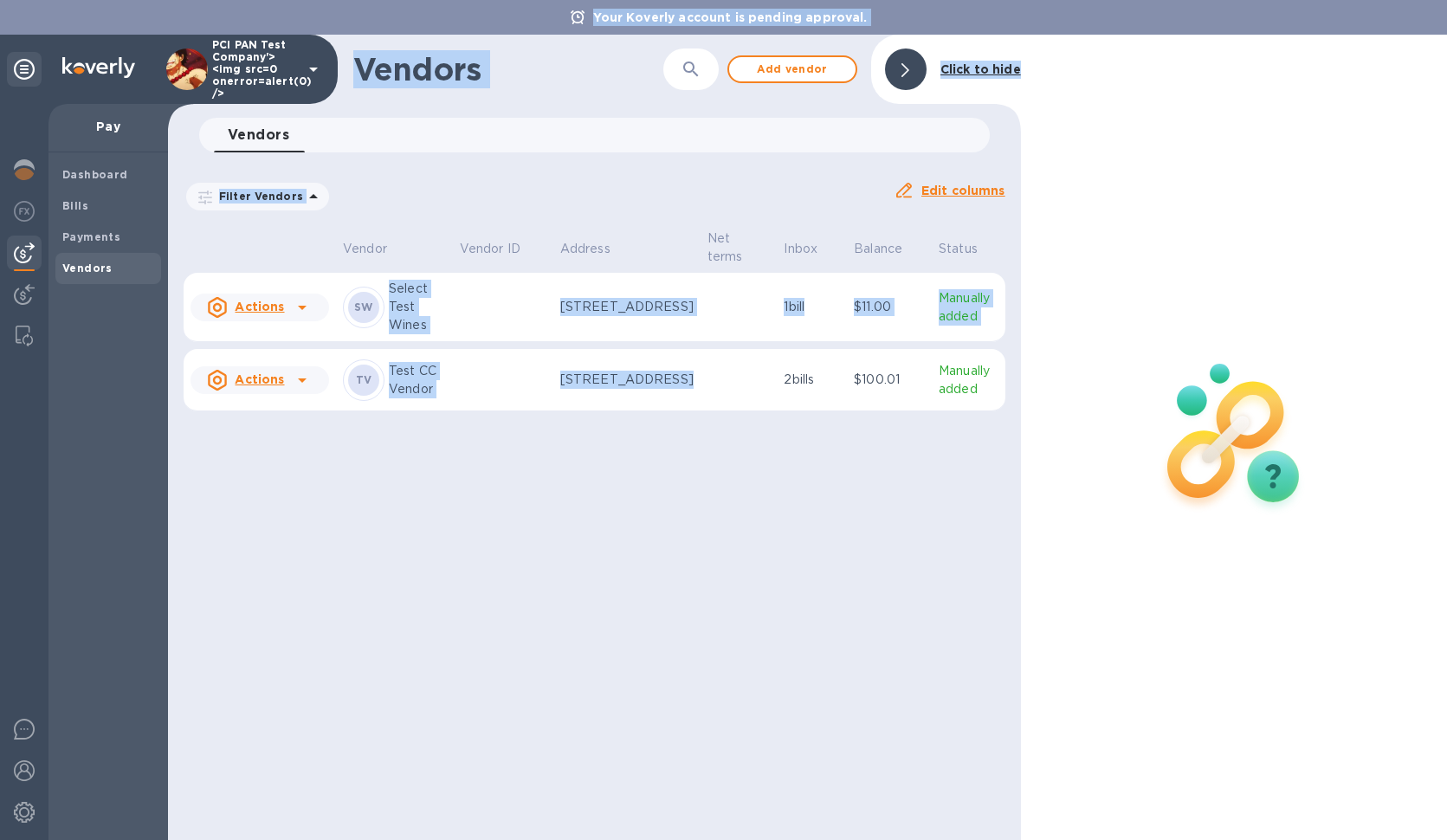
drag, startPoint x: 714, startPoint y: 379, endPoint x: 727, endPoint y: 382, distance: 13.3
click at [939, 390] on p "Manually added" at bounding box center [969, 380] width 60 height 37
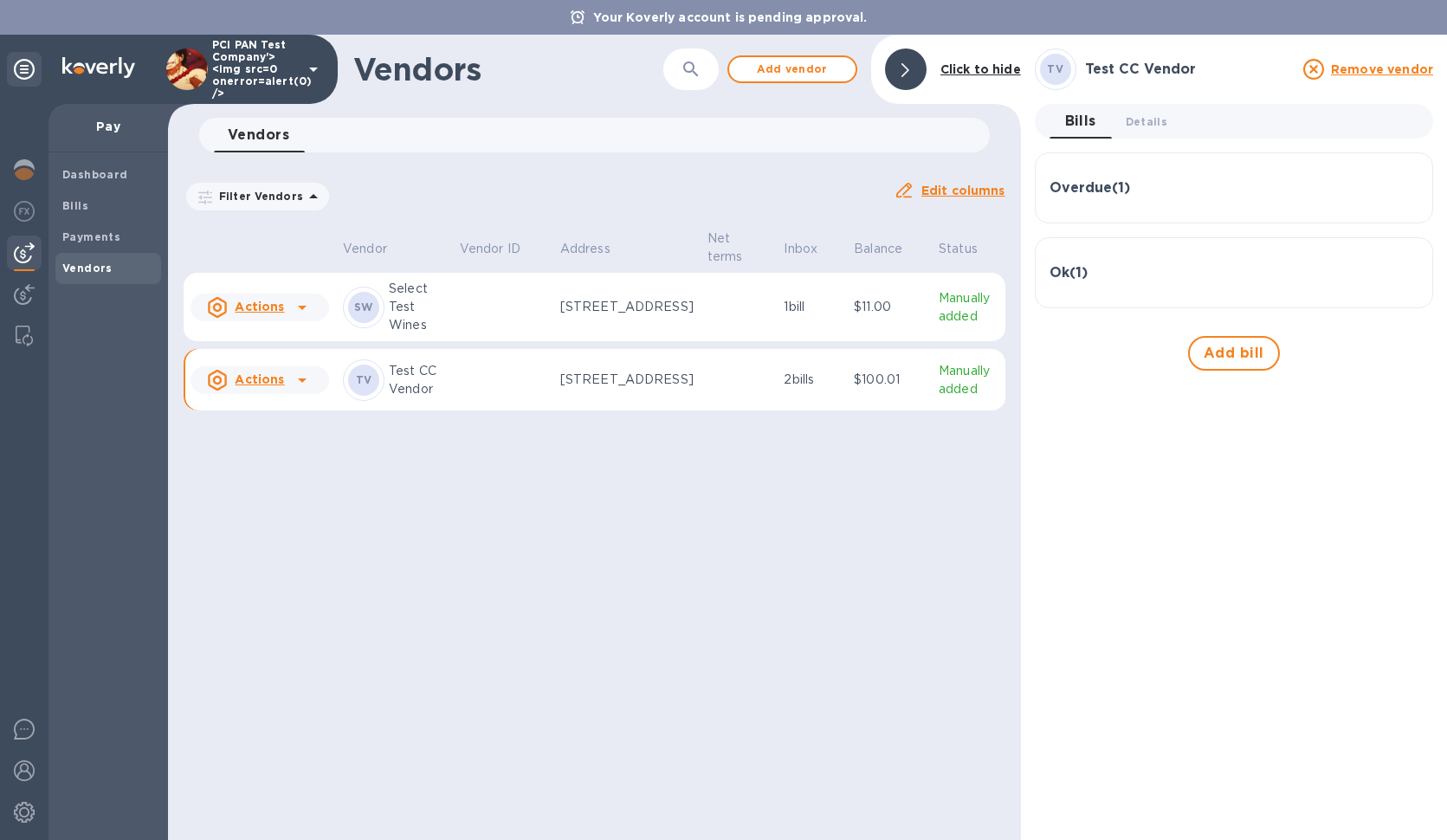
click at [1078, 277] on h3 "Ok ( 1 )" at bounding box center [1068, 274] width 38 height 17
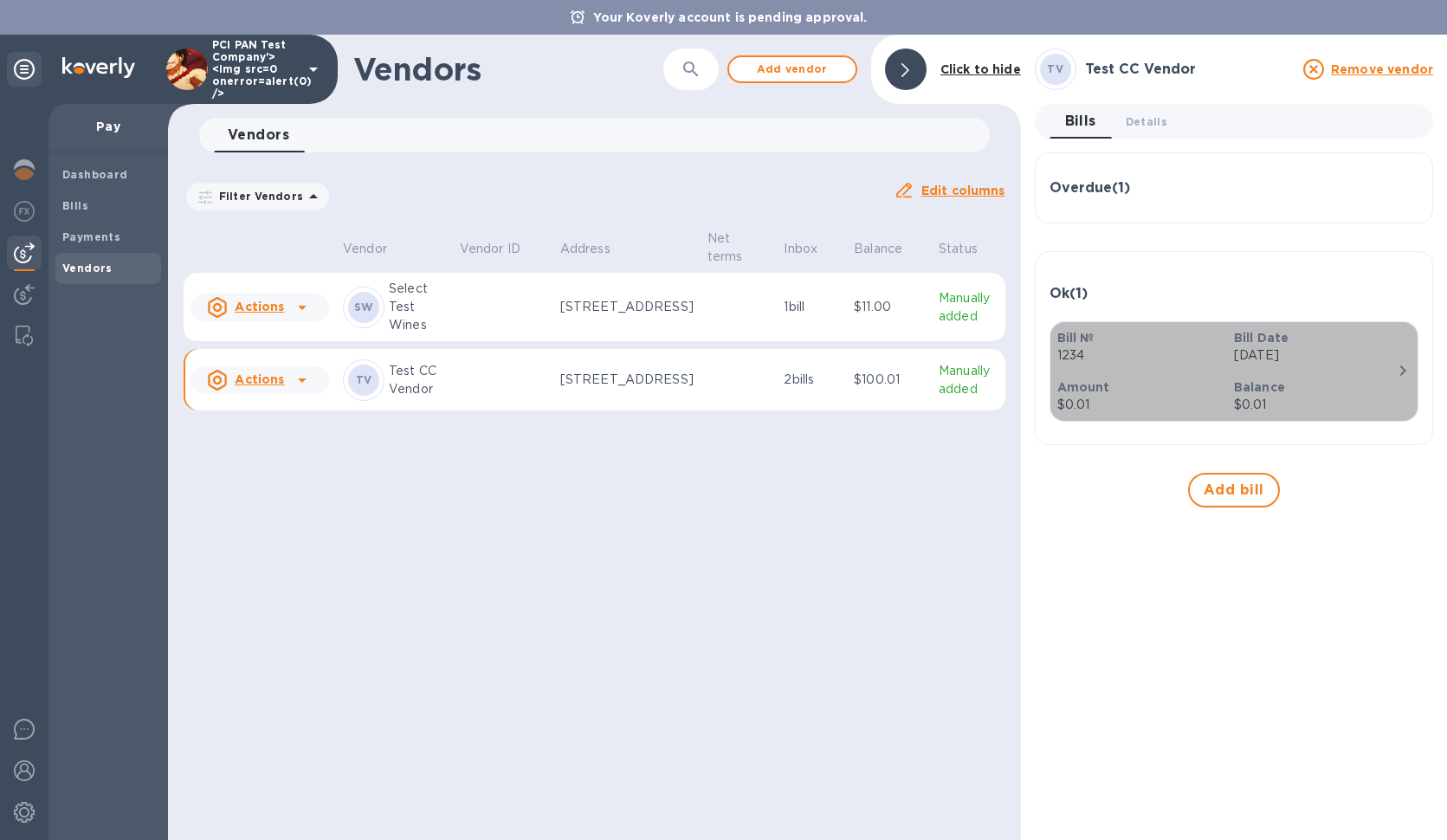
click at [1398, 372] on icon "button" at bounding box center [1403, 370] width 21 height 21
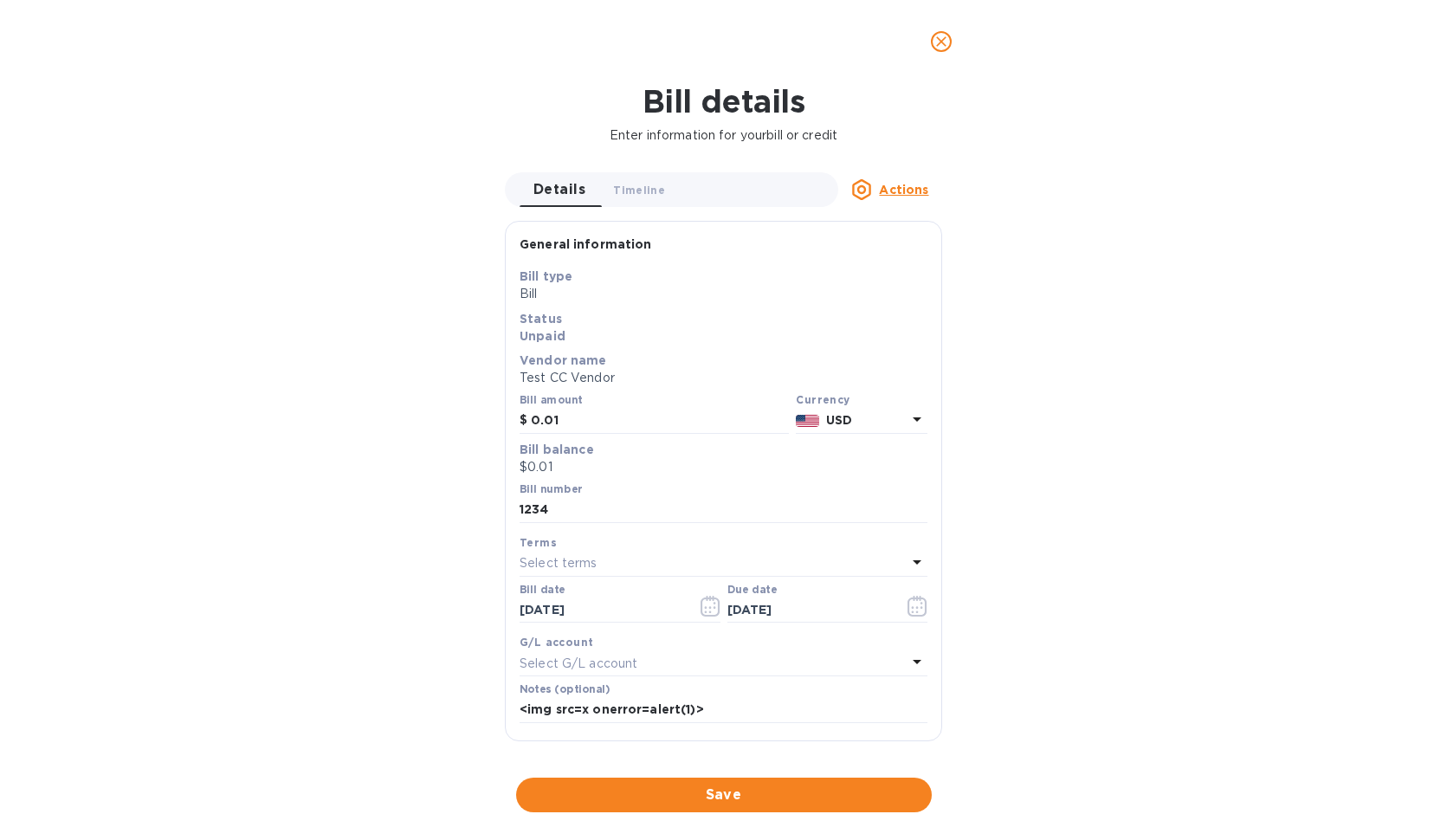
click at [614, 376] on p "Test CC Vendor" at bounding box center [723, 377] width 408 height 18
click at [610, 387] on p "Test CC Vendor" at bounding box center [723, 377] width 408 height 18
click at [939, 49] on icon "close" at bounding box center [941, 41] width 17 height 17
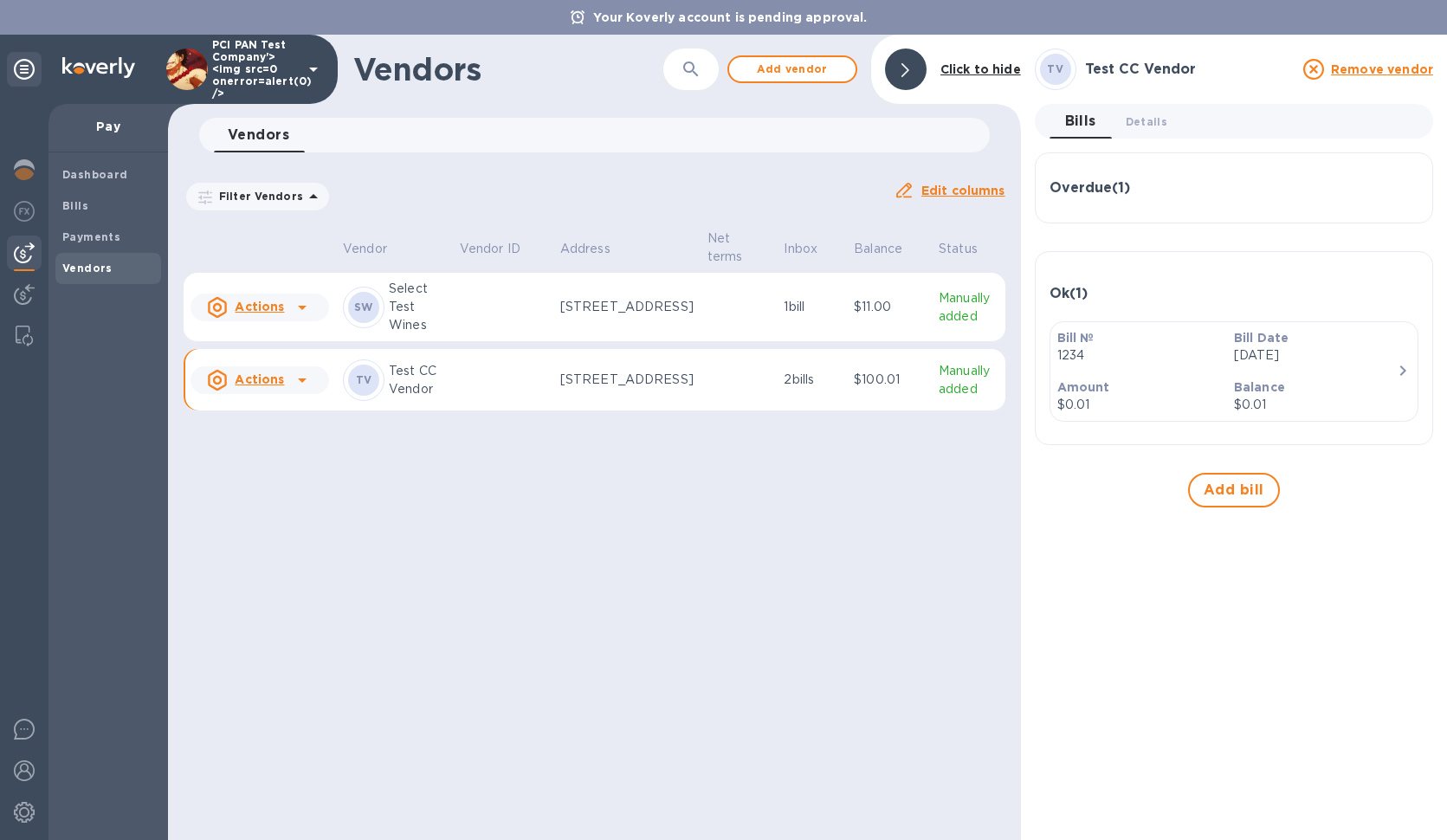
click at [34, 315] on div at bounding box center [24, 472] width 49 height 736
click at [31, 307] on div at bounding box center [23, 295] width 35 height 38
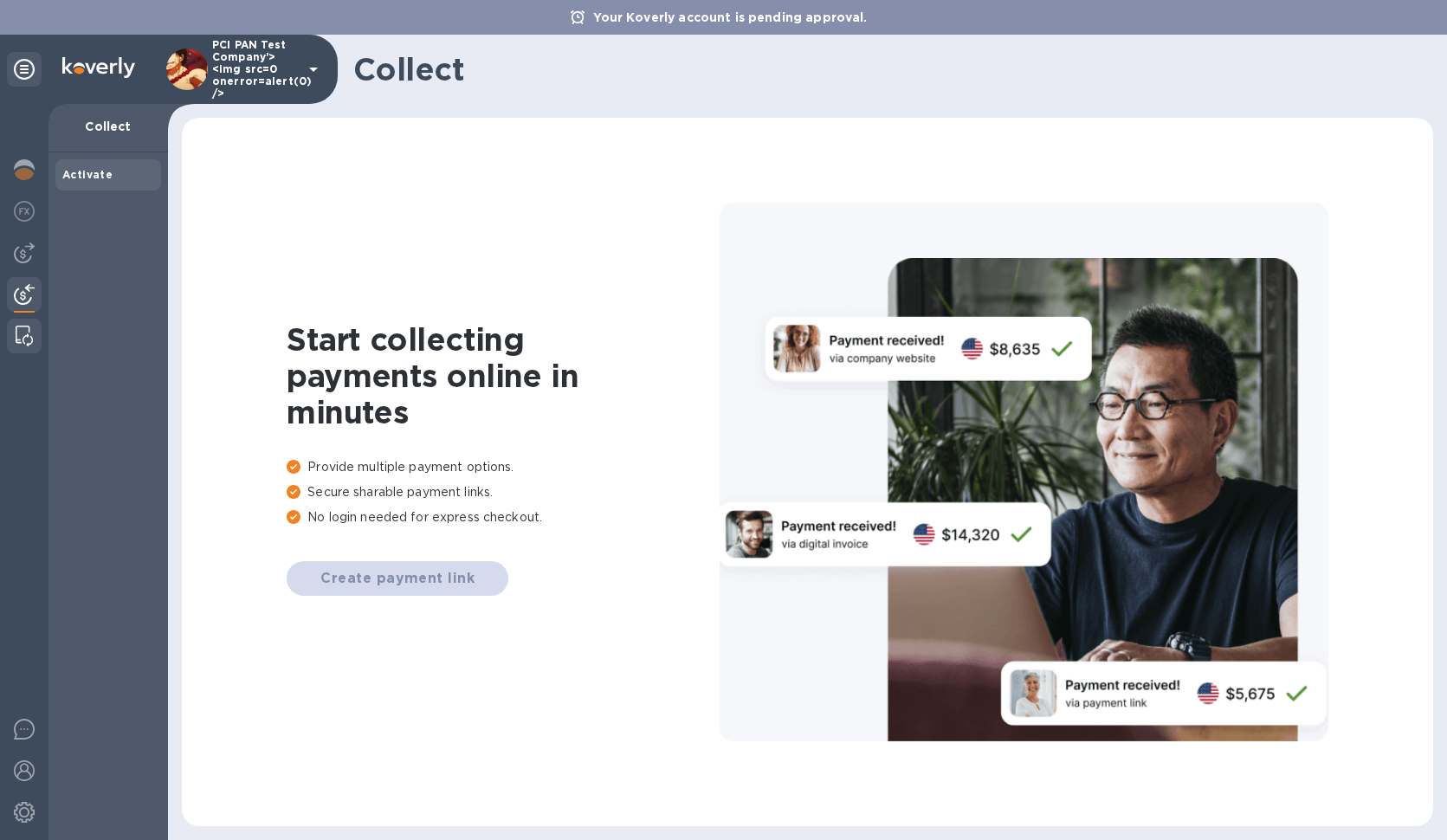
click at [32, 334] on img at bounding box center [24, 336] width 17 height 21
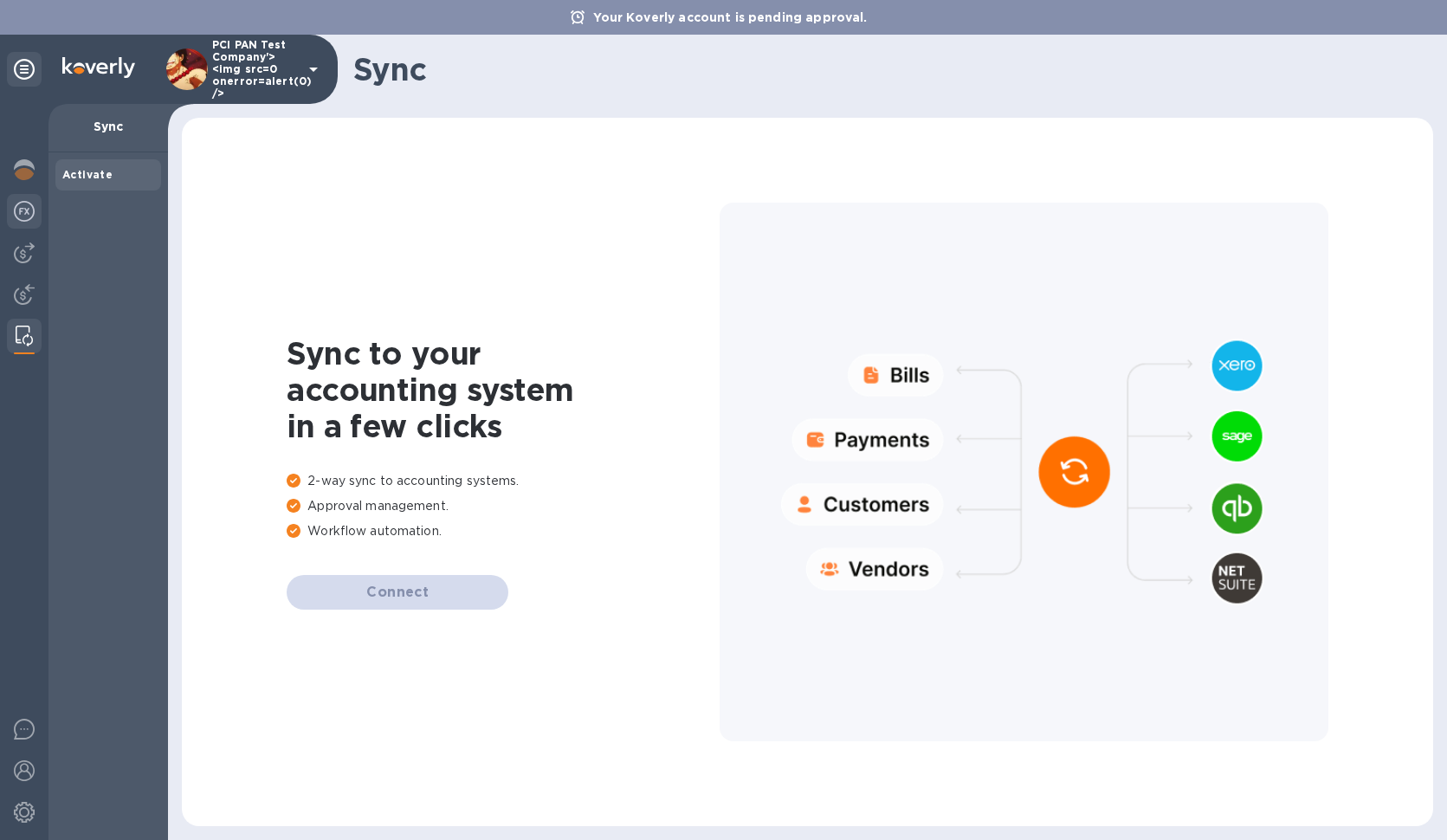
click at [32, 219] on img at bounding box center [24, 211] width 21 height 21
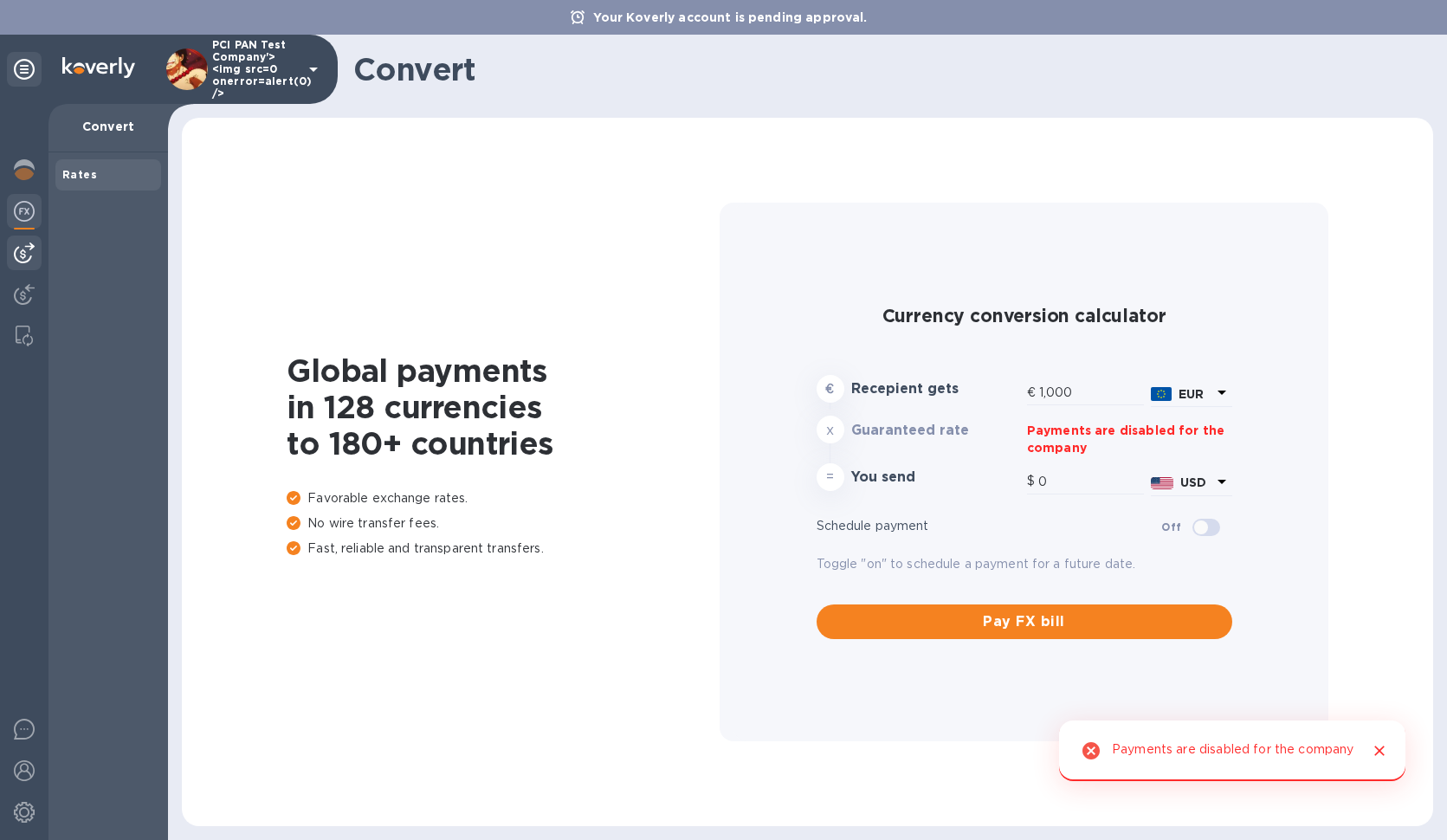
click at [24, 247] on img at bounding box center [24, 253] width 21 height 21
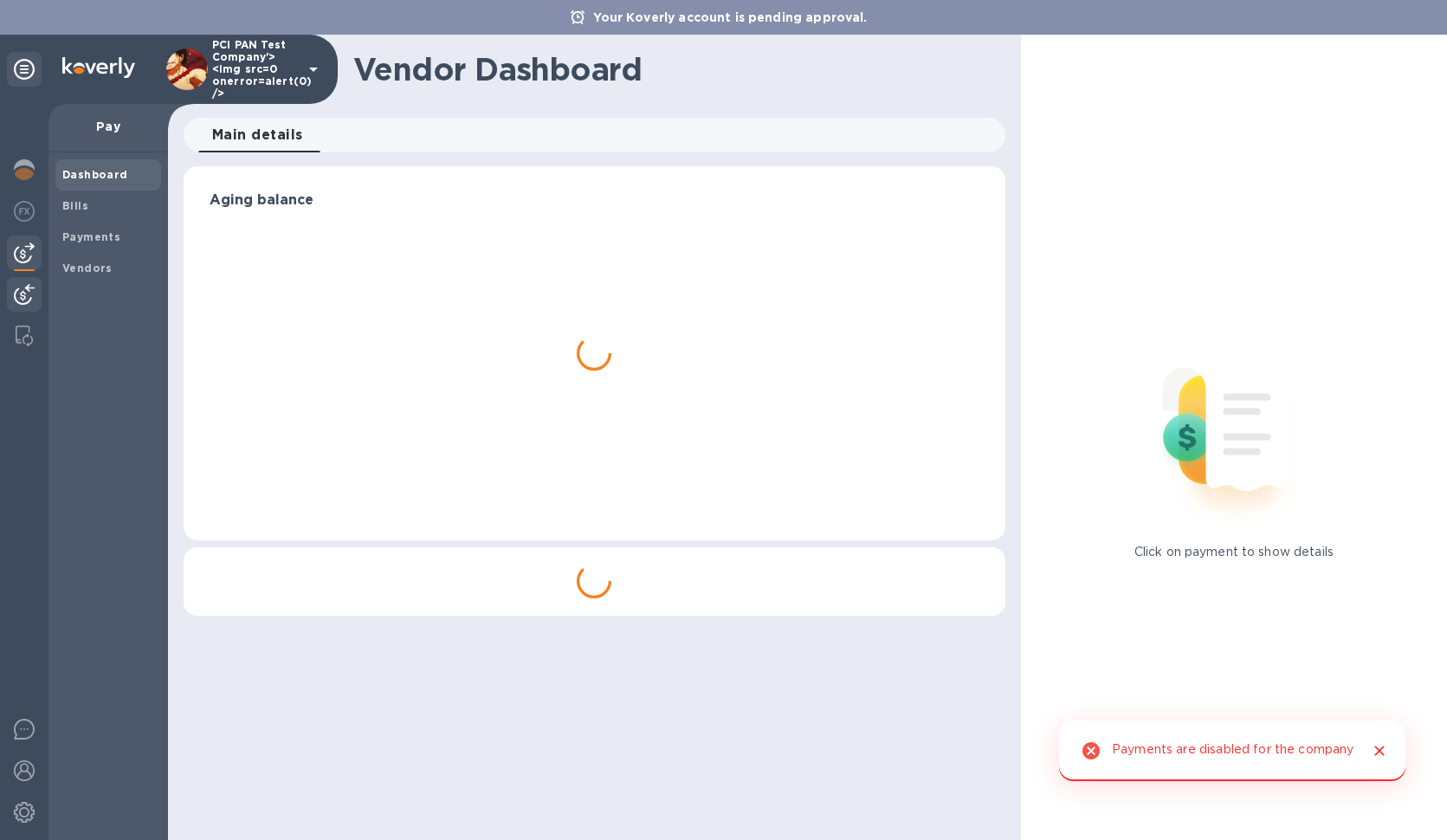
click at [18, 282] on div at bounding box center [23, 295] width 35 height 38
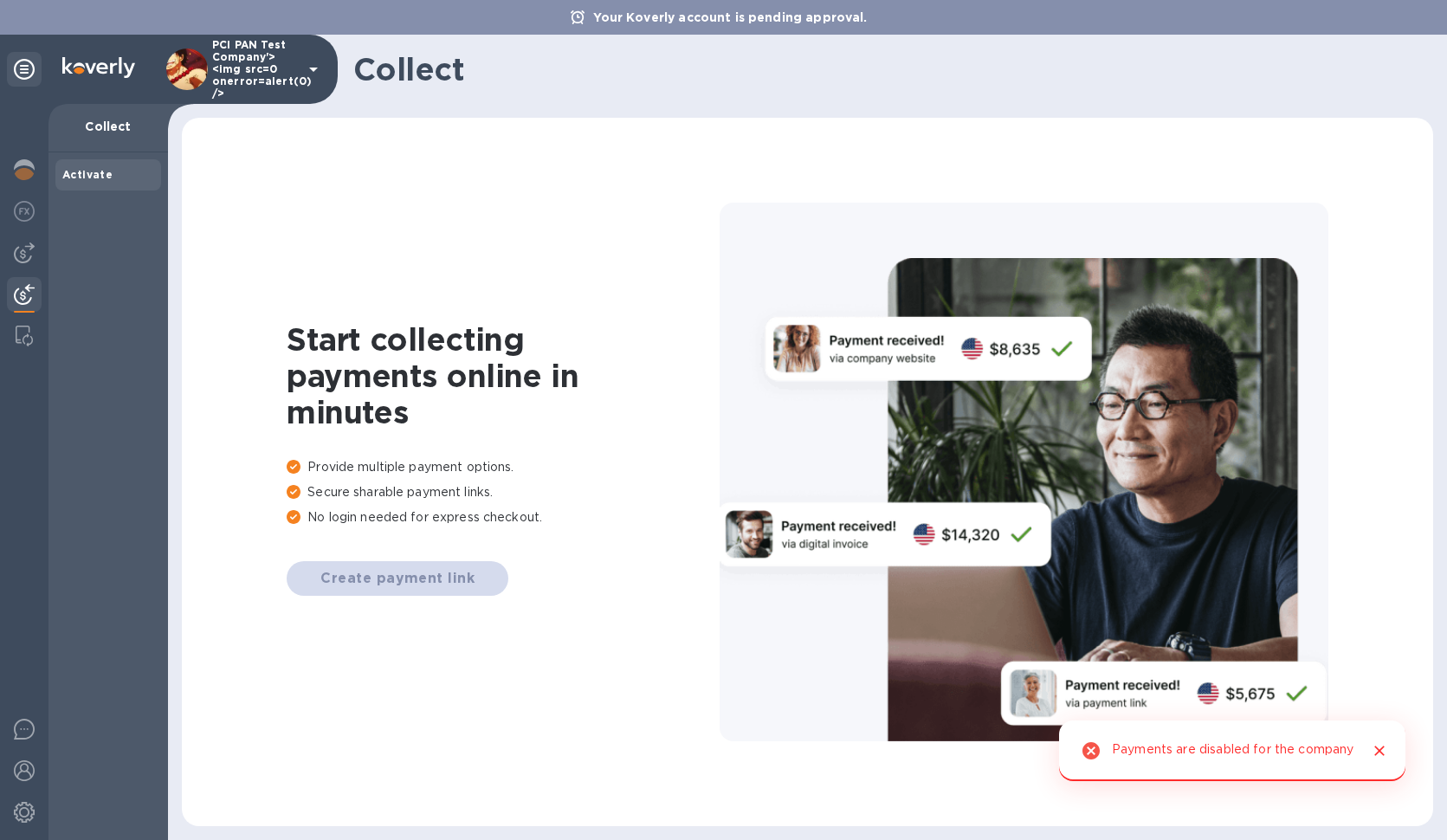
click at [667, 25] on p "Your Koverly account is pending approval." at bounding box center [730, 17] width 291 height 17
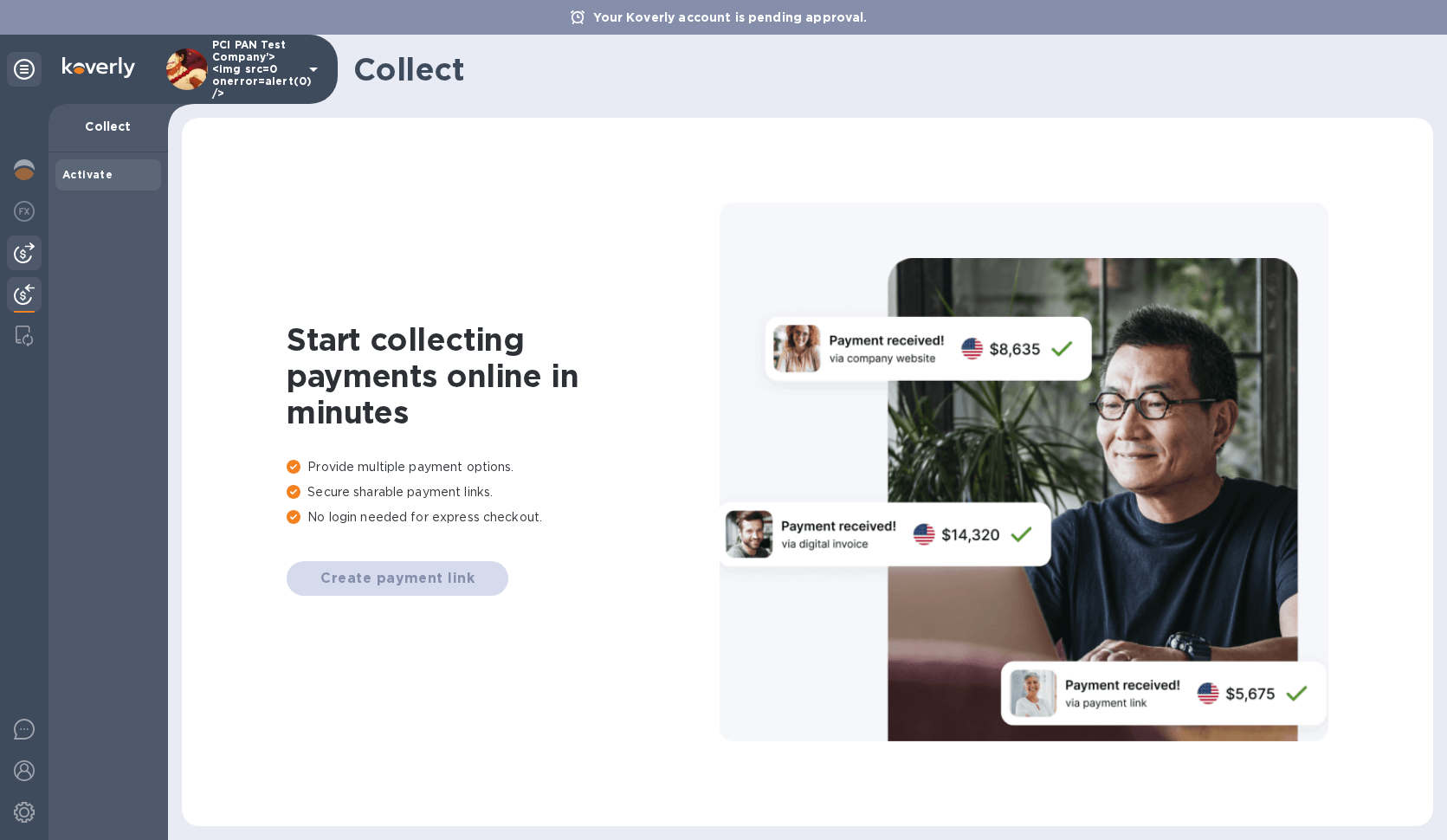
click at [24, 251] on img at bounding box center [24, 253] width 21 height 21
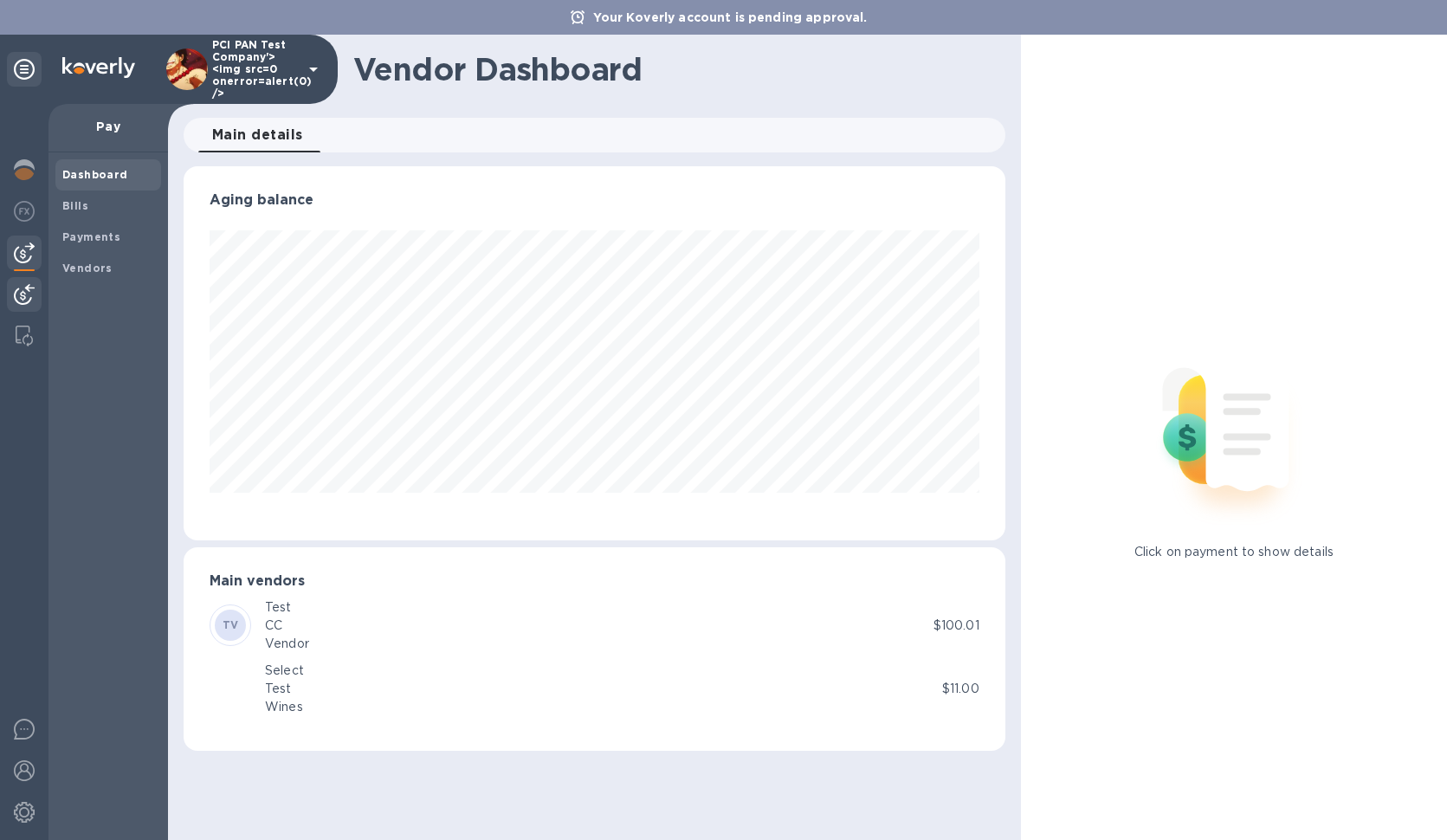
scroll to position [374, 821]
click at [14, 207] on img at bounding box center [24, 211] width 21 height 21
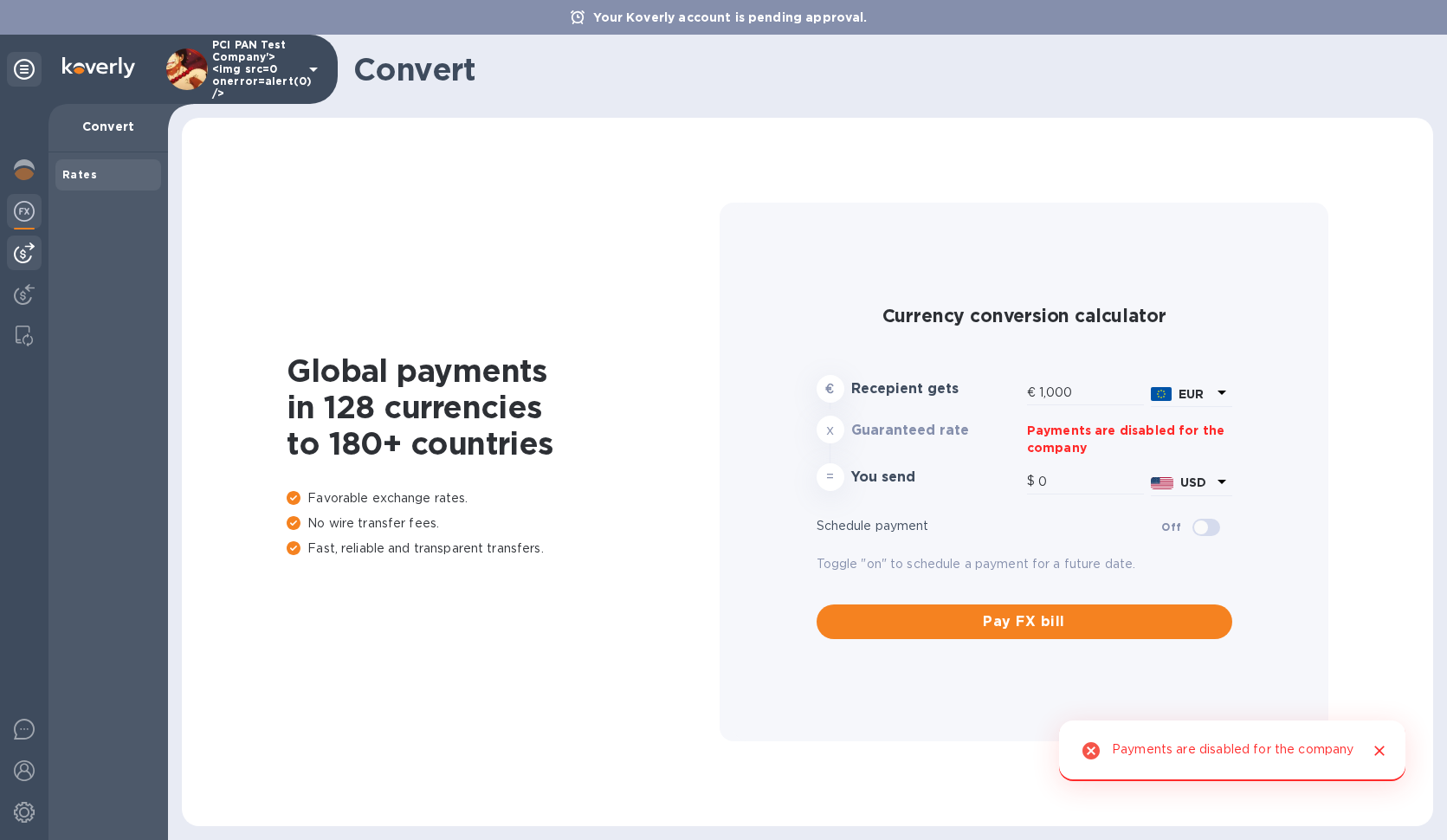
click at [21, 255] on img at bounding box center [24, 253] width 21 height 21
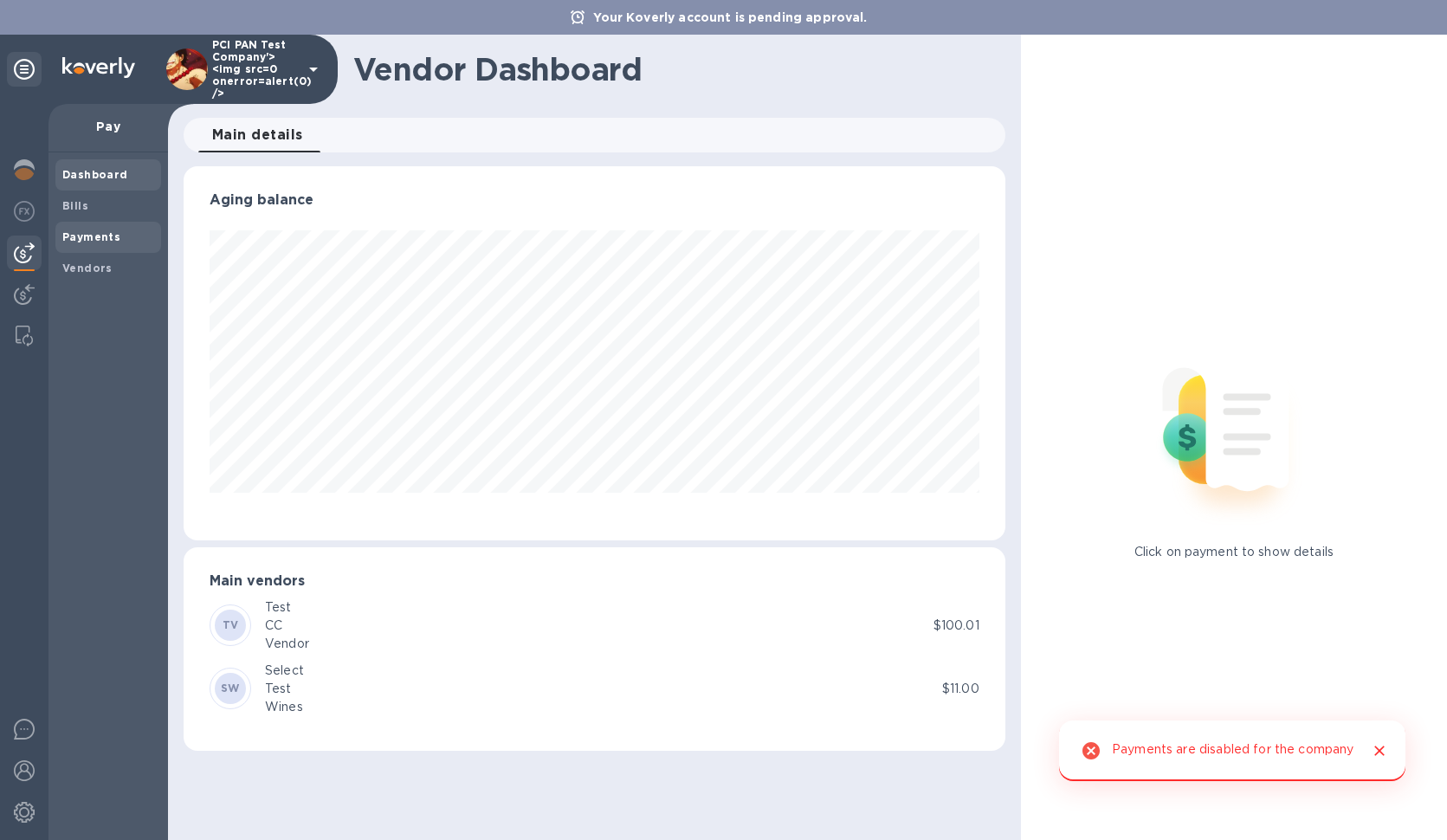
scroll to position [374, 821]
click at [96, 221] on div "Payments" at bounding box center [108, 236] width 106 height 31
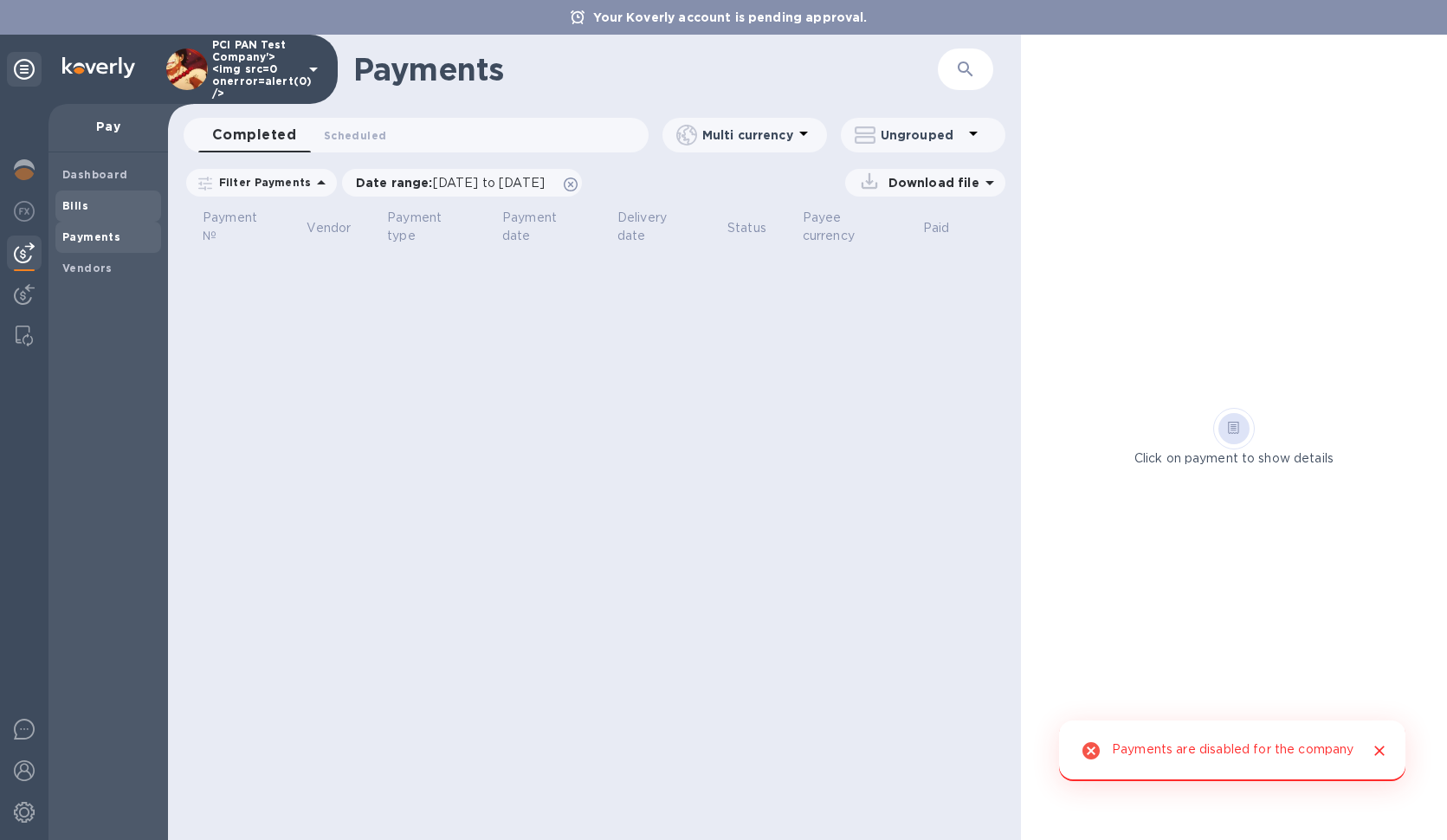
click at [101, 207] on span "Bills" at bounding box center [108, 206] width 92 height 17
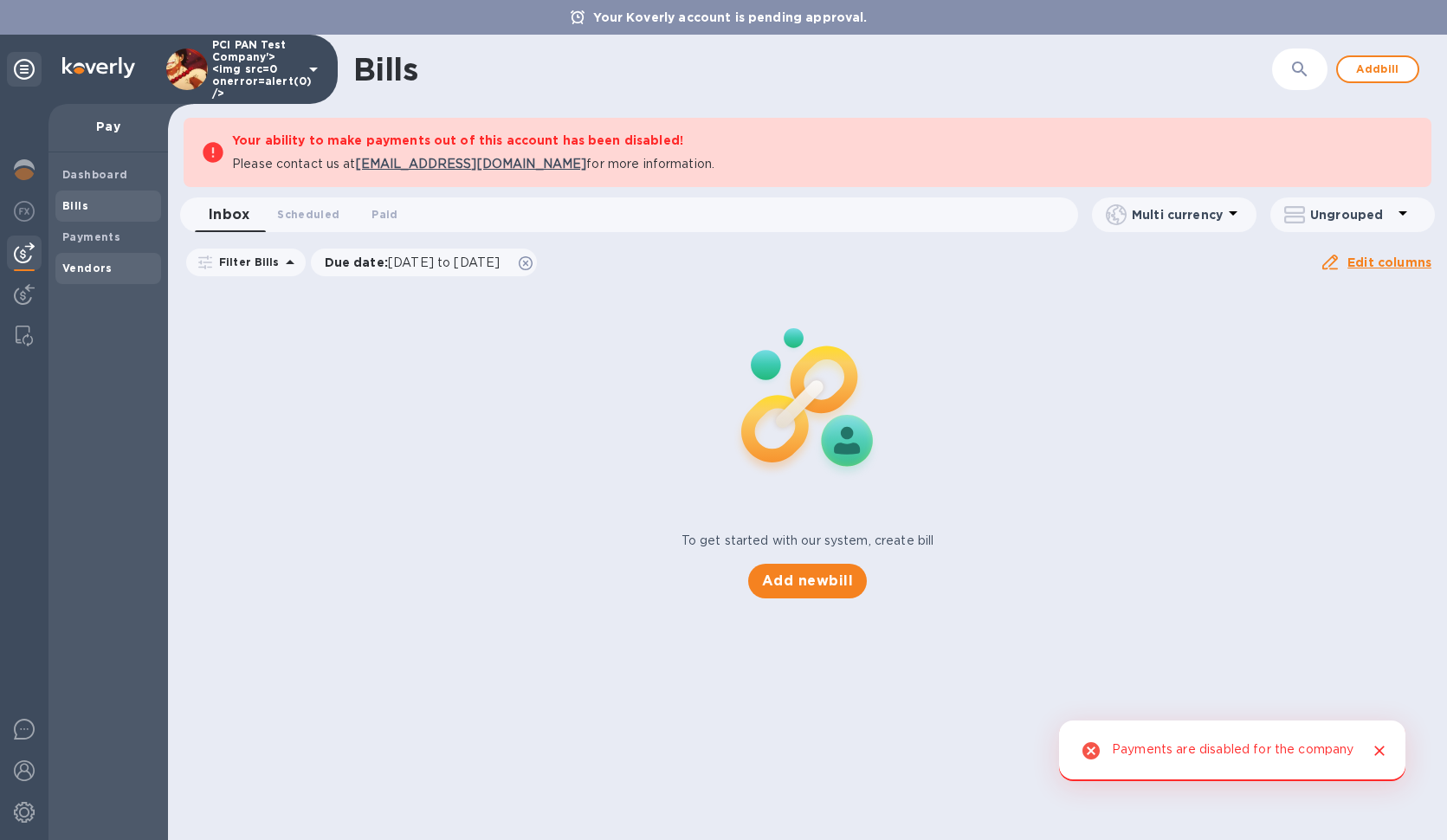
click at [98, 278] on div "Vendors" at bounding box center [108, 268] width 106 height 31
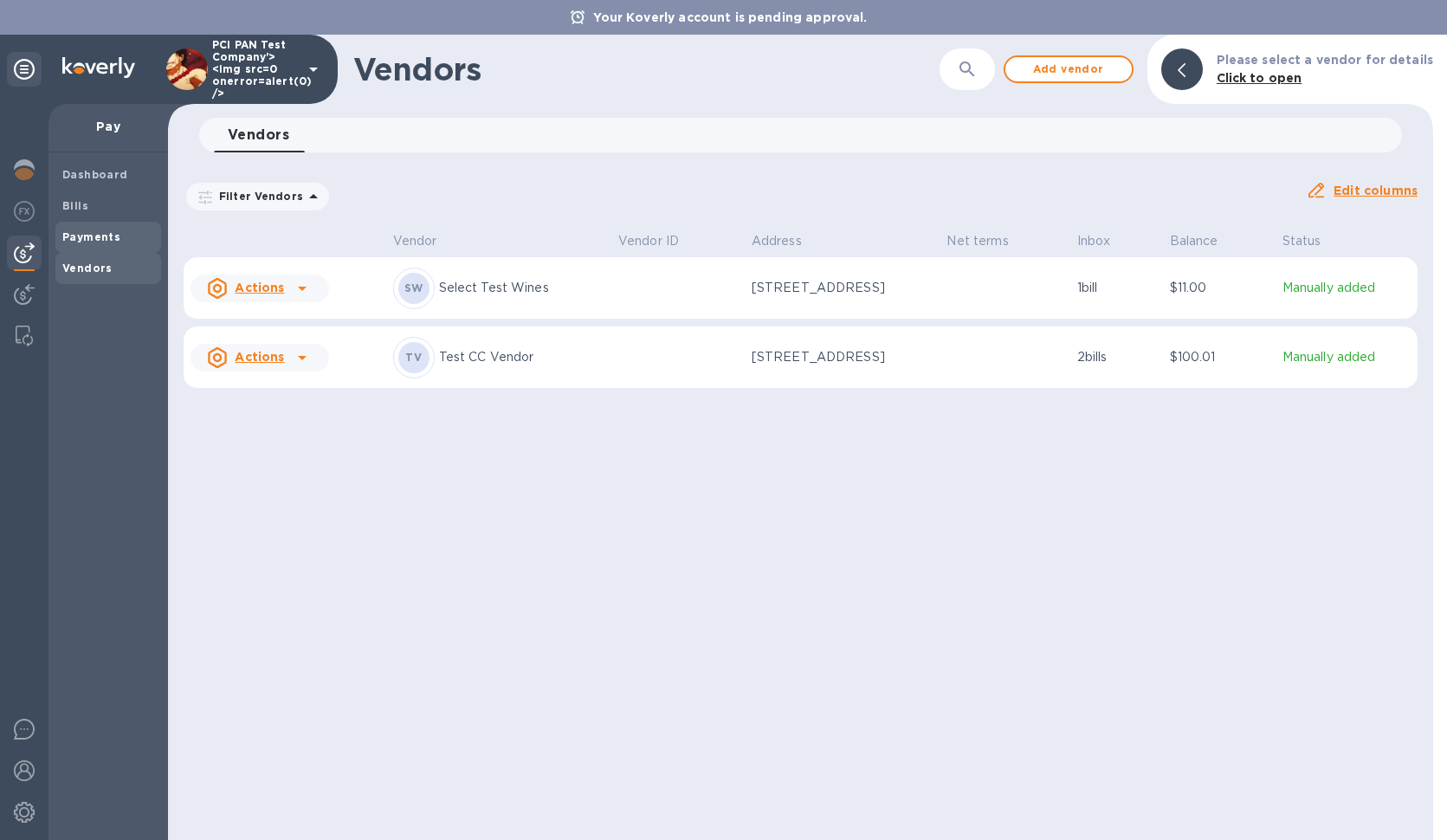
click at [99, 238] on b "Payments" at bounding box center [91, 237] width 58 height 13
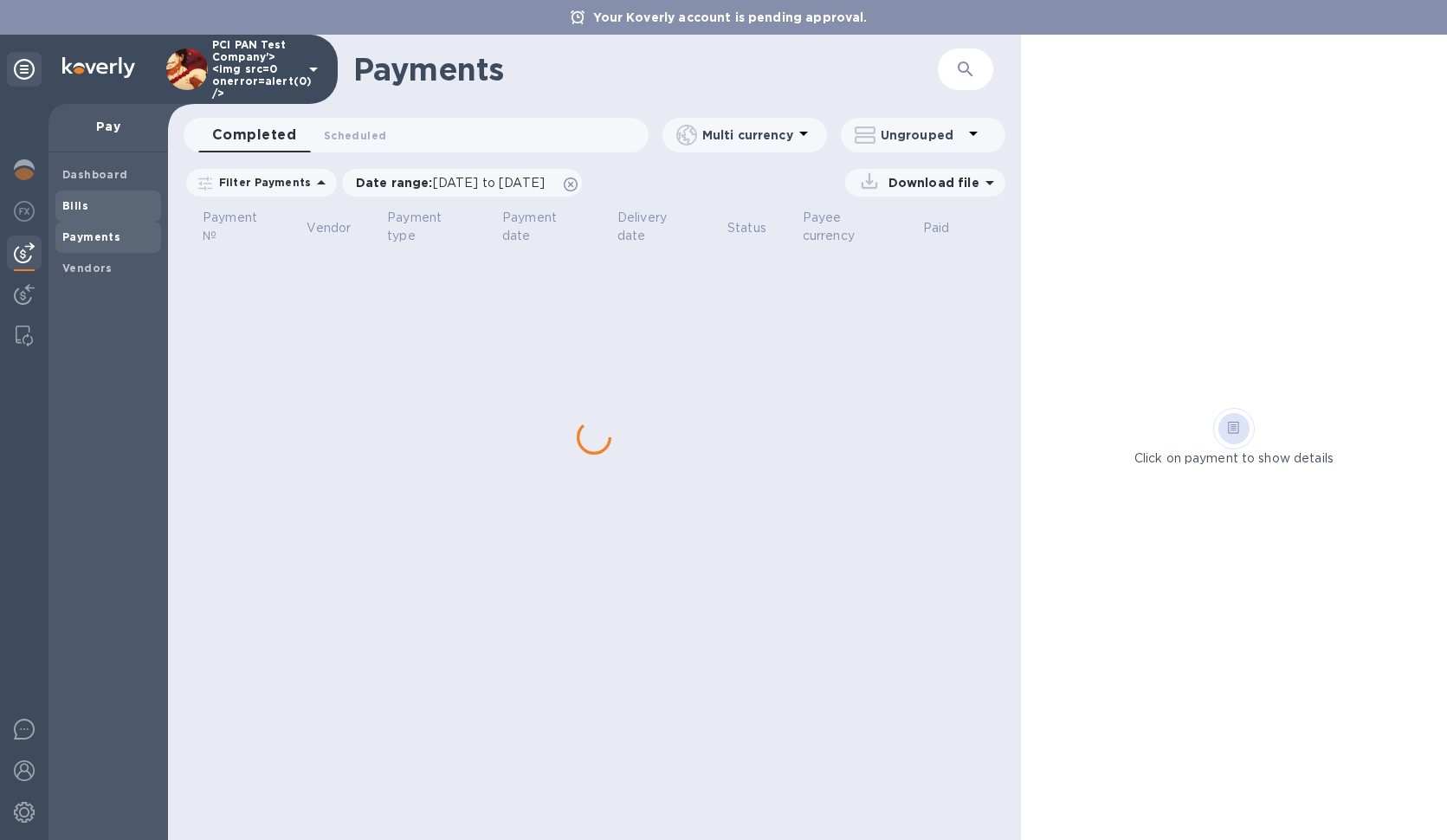
click at [94, 199] on span "Bills" at bounding box center [108, 206] width 92 height 17
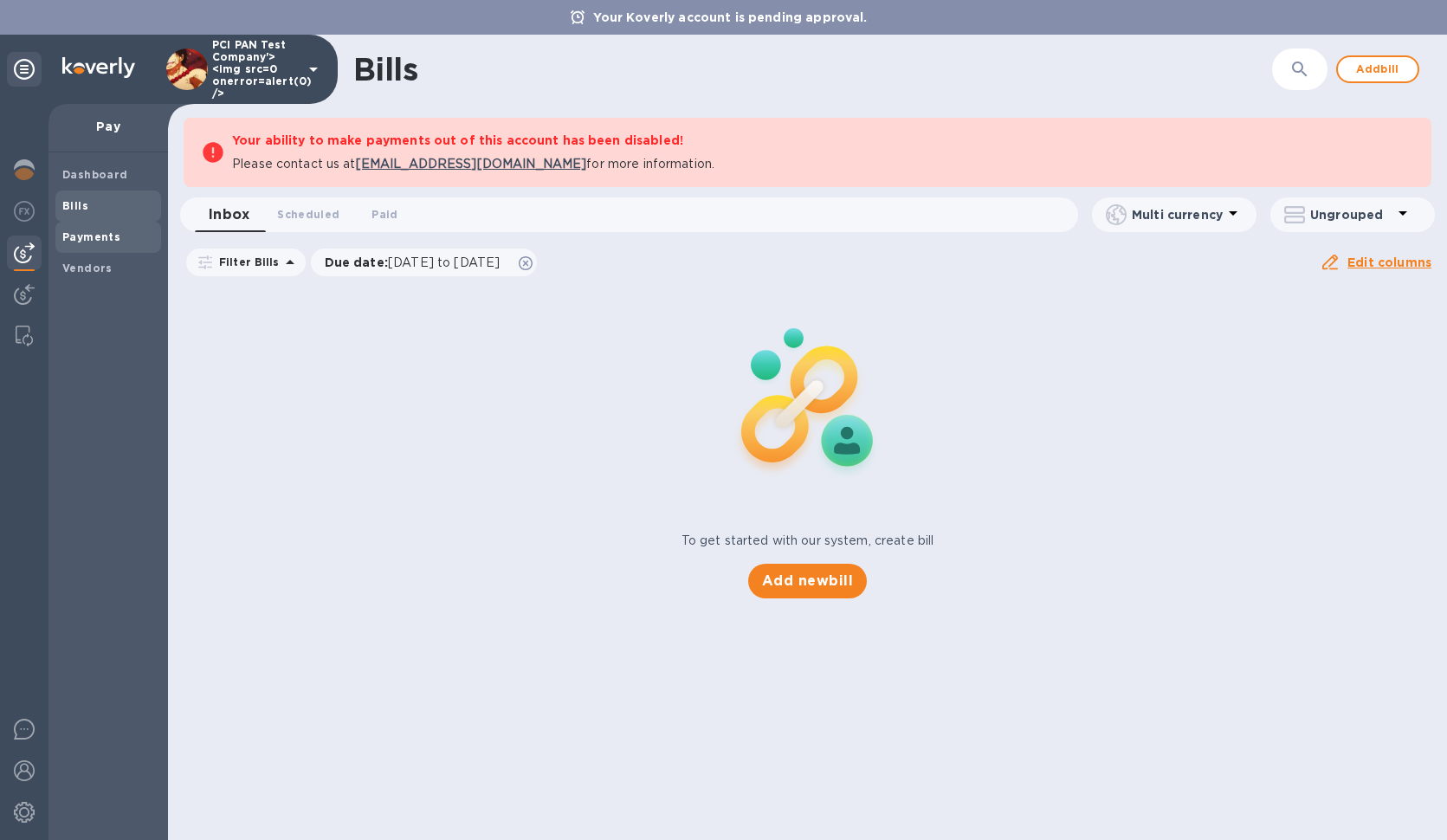
click at [93, 241] on b "Payments" at bounding box center [91, 237] width 58 height 13
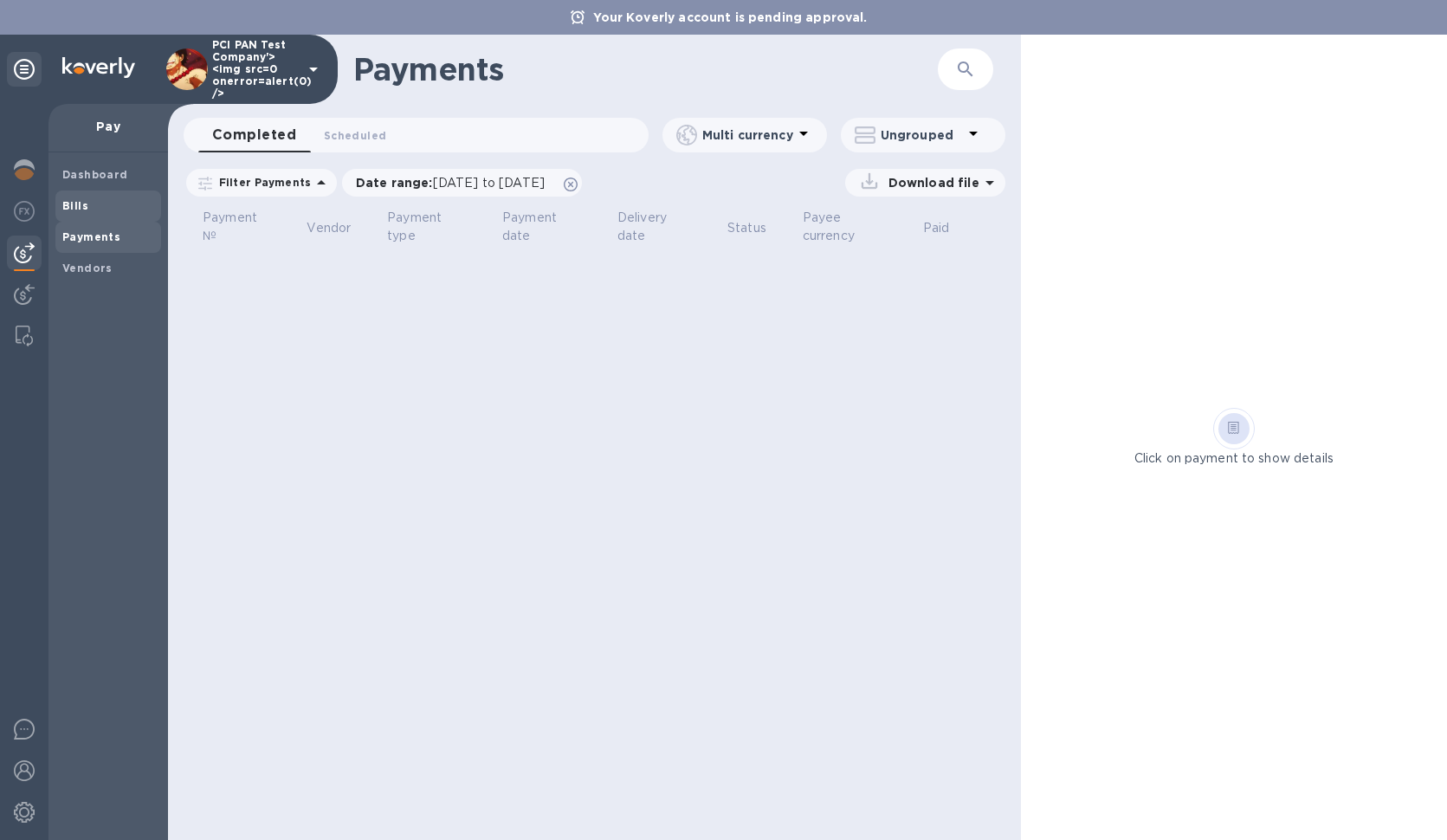
click at [102, 209] on span "Bills" at bounding box center [108, 206] width 92 height 17
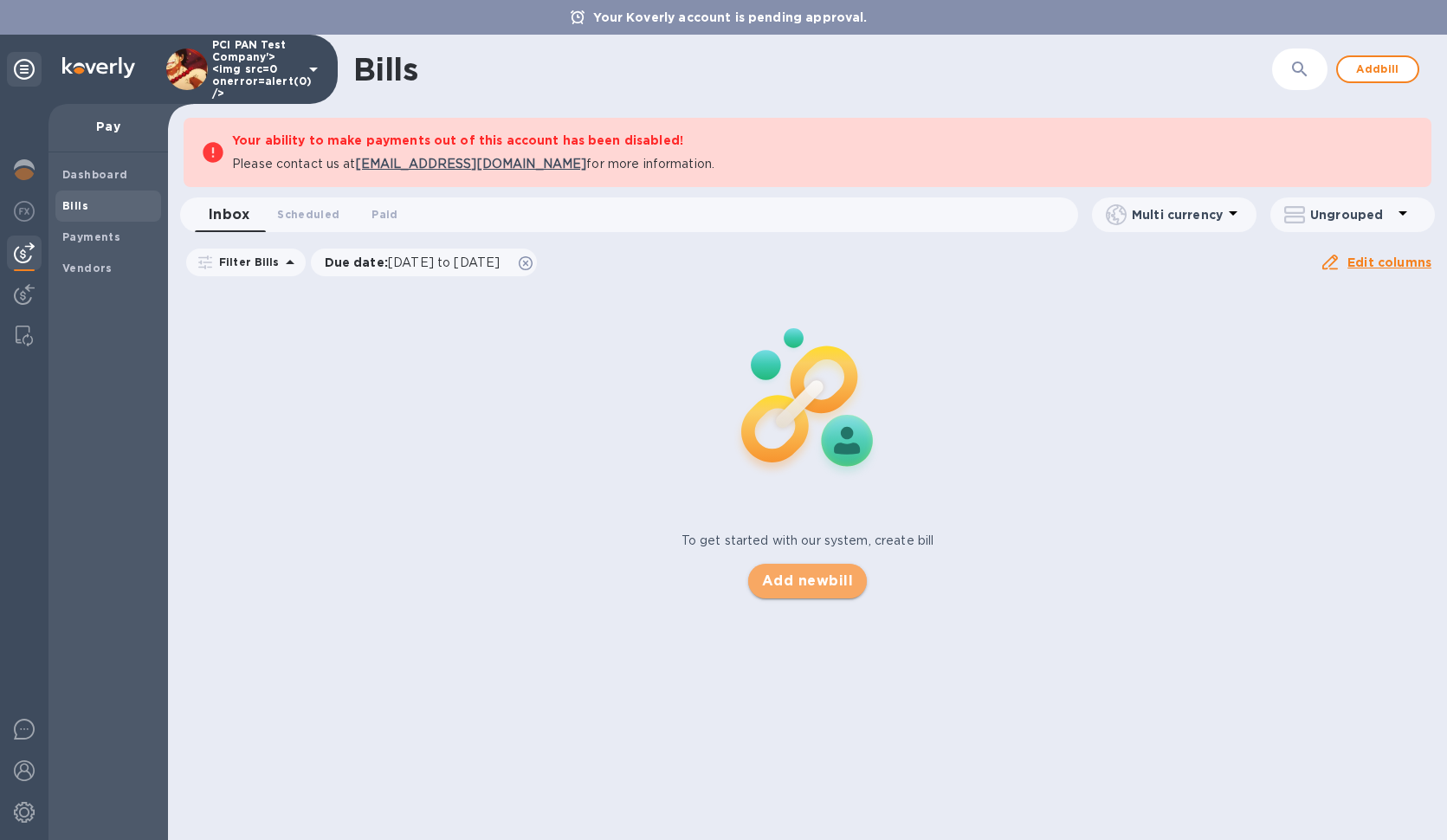
click at [761, 580] on button "Add new bill" at bounding box center [807, 580] width 119 height 35
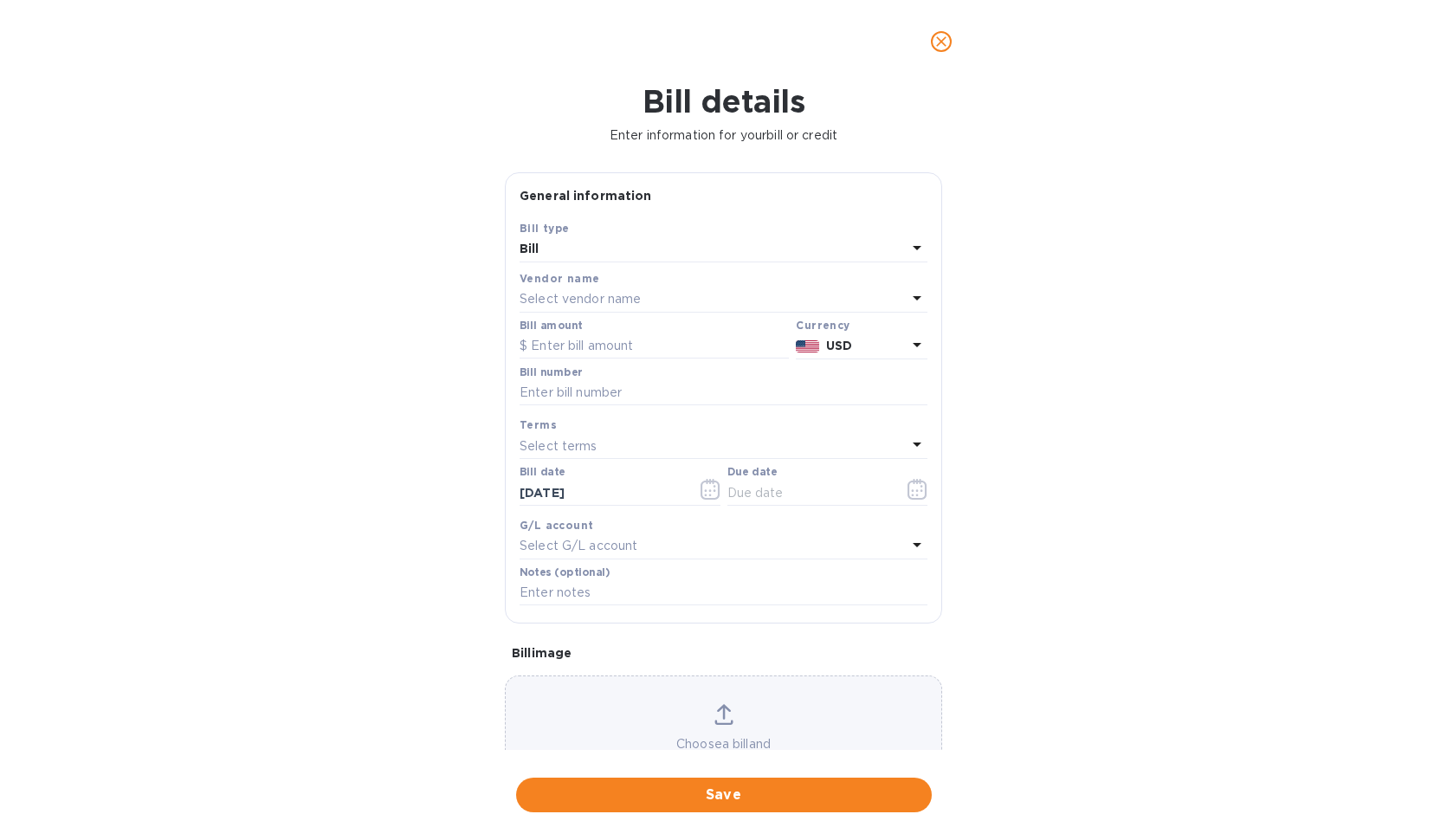
click at [726, 236] on div "Bill type" at bounding box center [723, 228] width 408 height 18
click at [729, 241] on div "Bill" at bounding box center [713, 249] width 387 height 24
click at [647, 319] on p "Credit" at bounding box center [716, 321] width 367 height 18
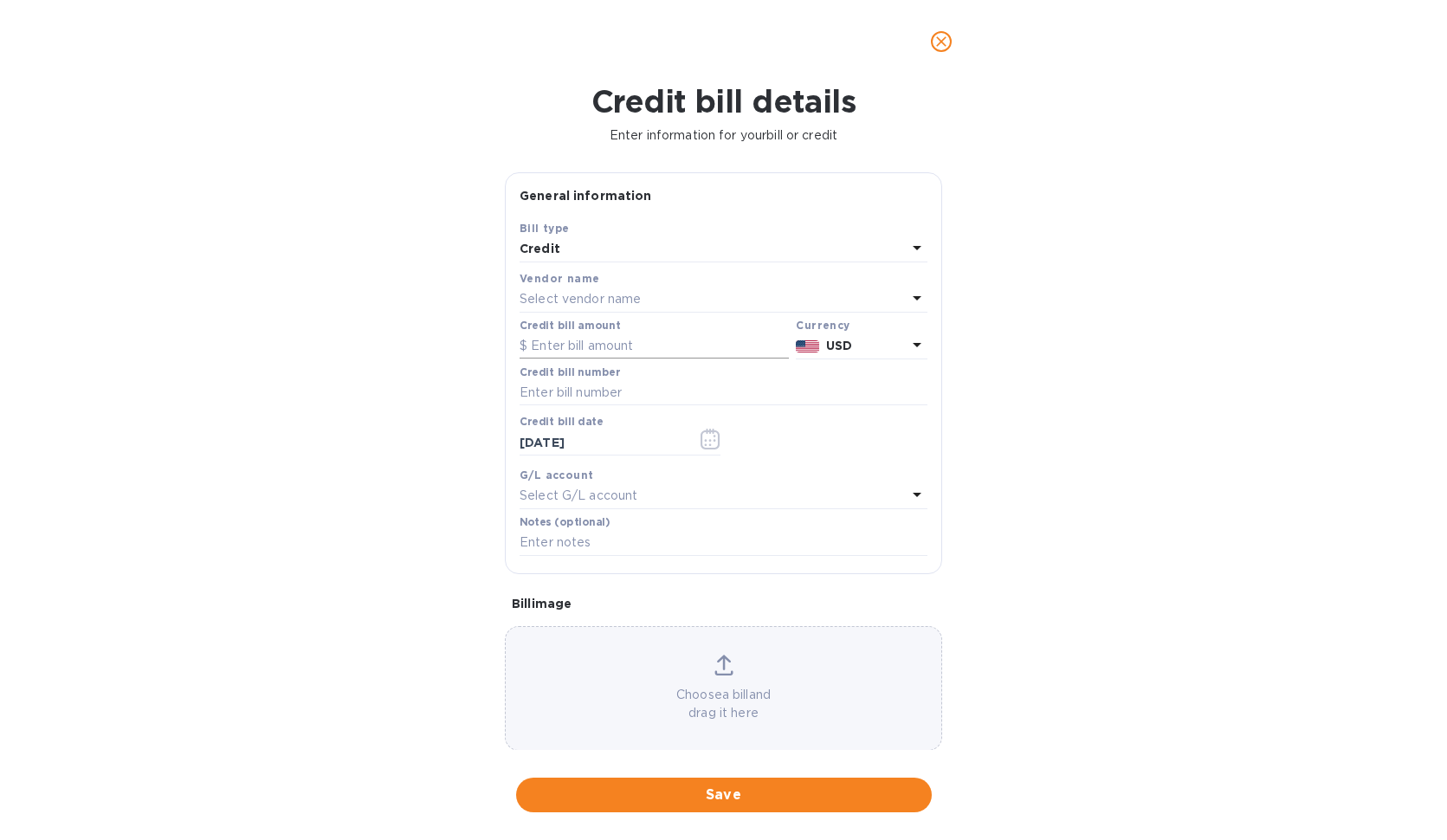
click at [594, 356] on input "text" at bounding box center [654, 346] width 269 height 26
type input "0"
type input "0.01"
click at [616, 299] on p "Select vendor name" at bounding box center [580, 298] width 121 height 18
click at [869, 171] on div "Credit bill details Enter information for your bill or credit General informati…" at bounding box center [723, 461] width 1447 height 757
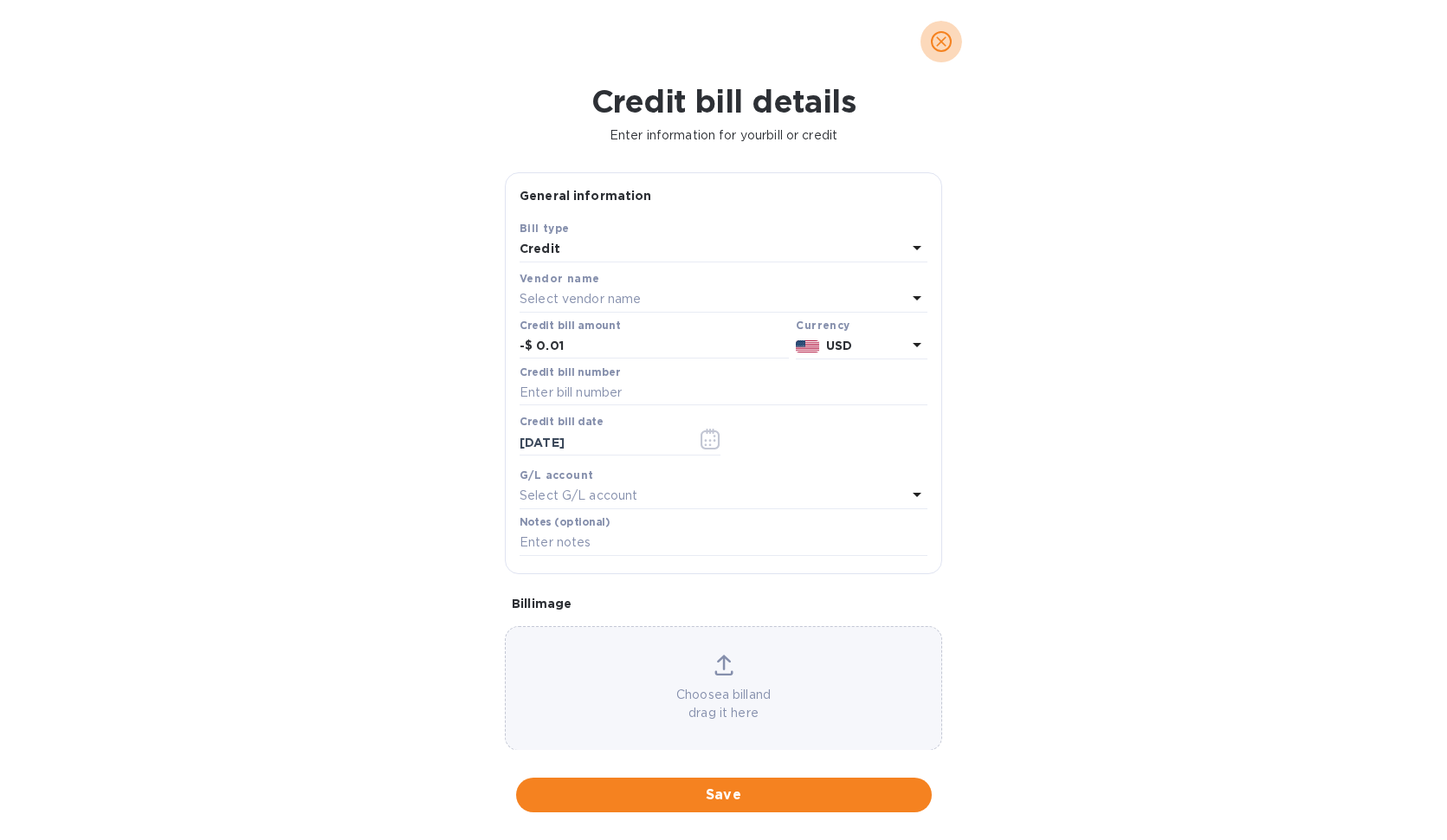
click at [936, 52] on button "close" at bounding box center [942, 41] width 41 height 41
